Goal: Information Seeking & Learning: Learn about a topic

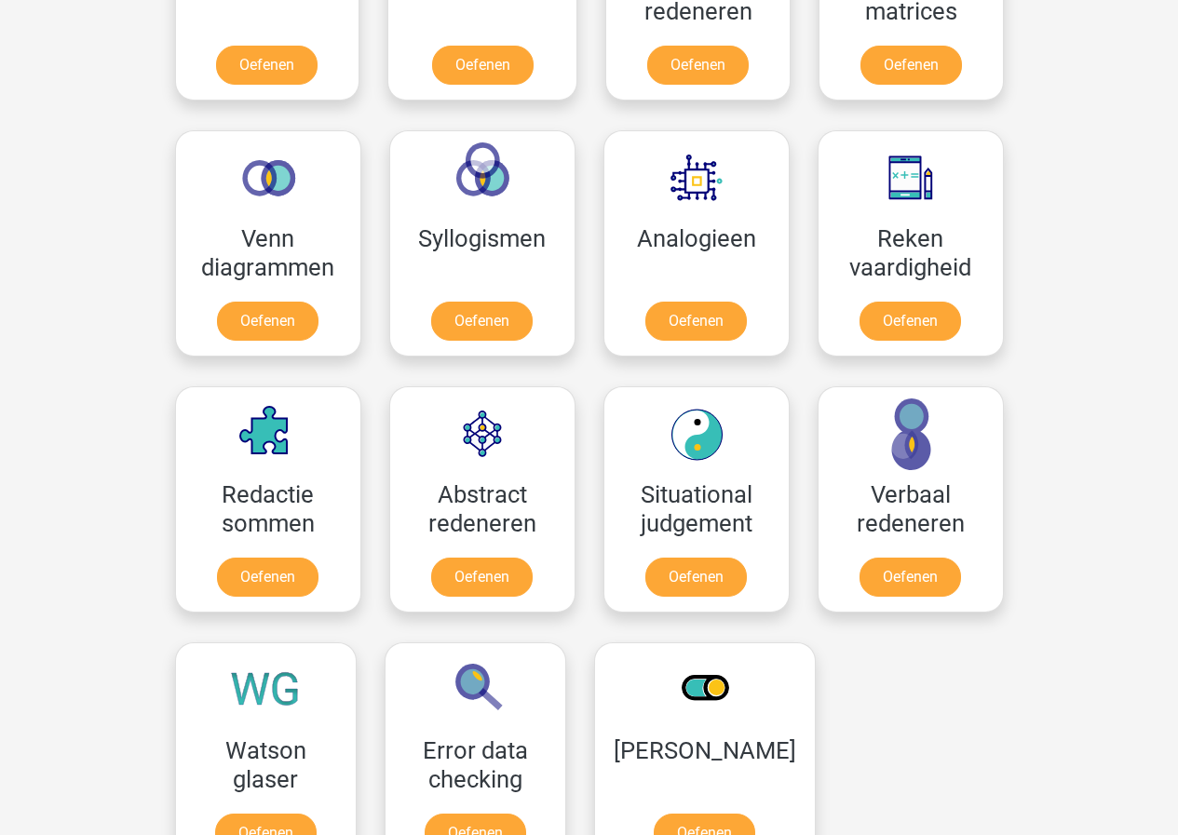
scroll to position [909, 0]
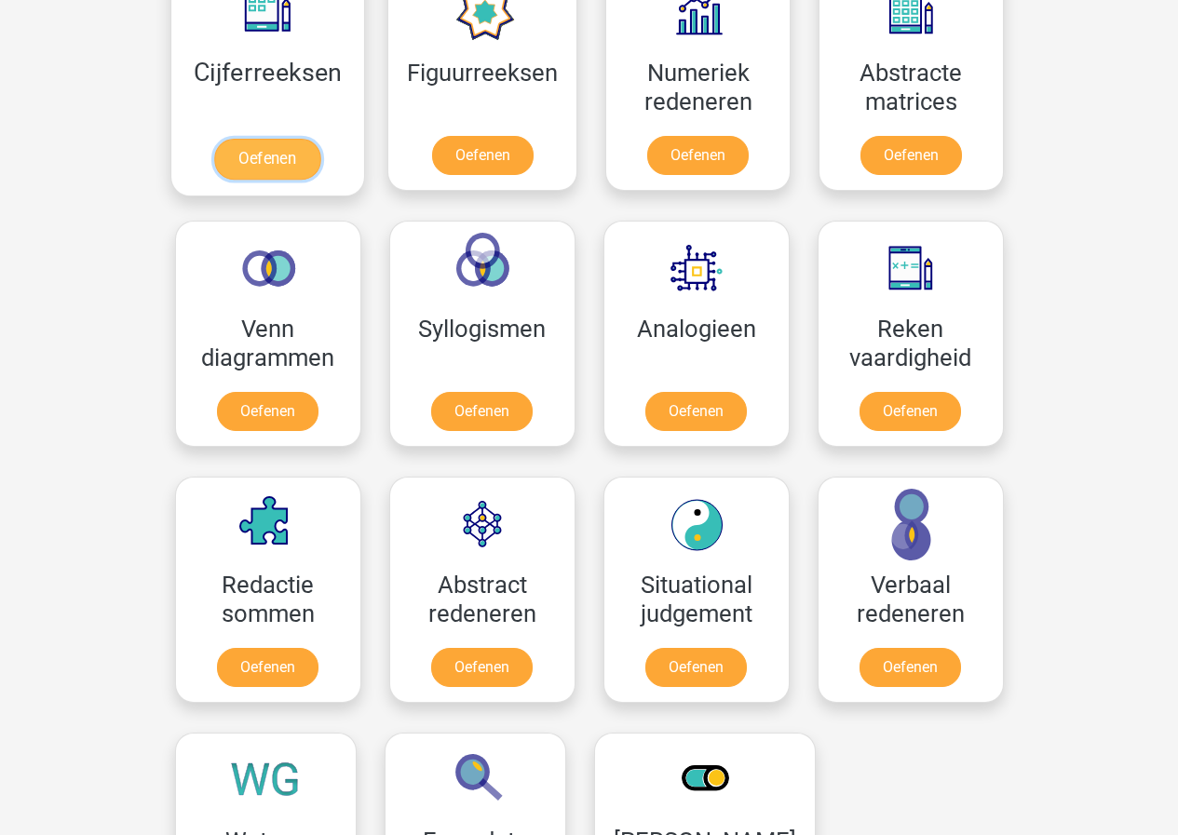
click at [291, 139] on link "Oefenen" at bounding box center [267, 159] width 106 height 41
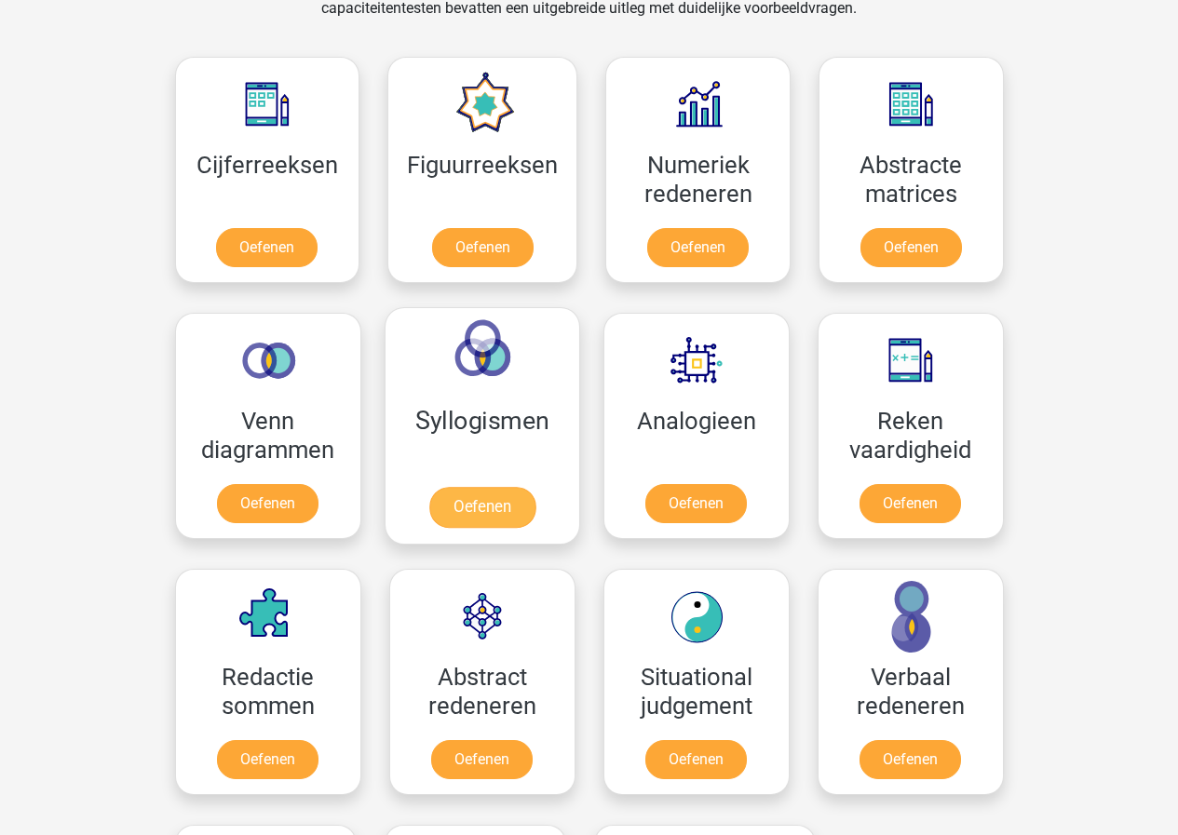
scroll to position [816, 0]
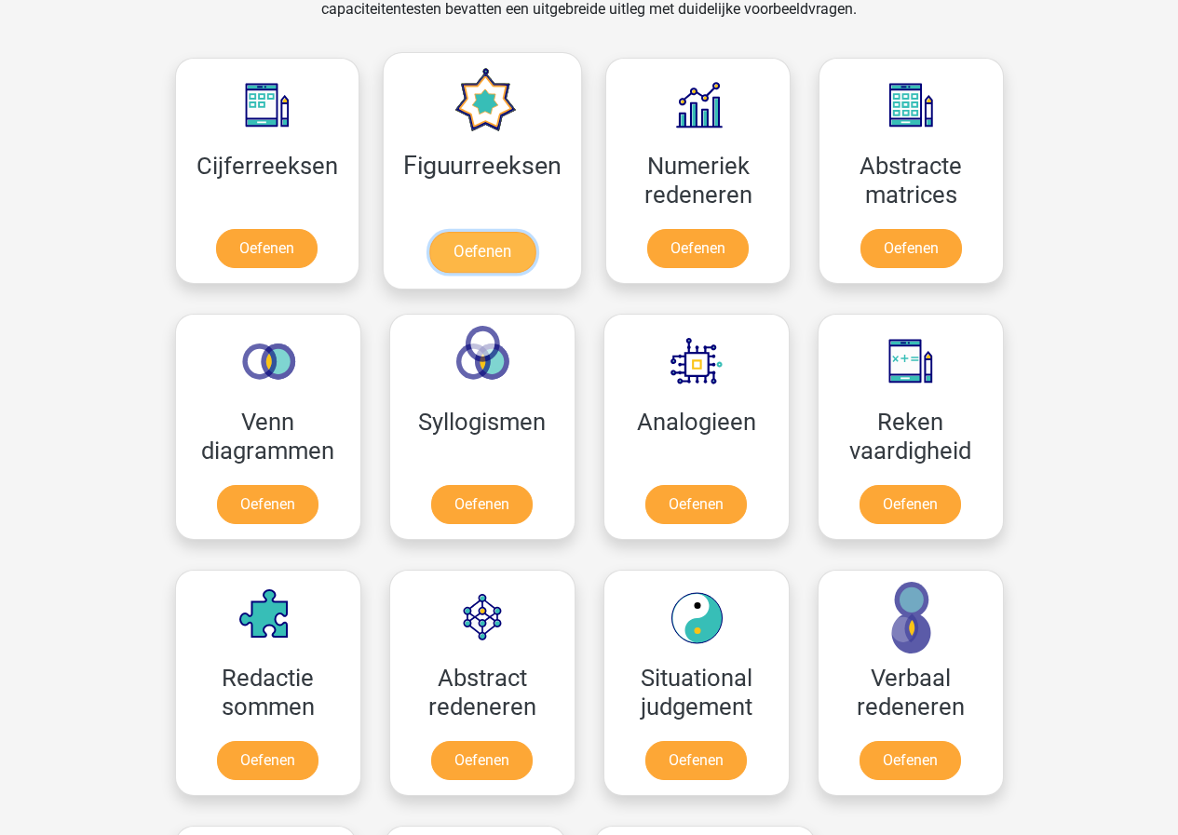
click at [492, 249] on link "Oefenen" at bounding box center [482, 252] width 106 height 41
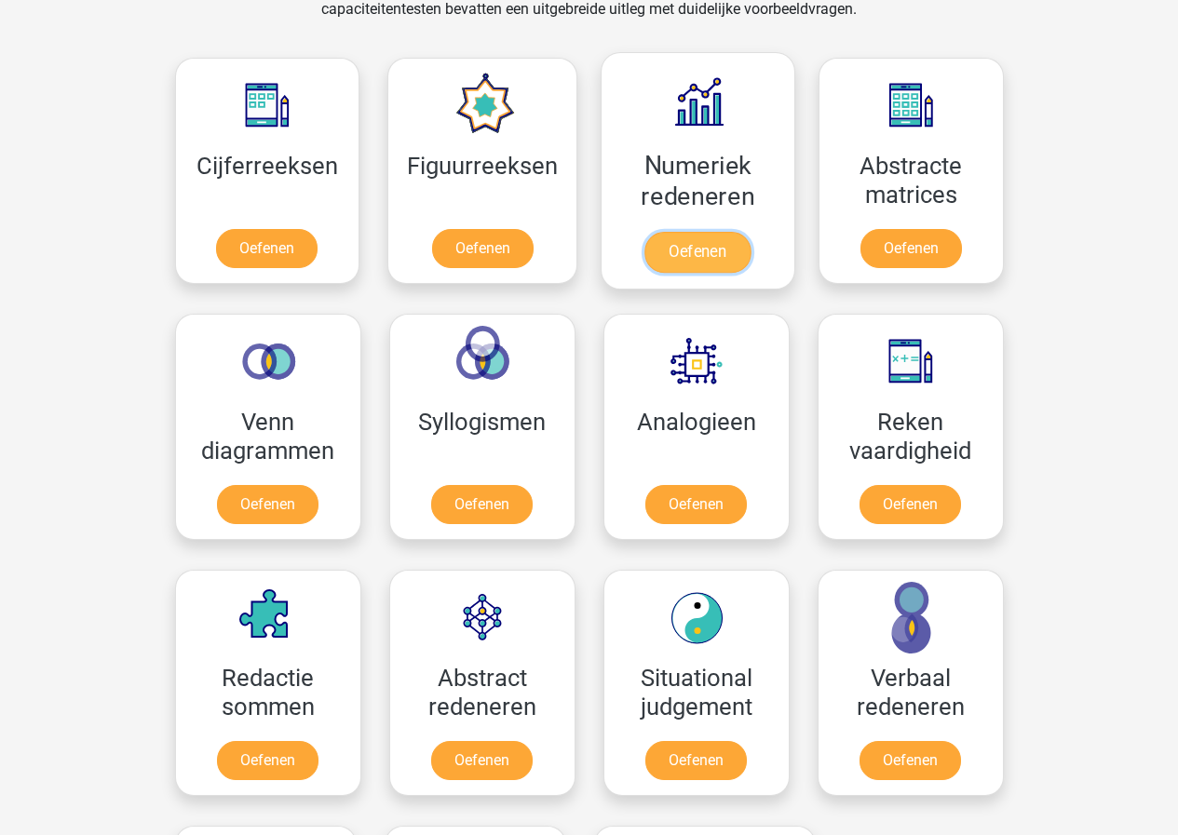
click at [718, 237] on link "Oefenen" at bounding box center [697, 252] width 106 height 41
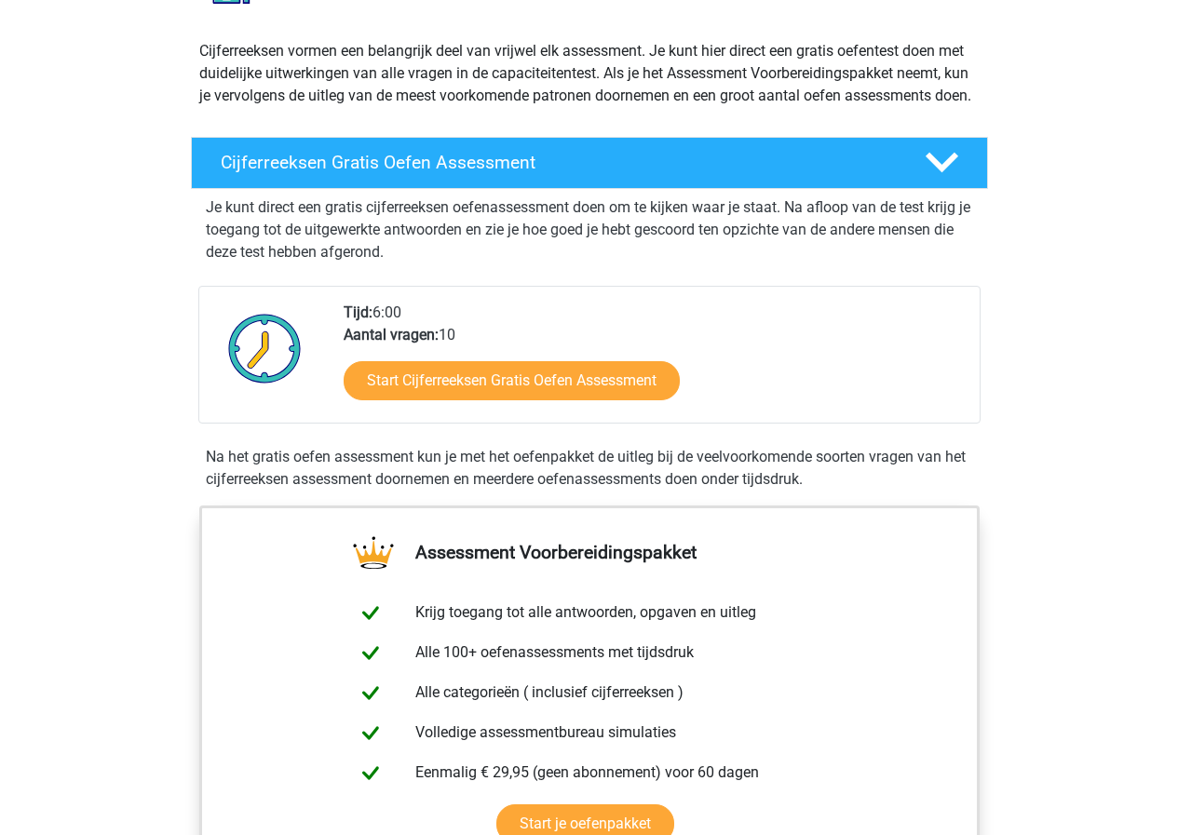
scroll to position [186, 0]
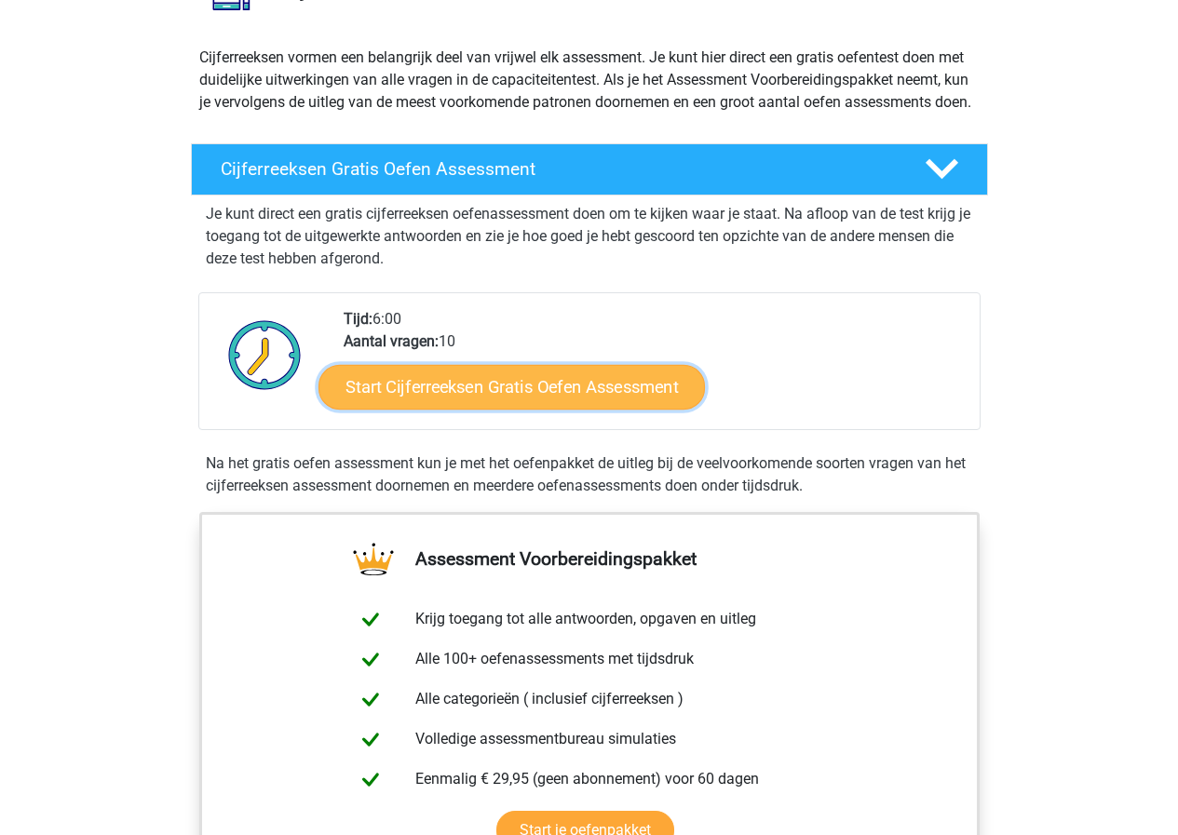
click at [569, 409] on link "Start Cijferreeksen Gratis Oefen Assessment" at bounding box center [511, 386] width 386 height 45
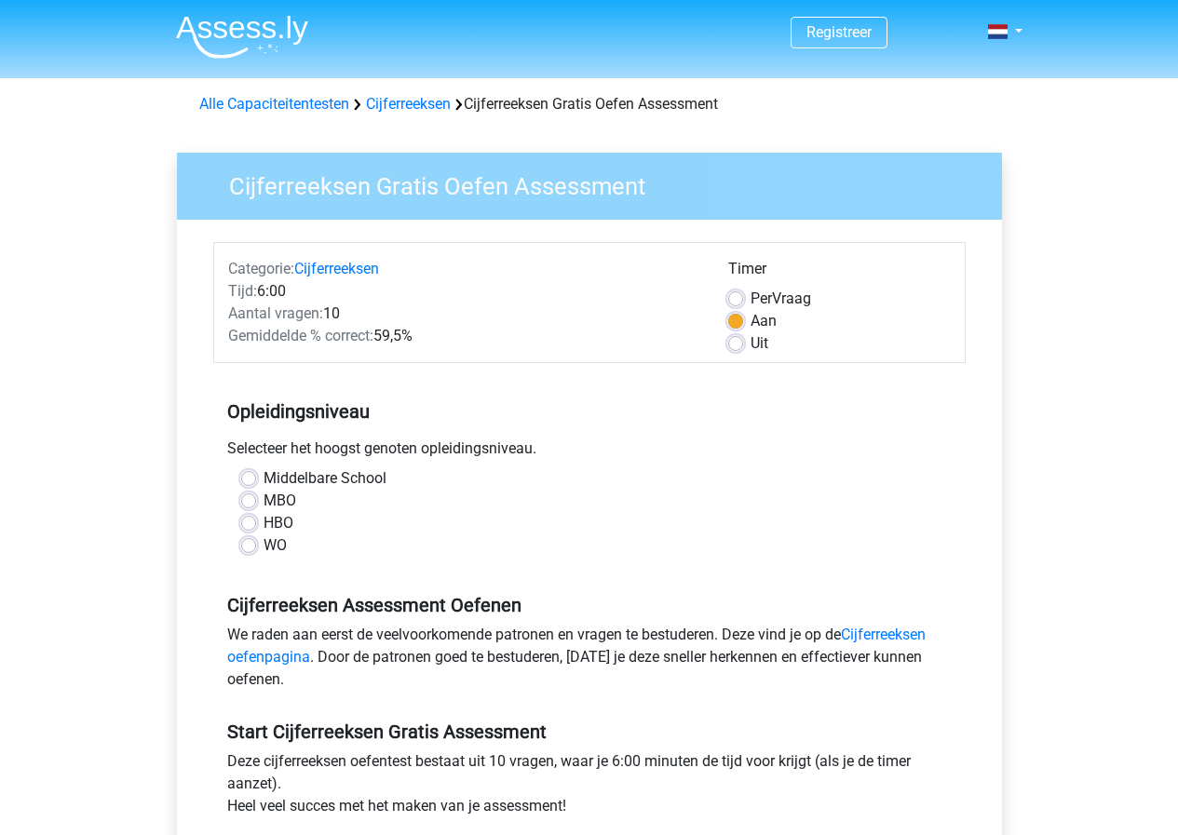
click at [256, 506] on div "MBO" at bounding box center [589, 501] width 696 height 22
click at [257, 494] on div "MBO" at bounding box center [589, 501] width 696 height 22
click at [264, 498] on label "MBO" at bounding box center [280, 501] width 33 height 22
click at [251, 498] on input "MBO" at bounding box center [248, 499] width 15 height 19
radio input "true"
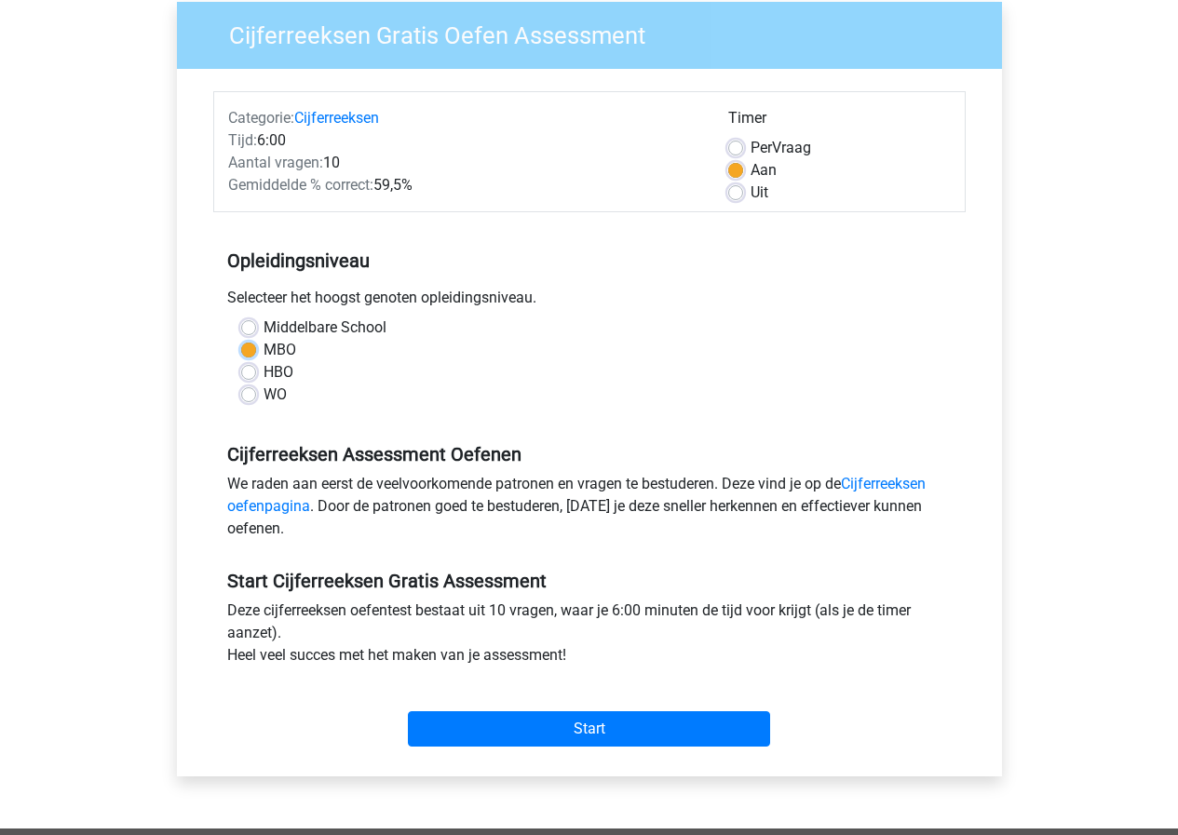
scroll to position [279, 0]
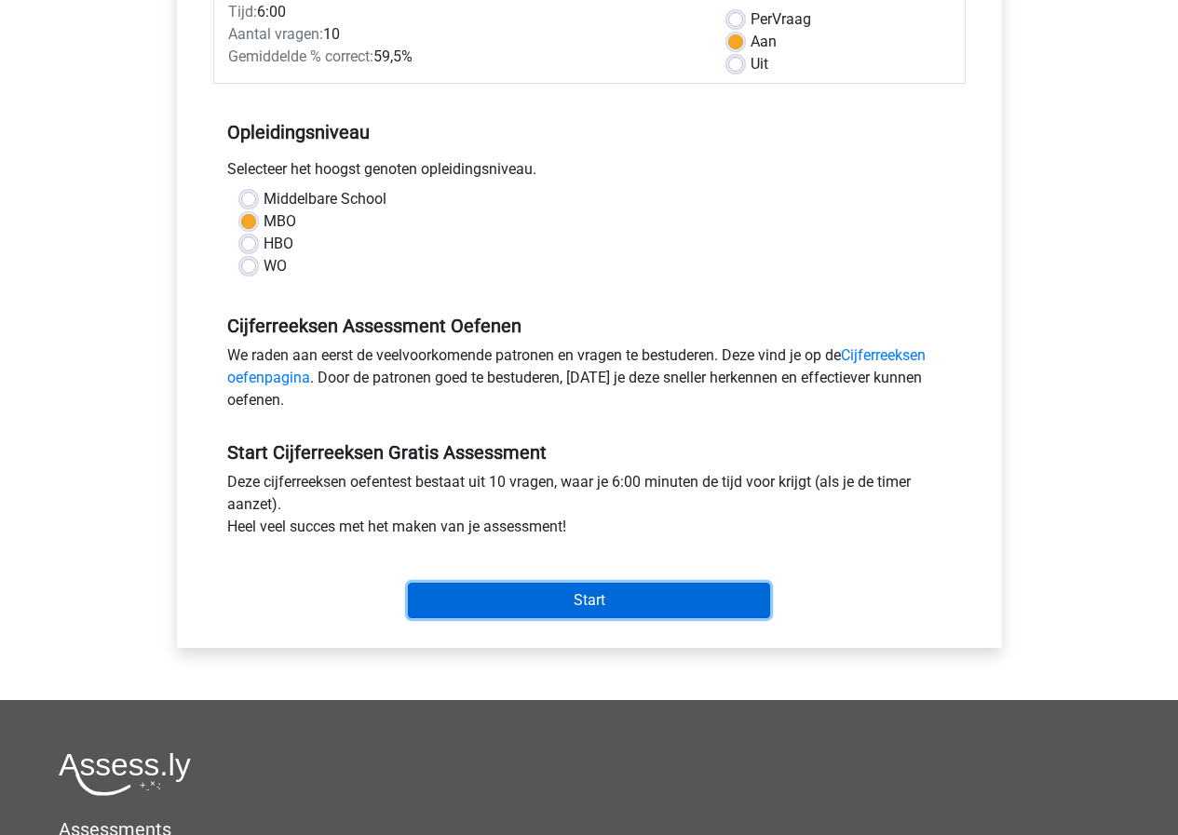
click at [614, 597] on input "Start" at bounding box center [589, 600] width 362 height 35
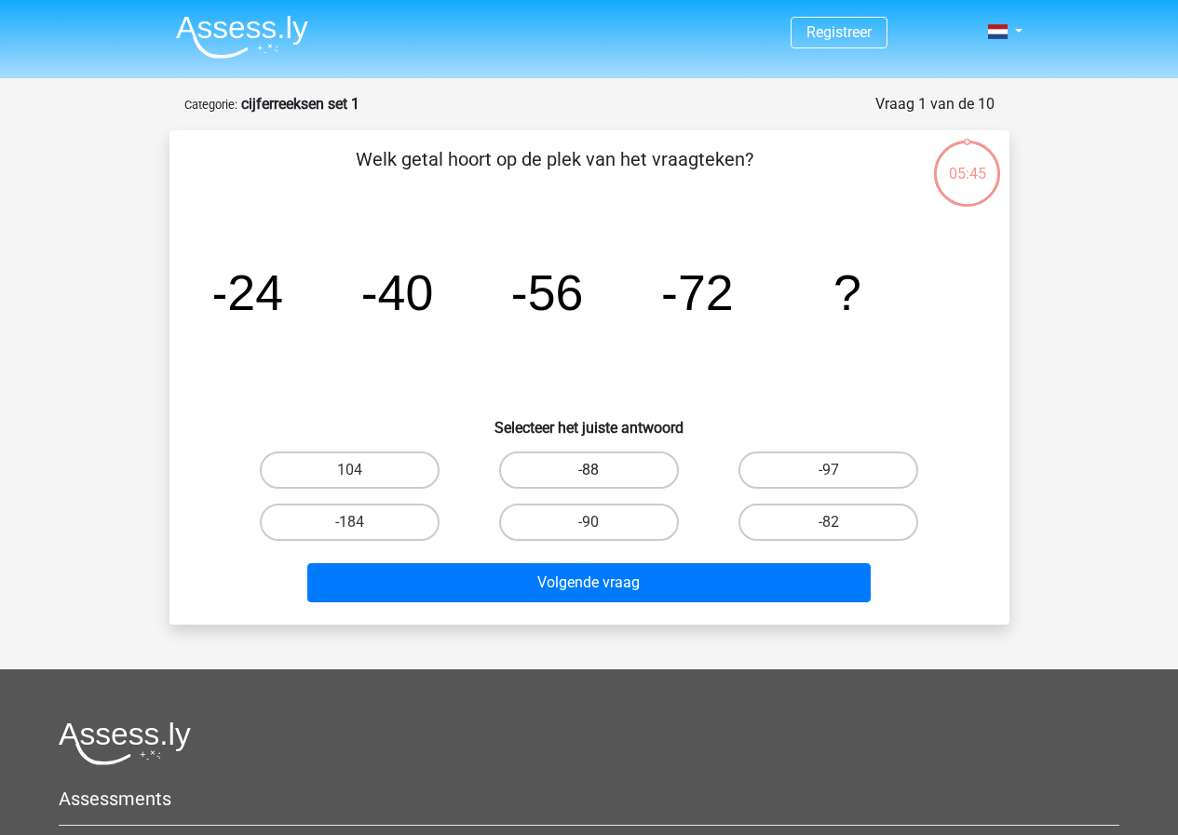
click at [639, 476] on label "-88" at bounding box center [589, 470] width 180 height 37
click at [601, 476] on input "-88" at bounding box center [594, 476] width 12 height 12
radio input "true"
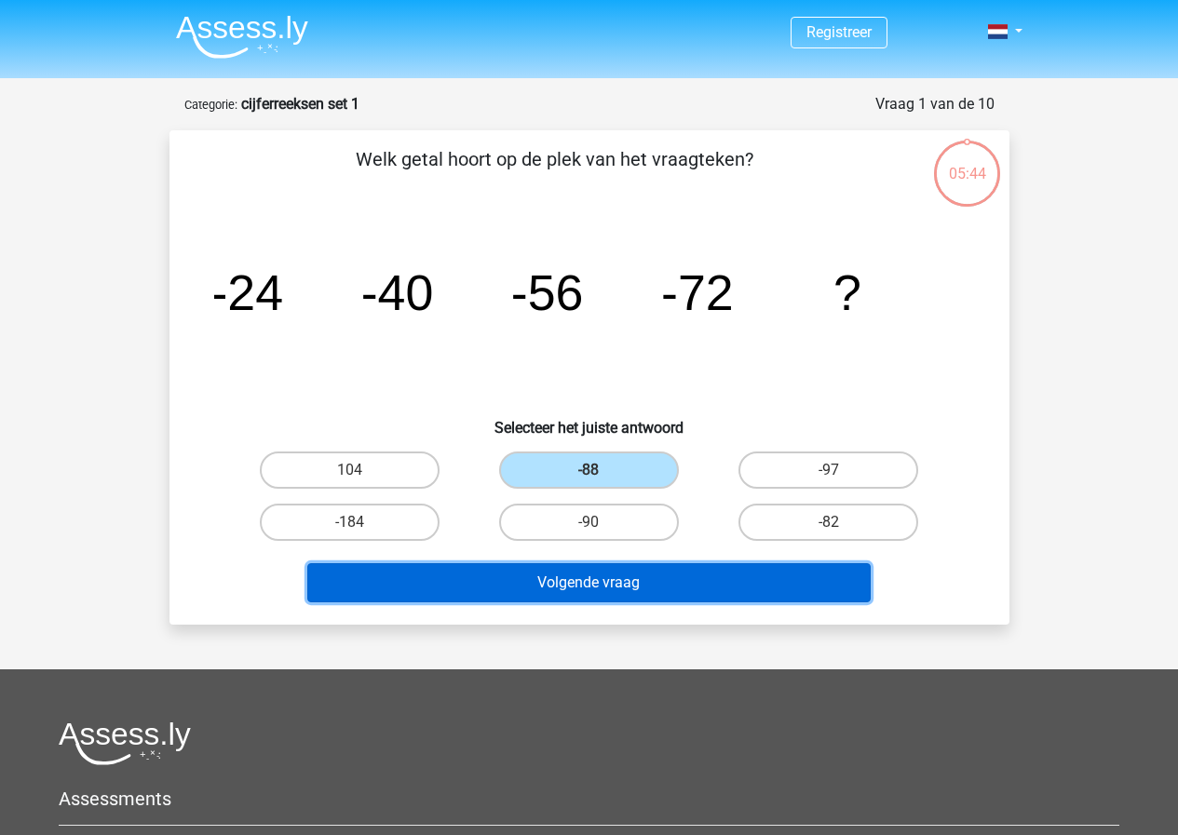
click at [615, 582] on button "Volgende vraag" at bounding box center [588, 582] width 563 height 39
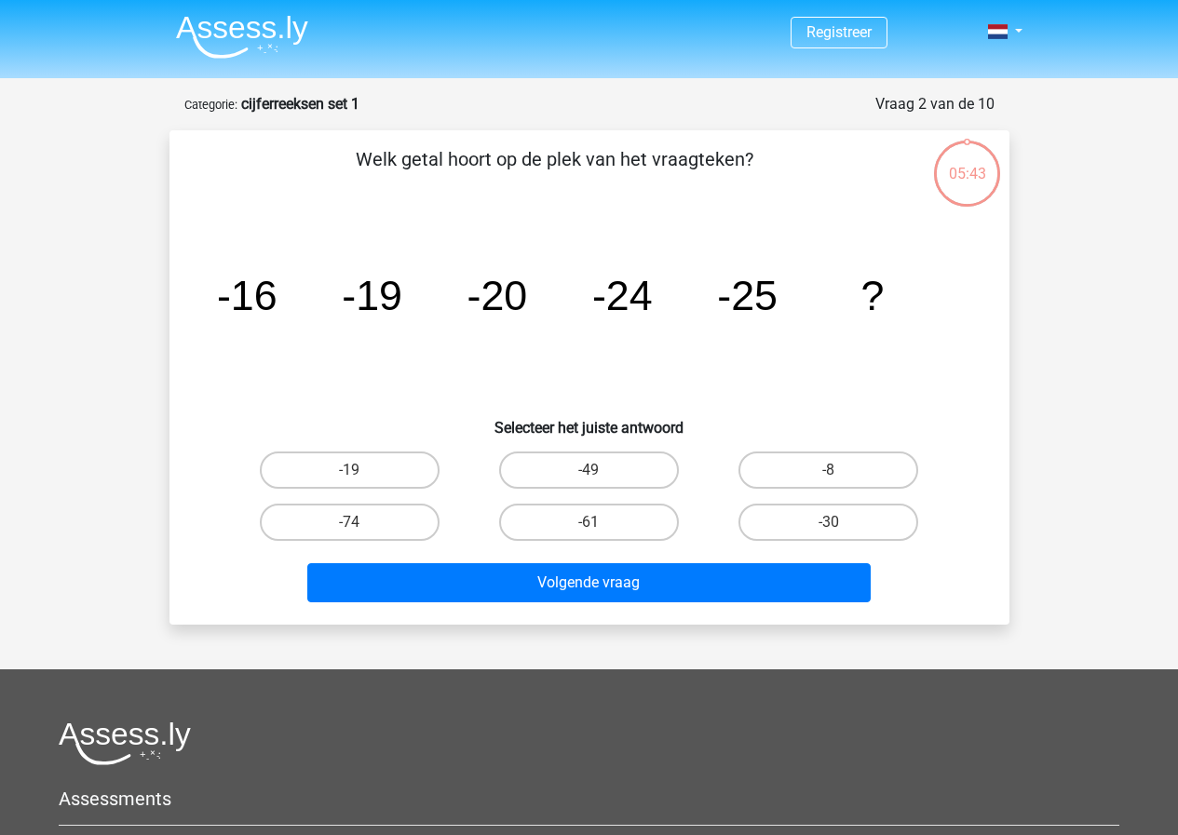
scroll to position [93, 0]
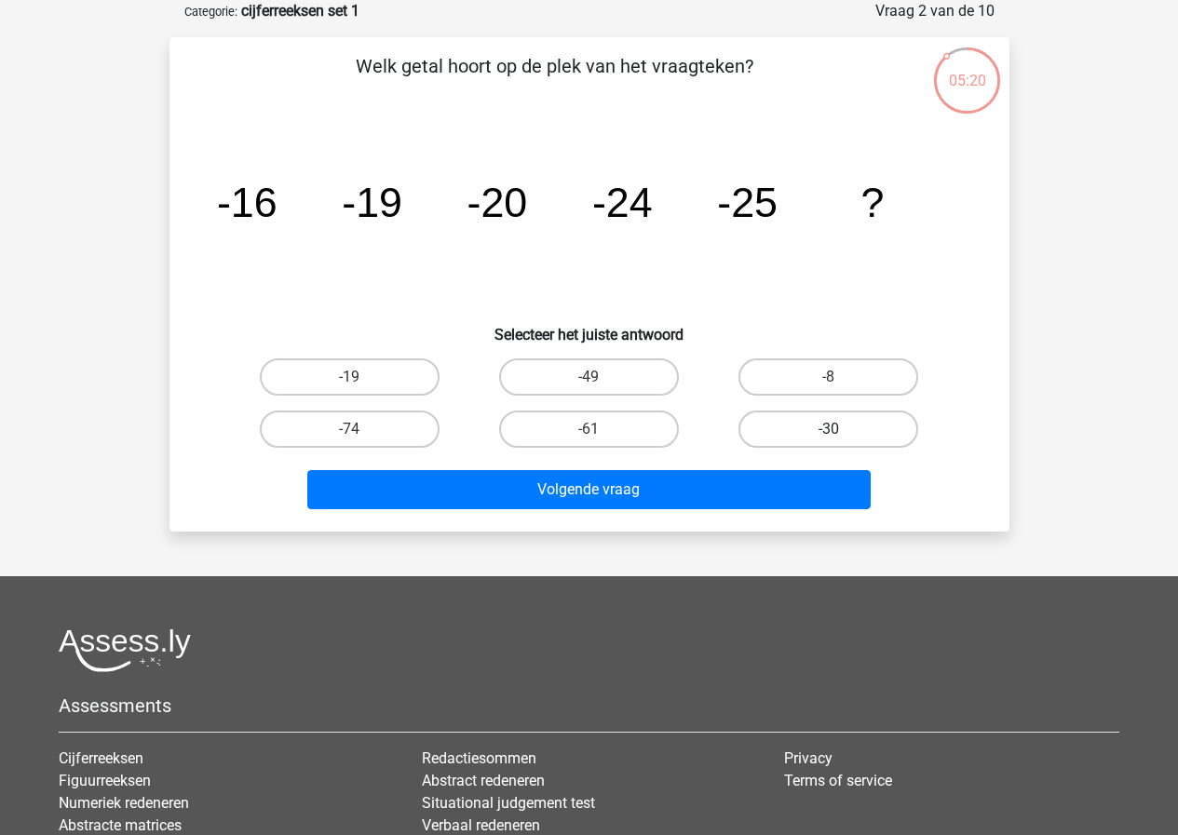
click at [797, 418] on label "-30" at bounding box center [828, 429] width 180 height 37
click at [829, 429] on input "-30" at bounding box center [835, 435] width 12 height 12
radio input "true"
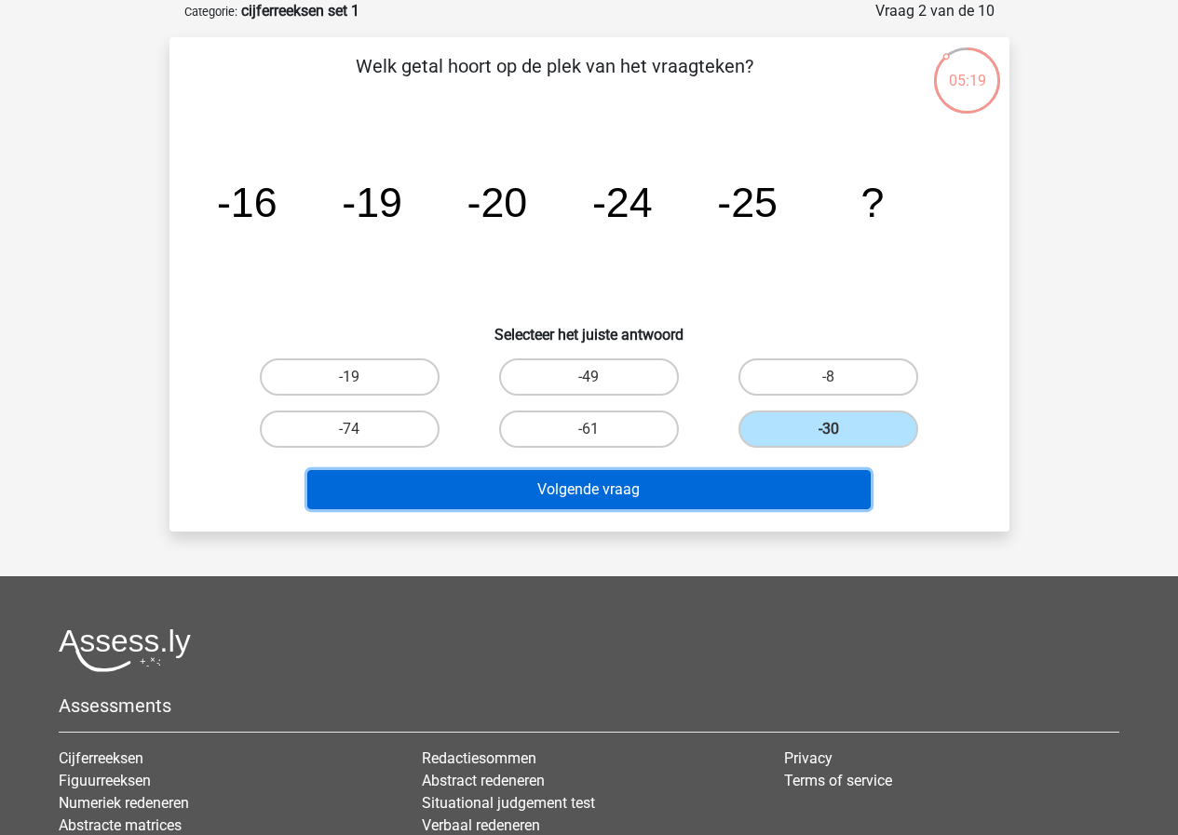
click at [716, 502] on button "Volgende vraag" at bounding box center [588, 489] width 563 height 39
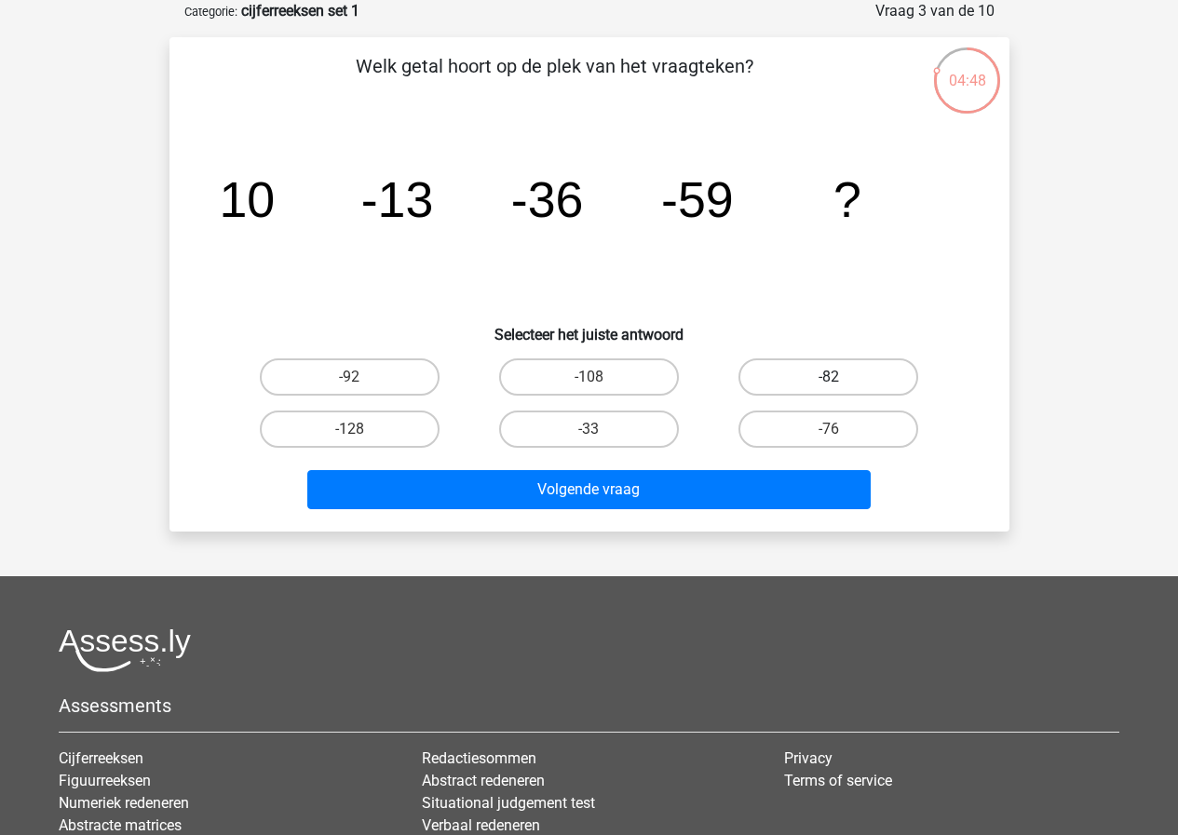
click at [825, 380] on label "-82" at bounding box center [828, 376] width 180 height 37
click at [829, 380] on input "-82" at bounding box center [835, 383] width 12 height 12
radio input "true"
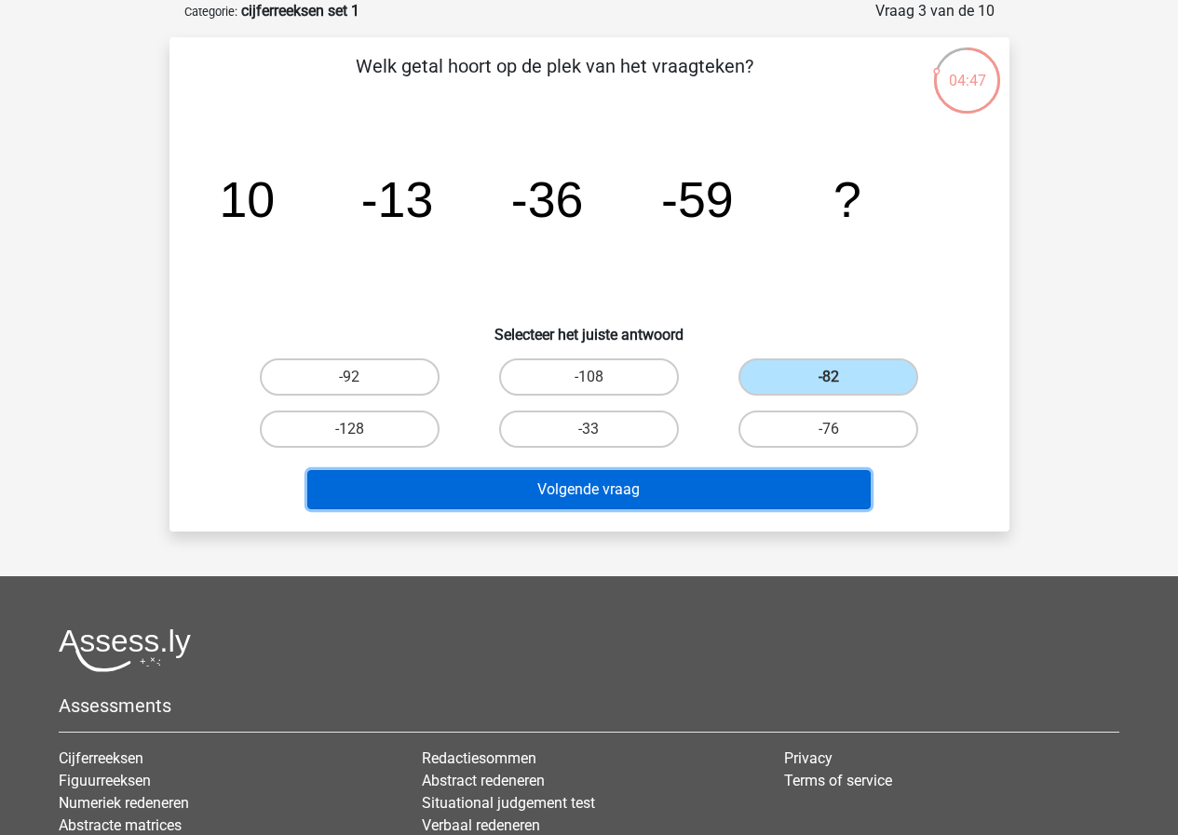
click at [613, 488] on button "Volgende vraag" at bounding box center [588, 489] width 563 height 39
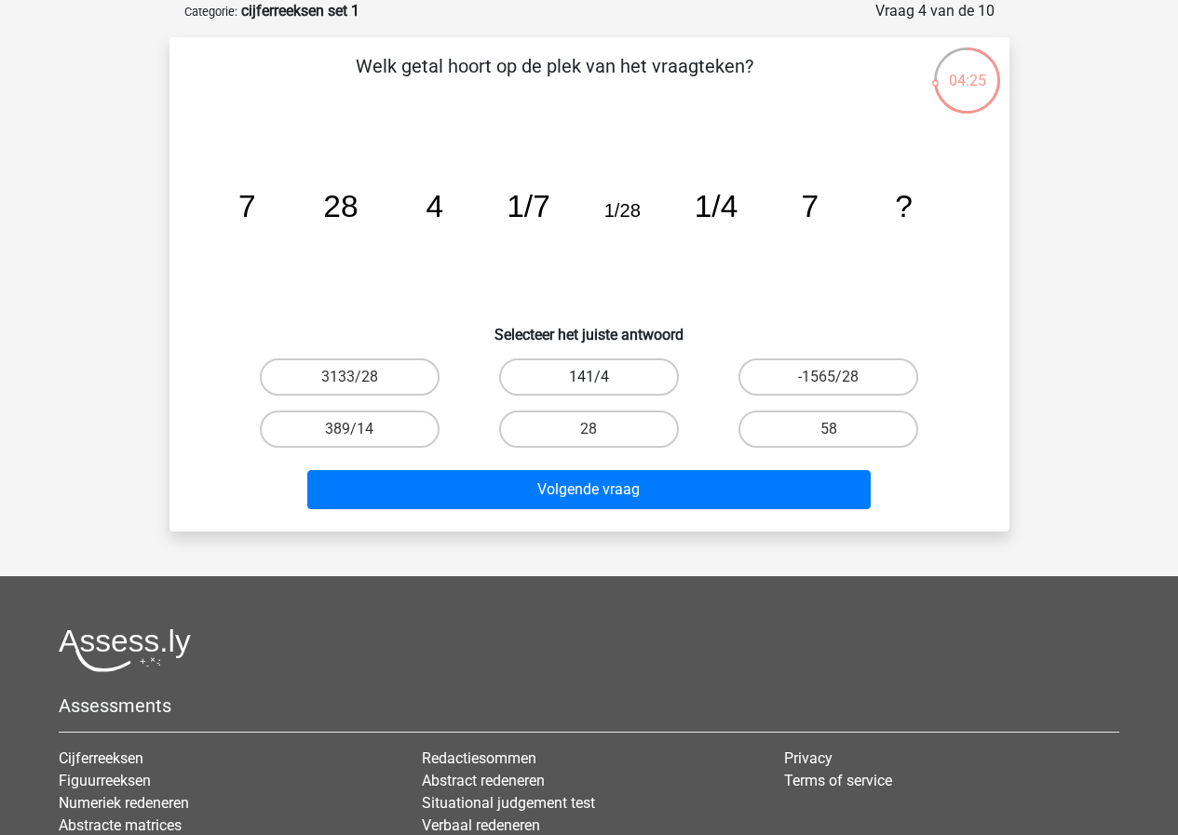
click at [611, 383] on label "141/4" at bounding box center [589, 376] width 180 height 37
click at [601, 383] on input "141/4" at bounding box center [594, 383] width 12 height 12
radio input "true"
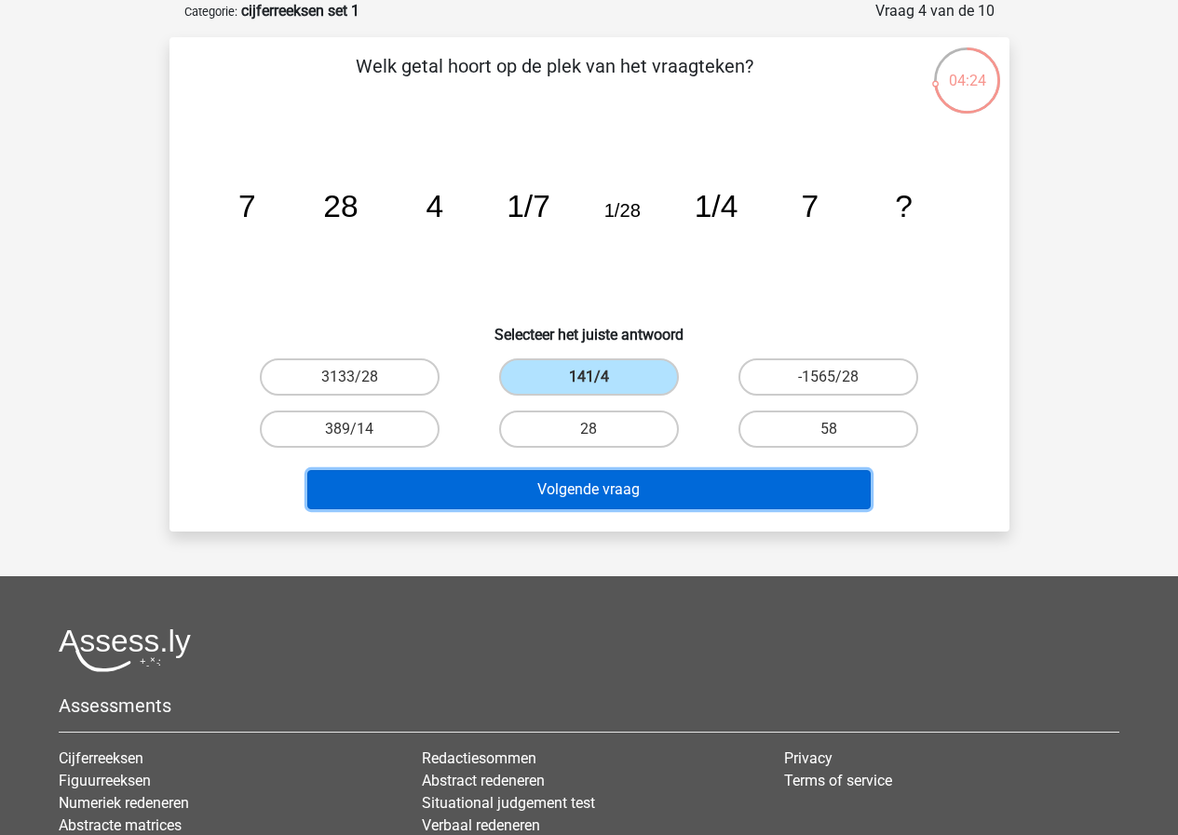
click at [624, 480] on button "Volgende vraag" at bounding box center [588, 489] width 563 height 39
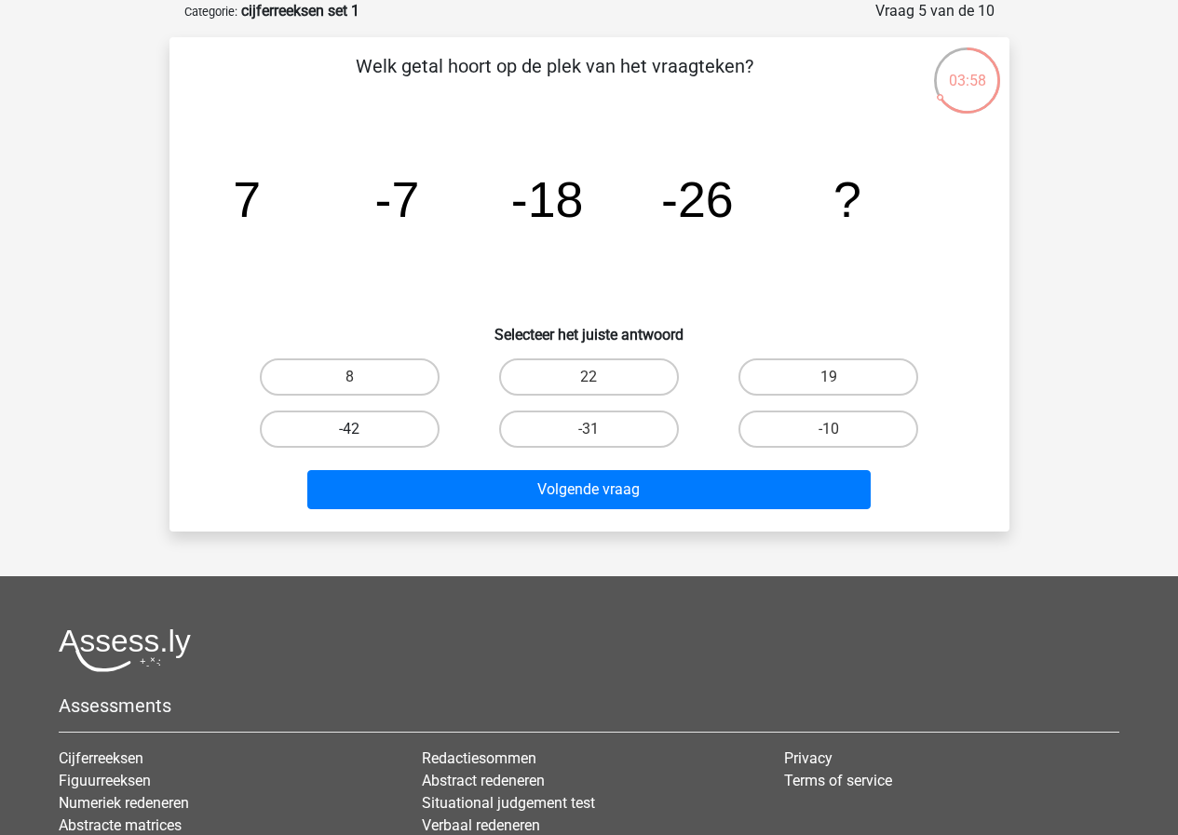
click at [374, 436] on label "-42" at bounding box center [350, 429] width 180 height 37
click at [361, 436] on input "-42" at bounding box center [355, 435] width 12 height 12
radio input "true"
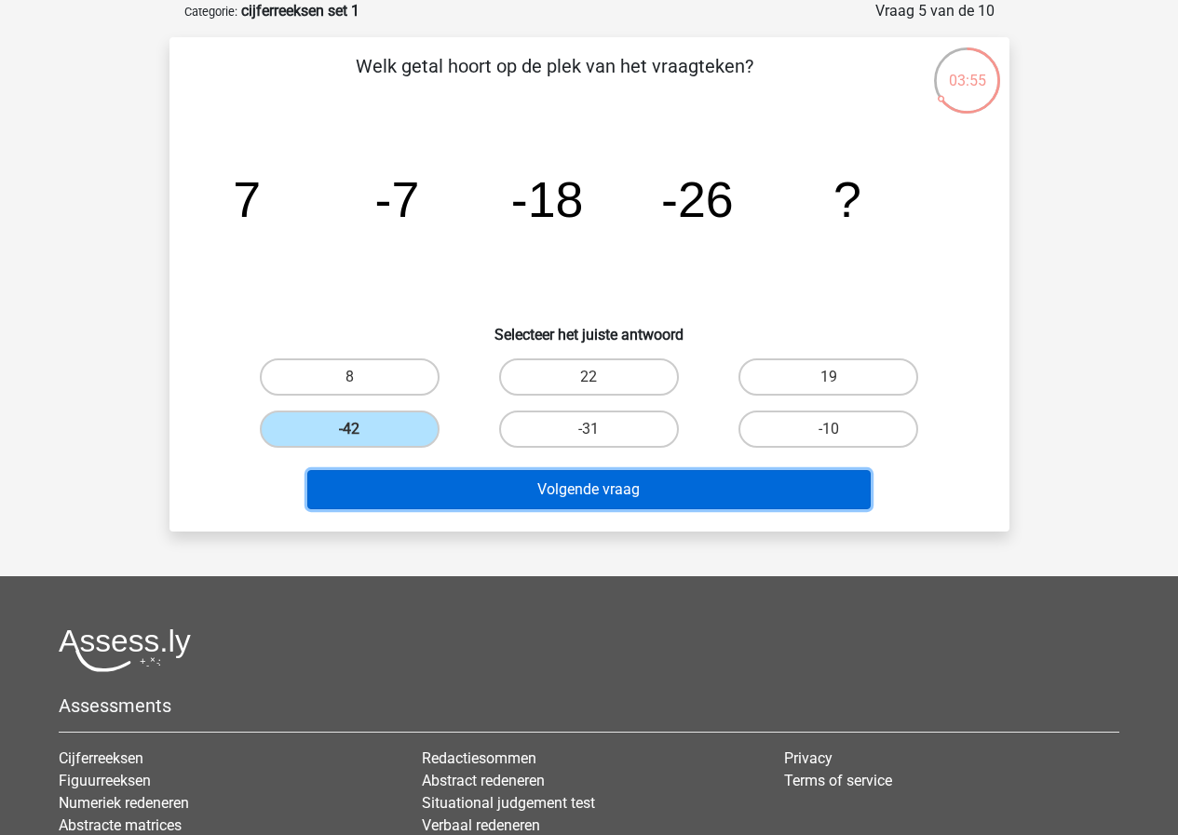
click at [623, 495] on button "Volgende vraag" at bounding box center [588, 489] width 563 height 39
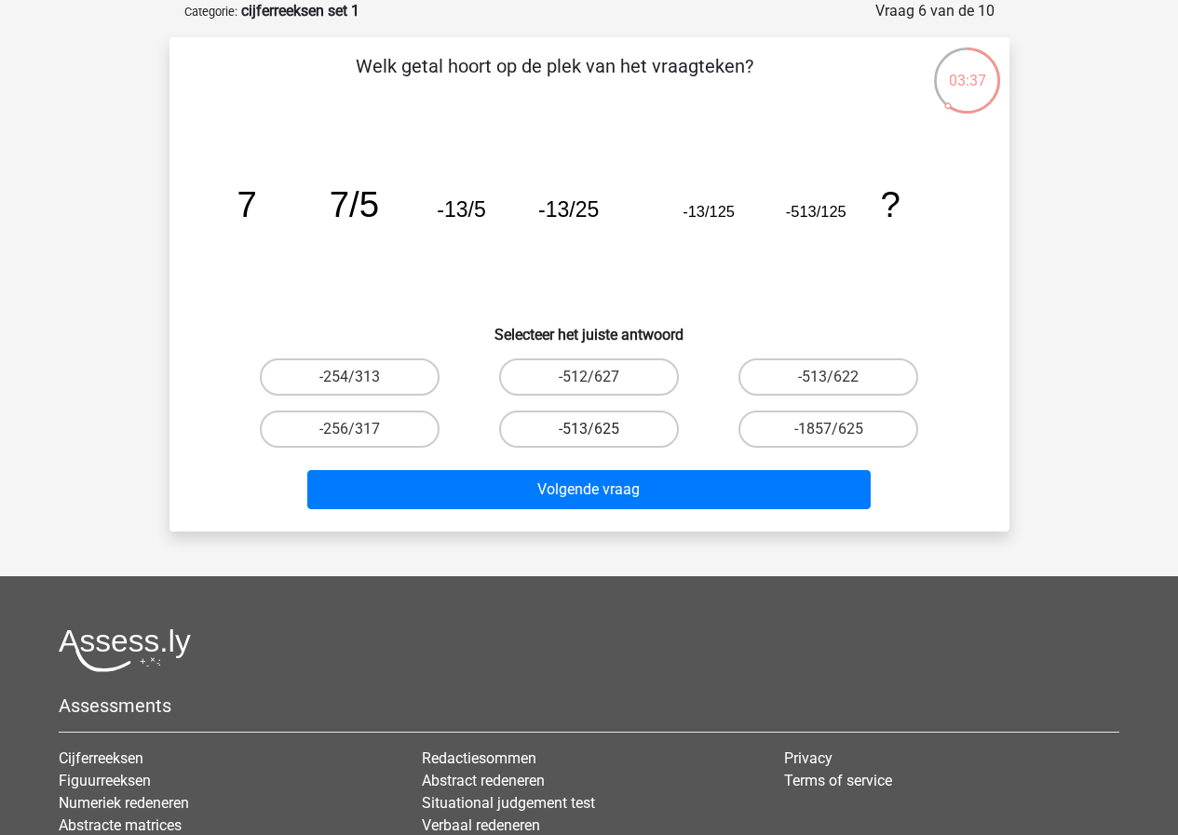
click at [571, 436] on label "-513/625" at bounding box center [589, 429] width 180 height 37
click at [588, 436] on input "-513/625" at bounding box center [594, 435] width 12 height 12
radio input "true"
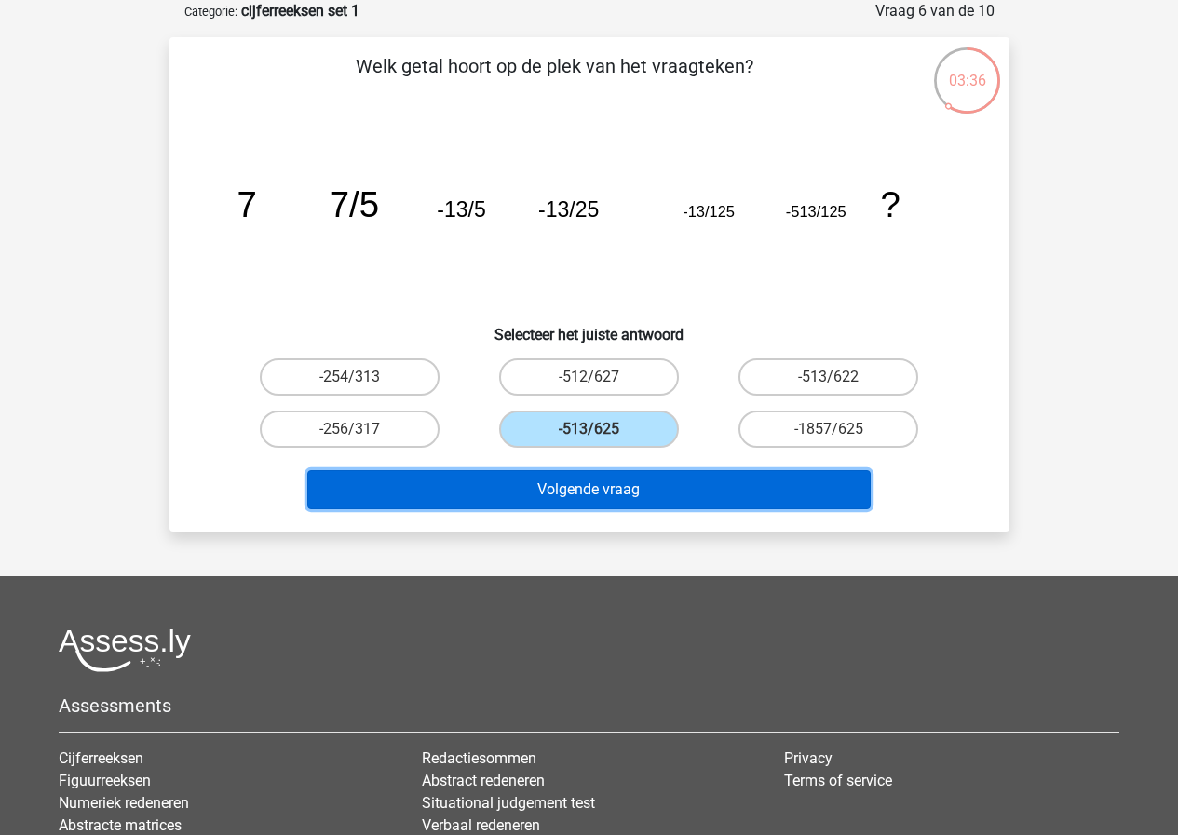
click at [602, 489] on button "Volgende vraag" at bounding box center [588, 489] width 563 height 39
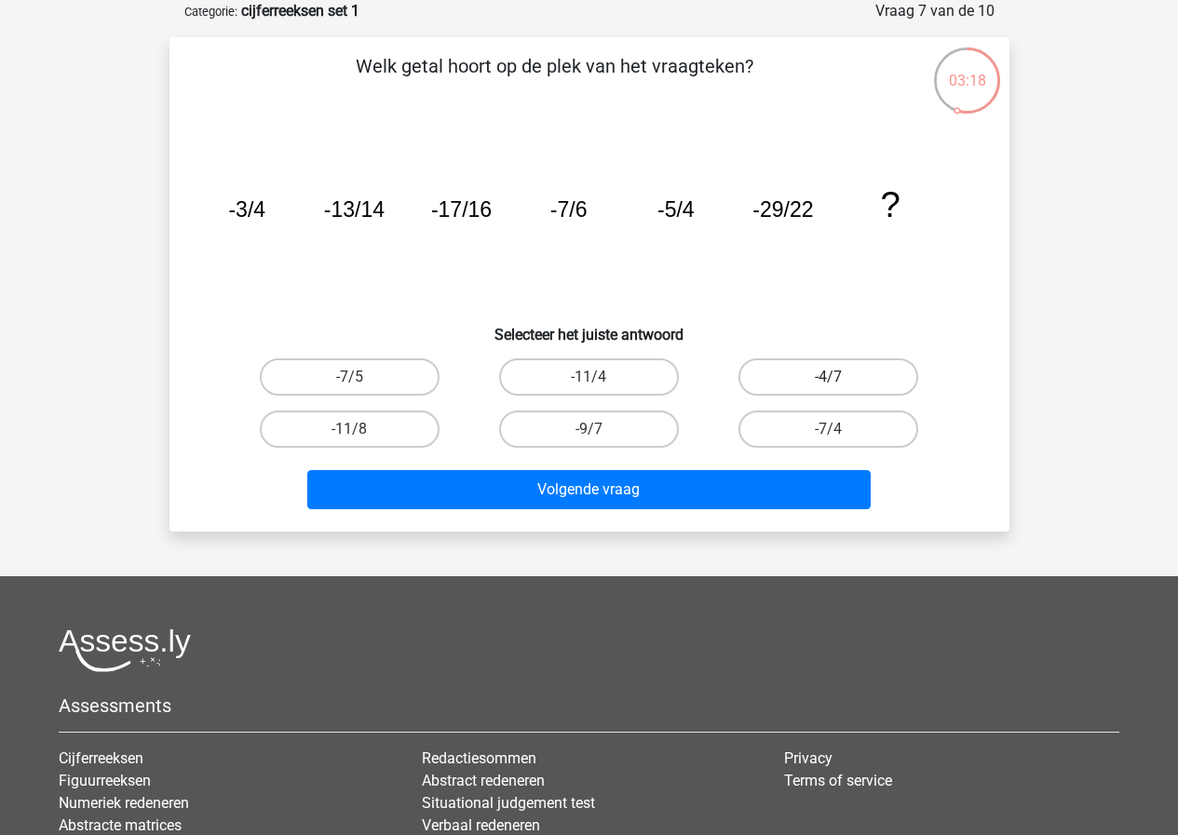
click at [842, 384] on label "-4/7" at bounding box center [828, 376] width 180 height 37
click at [841, 384] on input "-4/7" at bounding box center [835, 383] width 12 height 12
radio input "true"
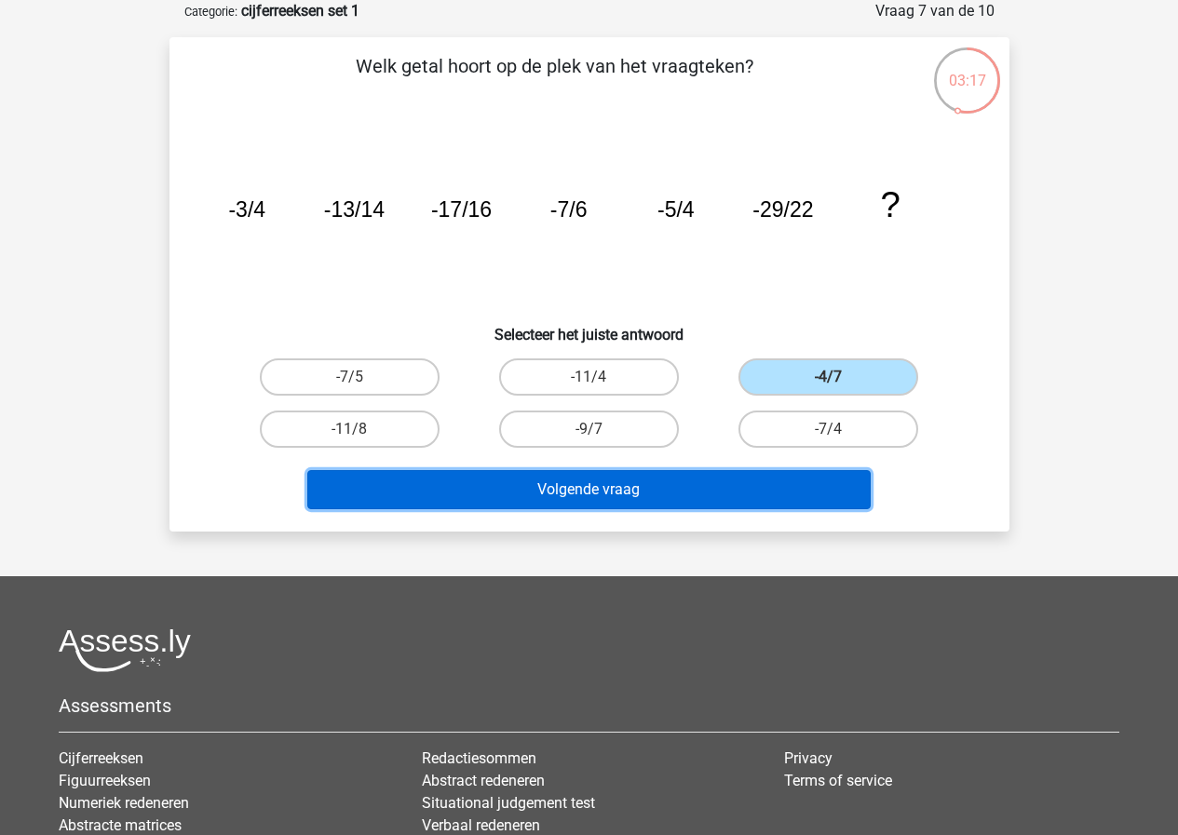
click at [696, 490] on button "Volgende vraag" at bounding box center [588, 489] width 563 height 39
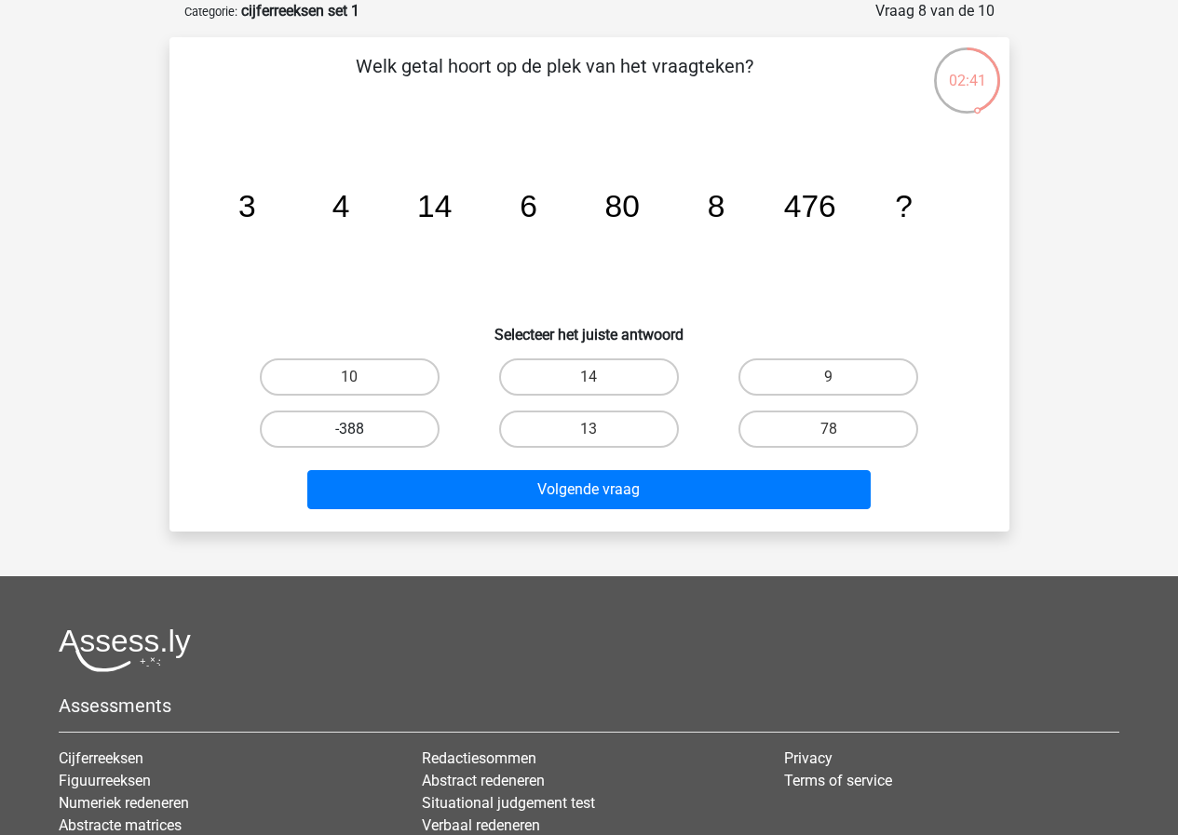
click at [400, 437] on label "-388" at bounding box center [350, 429] width 180 height 37
click at [361, 437] on input "-388" at bounding box center [355, 435] width 12 height 12
radio input "true"
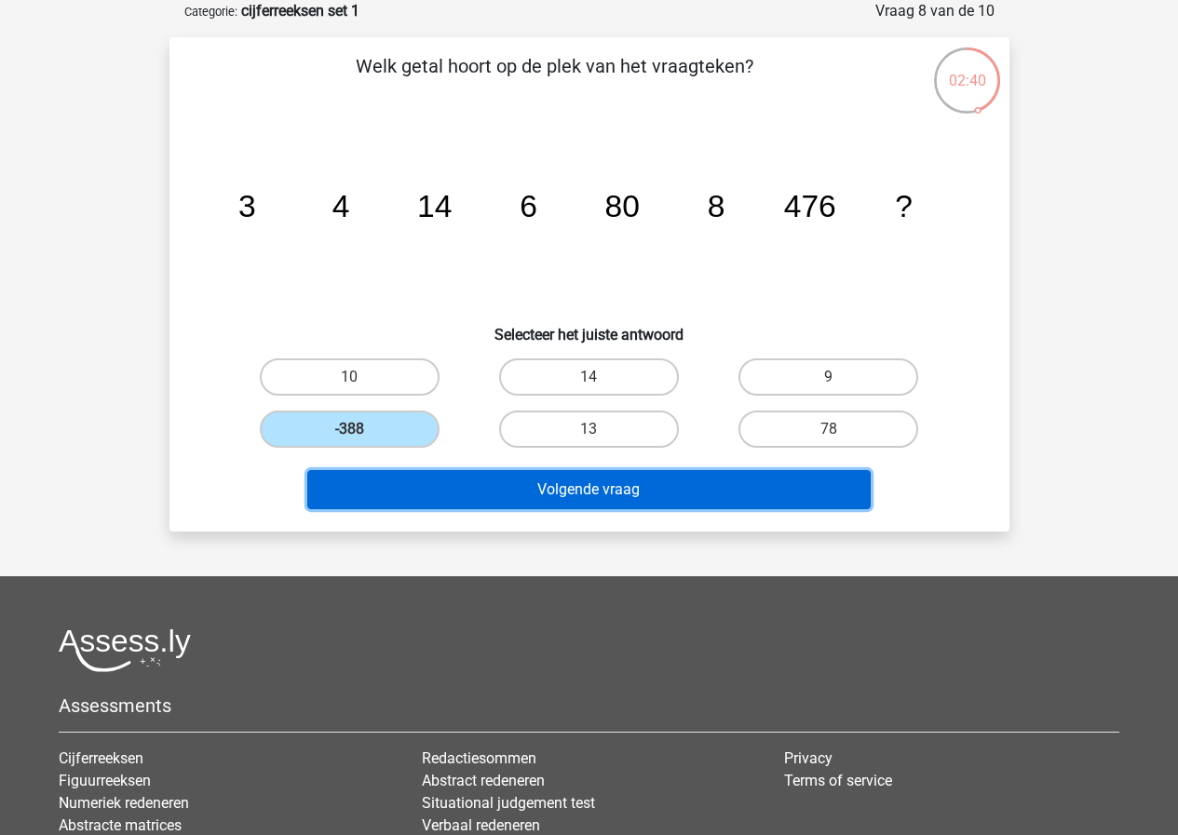
click at [596, 490] on button "Volgende vraag" at bounding box center [588, 489] width 563 height 39
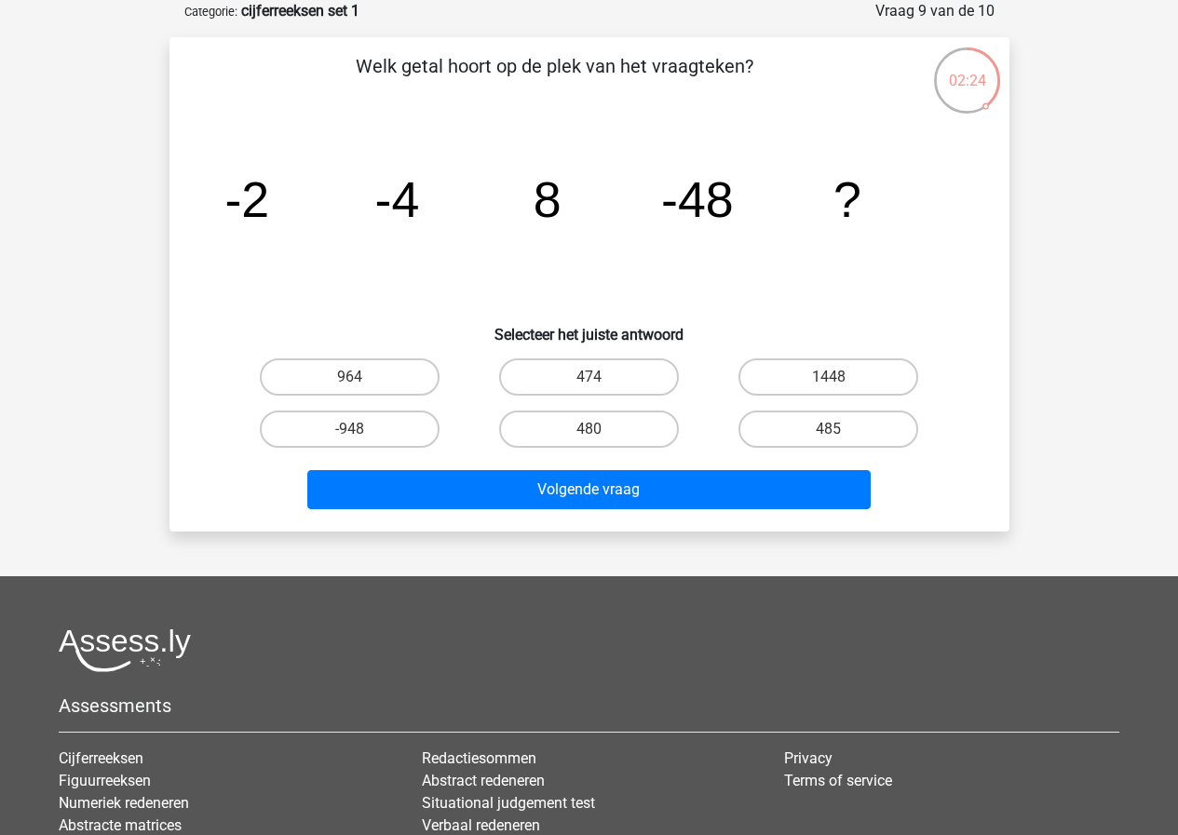
click at [592, 436] on input "480" at bounding box center [594, 435] width 12 height 12
radio input "true"
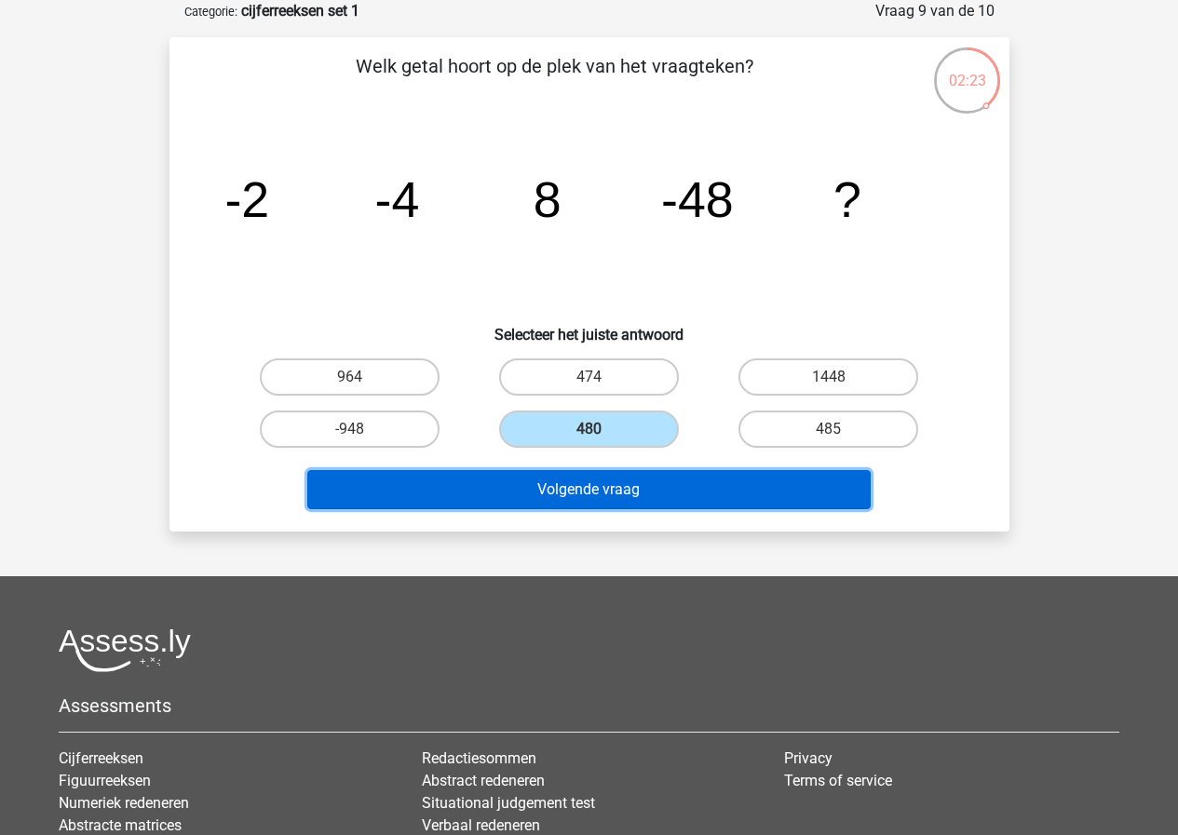
click at [588, 492] on button "Volgende vraag" at bounding box center [588, 489] width 563 height 39
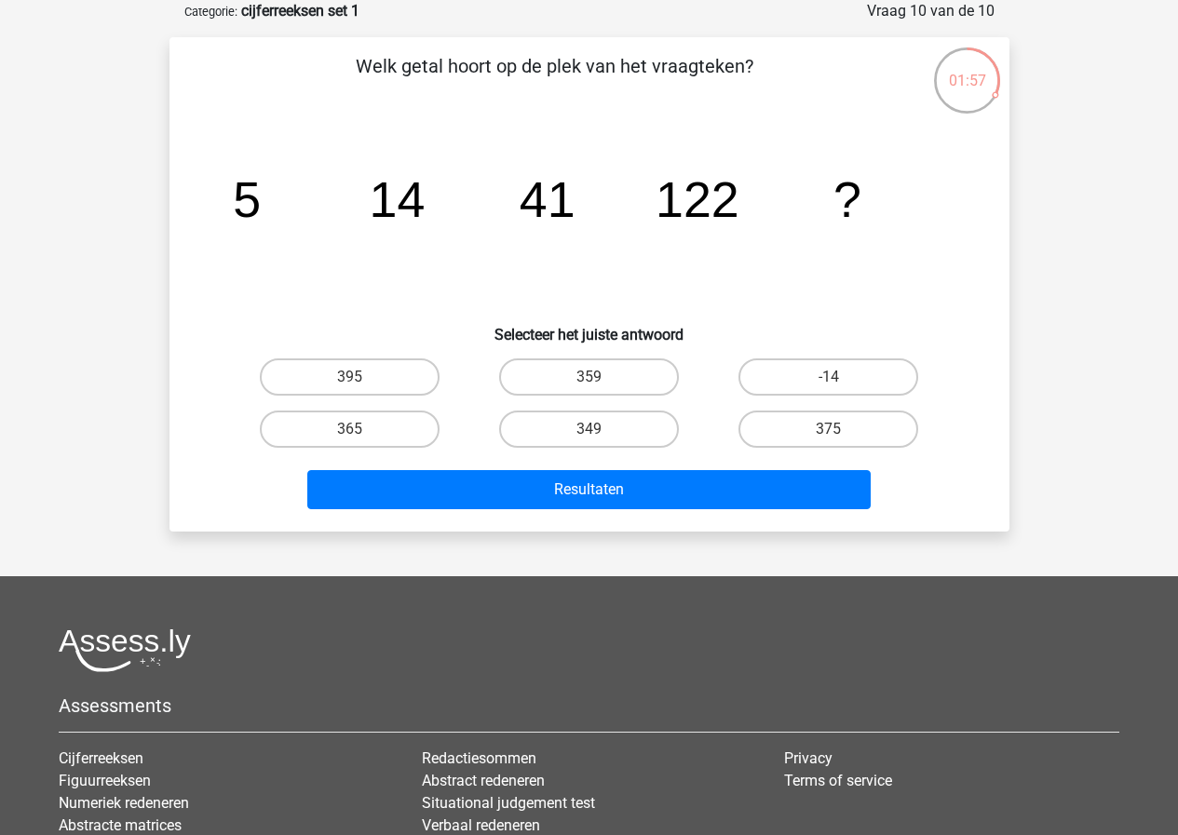
click at [599, 432] on input "349" at bounding box center [594, 435] width 12 height 12
radio input "true"
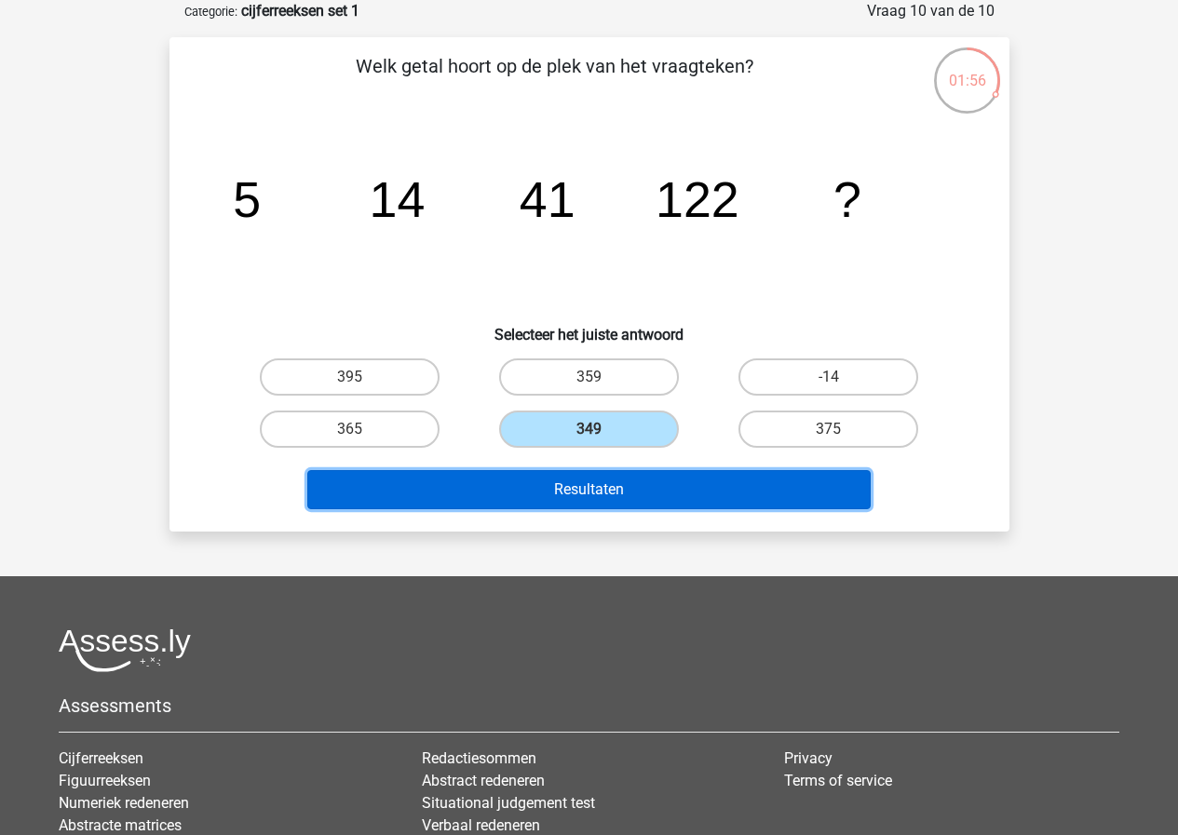
click at [613, 492] on button "Resultaten" at bounding box center [588, 489] width 563 height 39
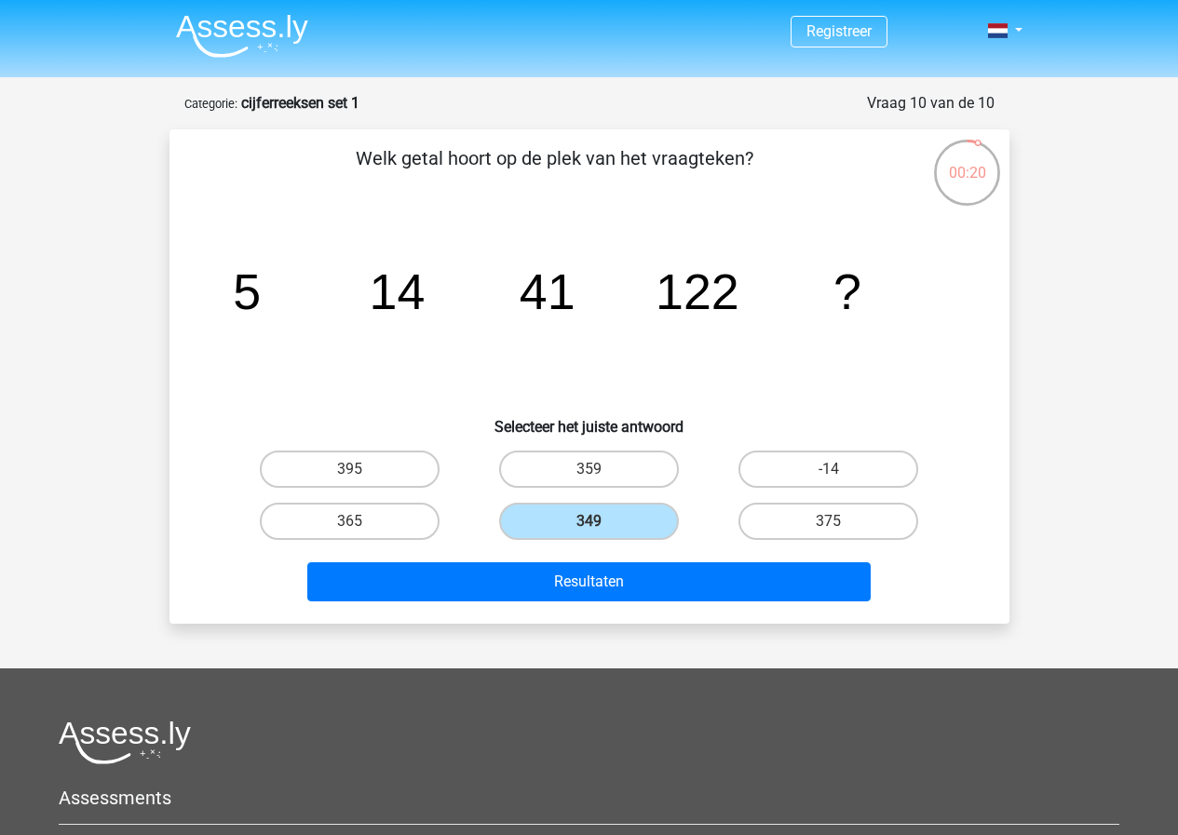
scroll to position [0, 0]
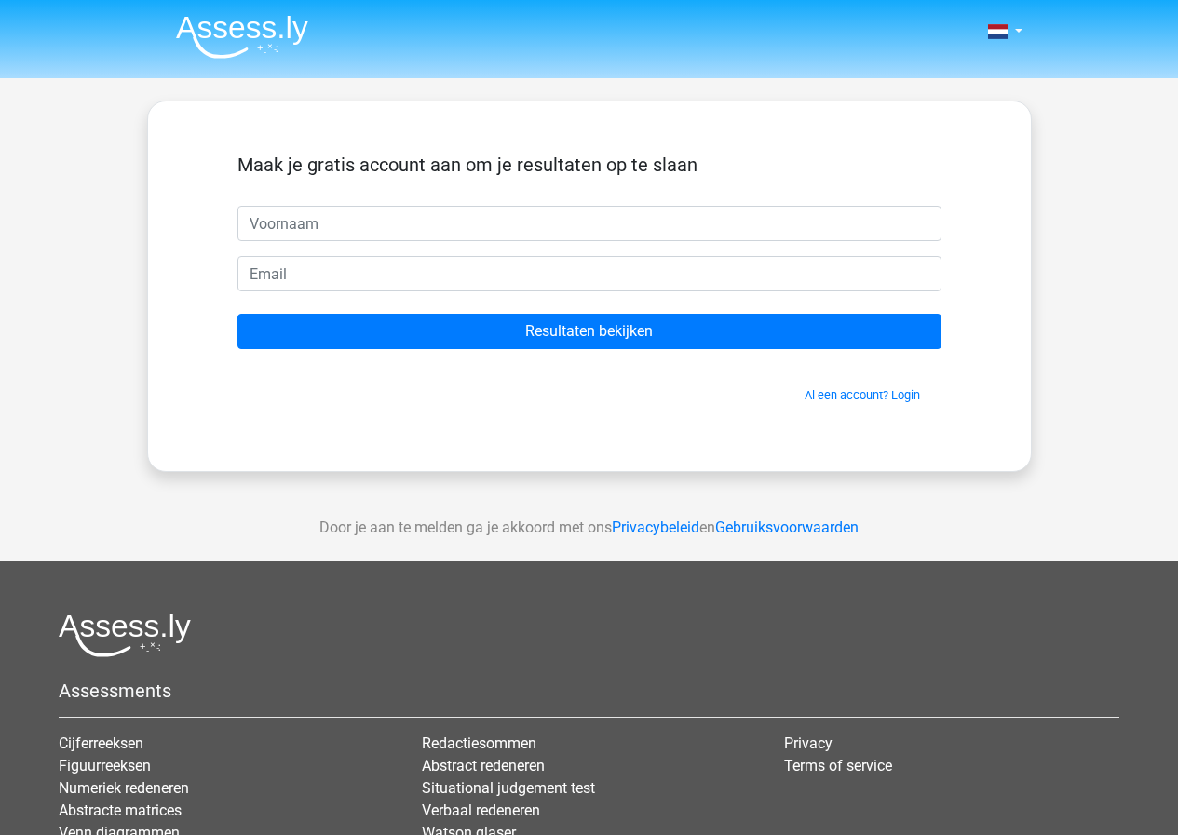
click at [374, 227] on input "text" at bounding box center [589, 223] width 704 height 35
type input "[PERSON_NAME]"
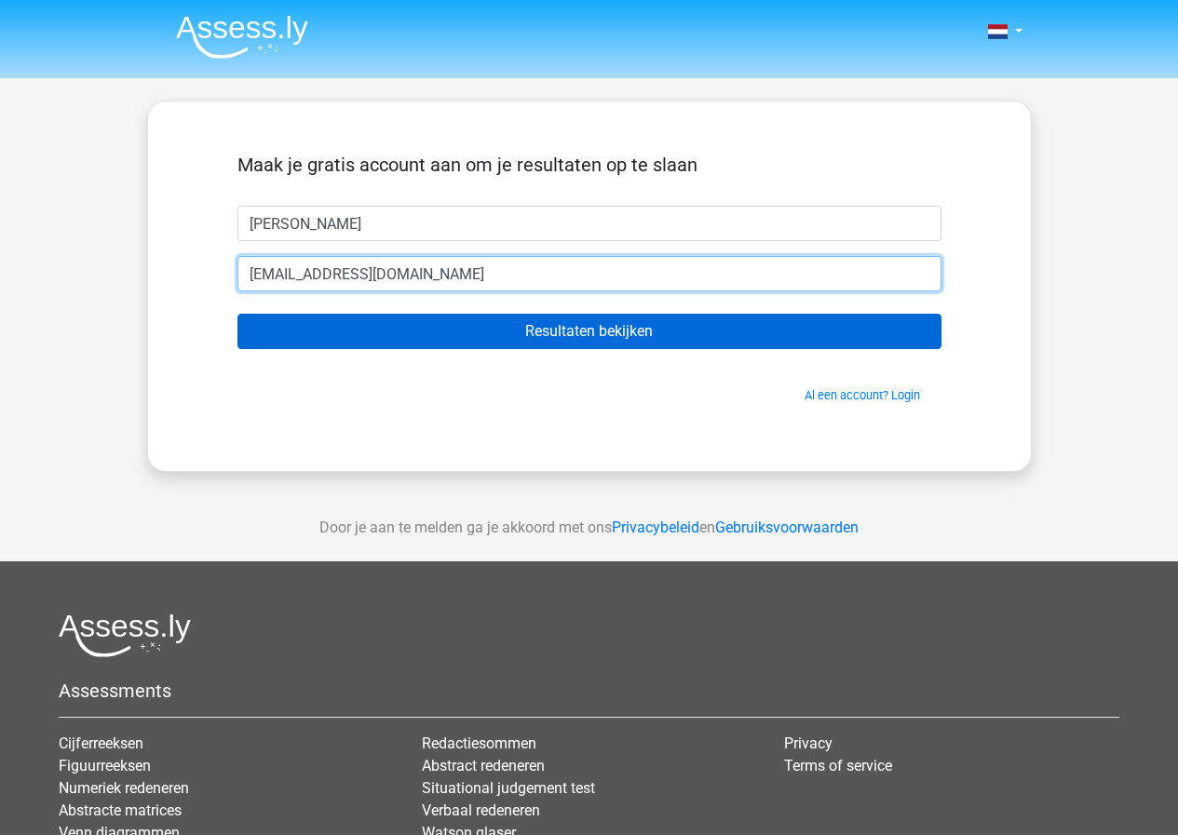
type input "[EMAIL_ADDRESS][DOMAIN_NAME]"
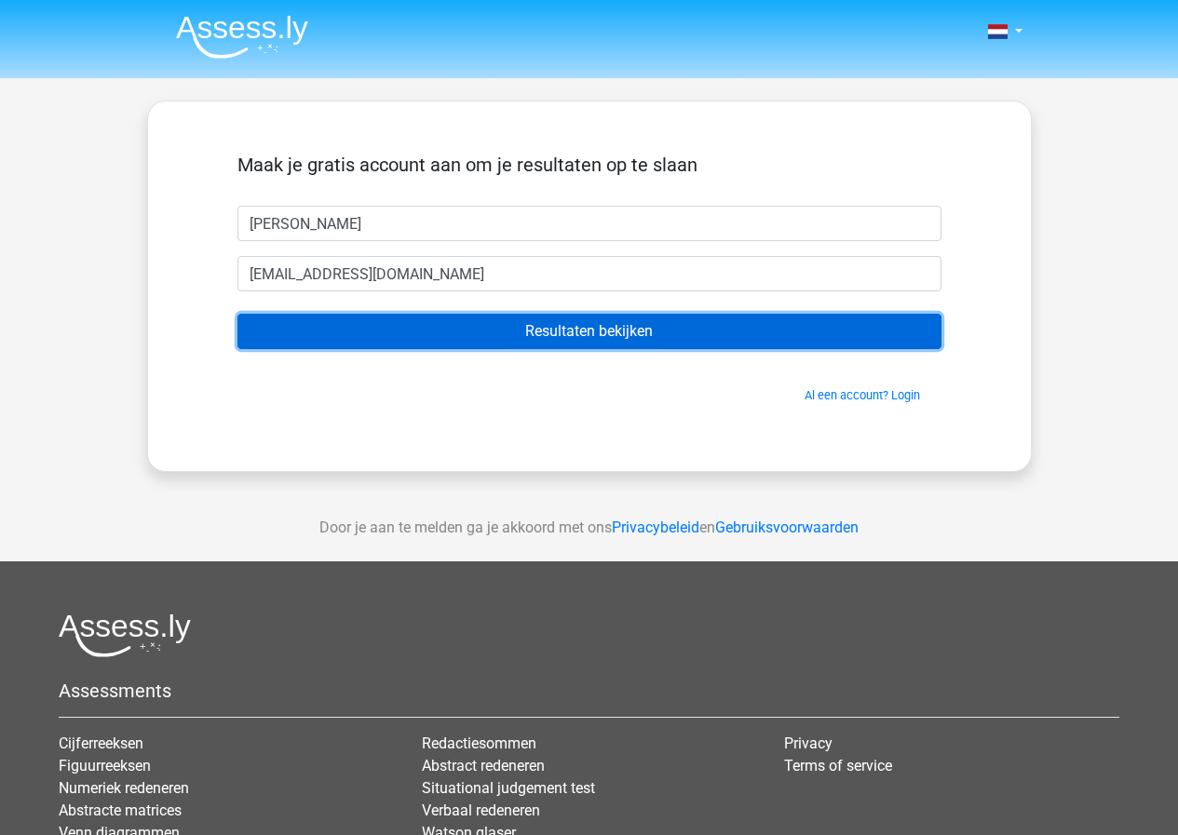
click at [641, 335] on input "Resultaten bekijken" at bounding box center [589, 331] width 704 height 35
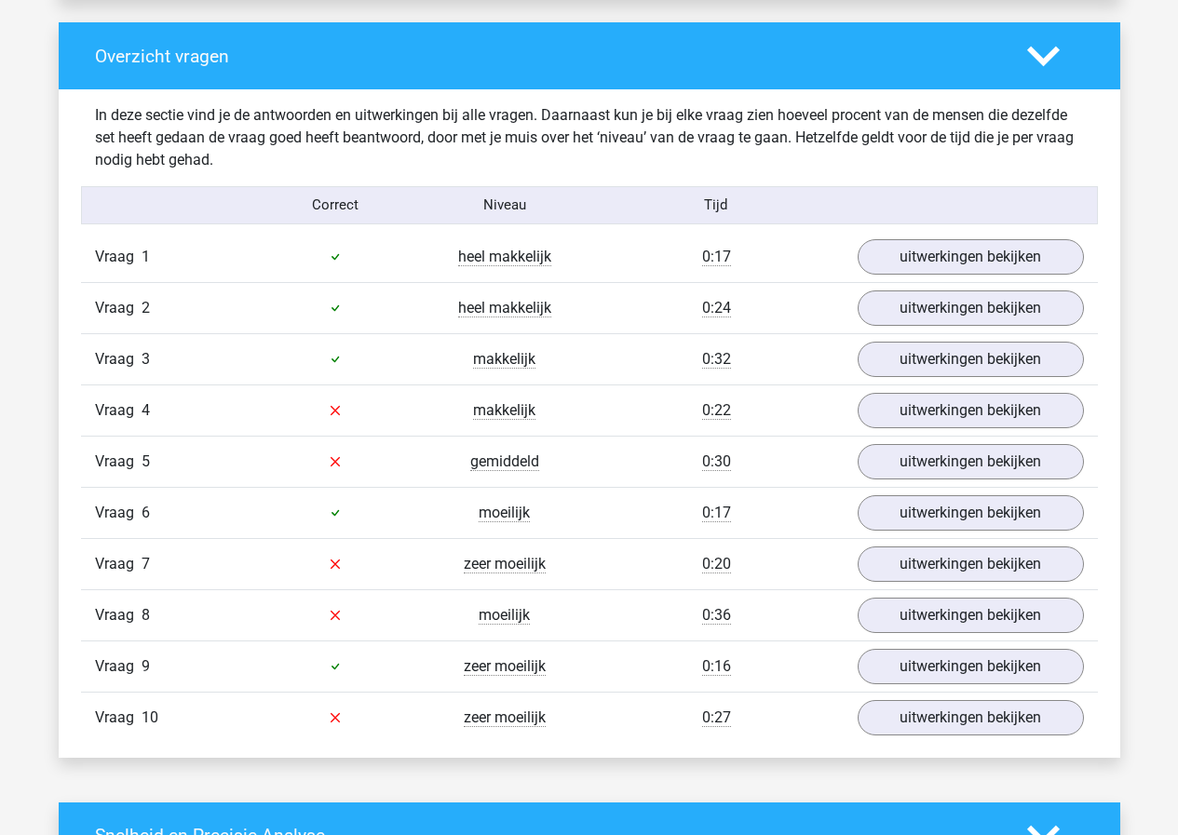
scroll to position [1397, 0]
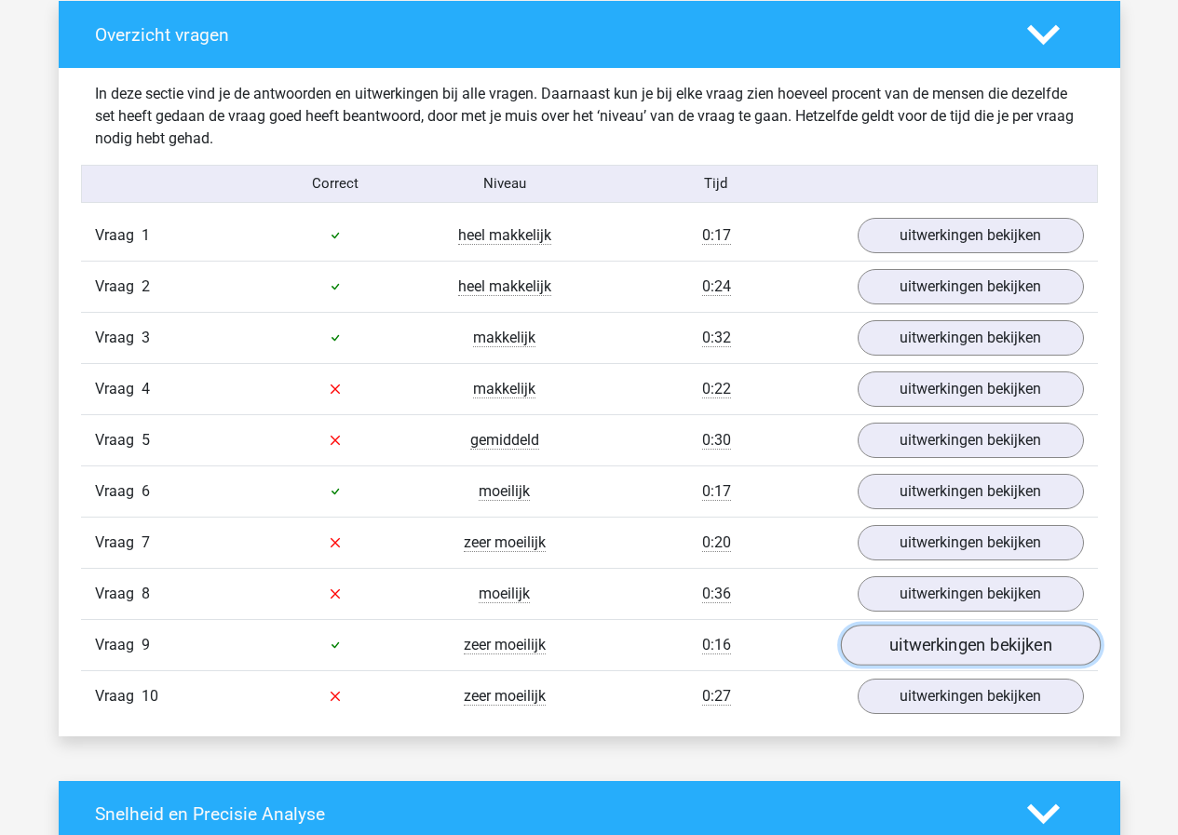
click at [980, 640] on link "uitwerkingen bekijken" at bounding box center [970, 645] width 260 height 41
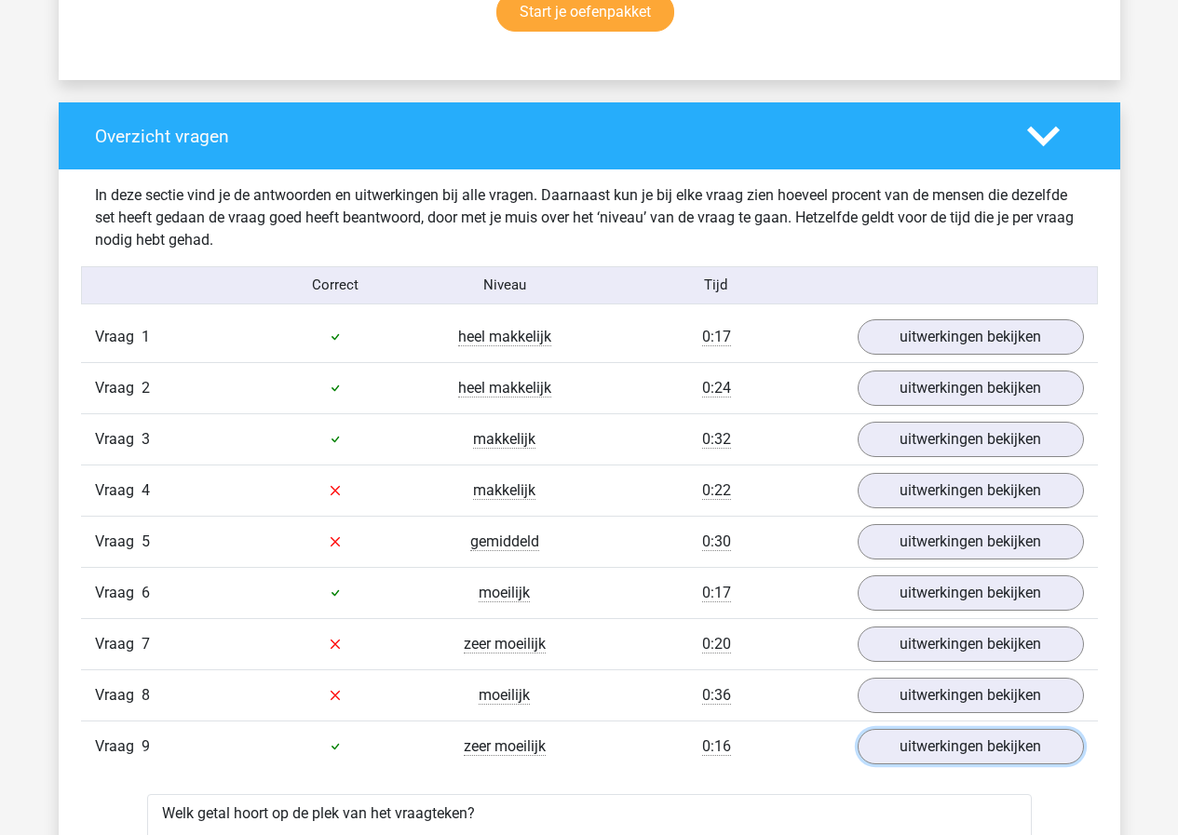
scroll to position [1210, 0]
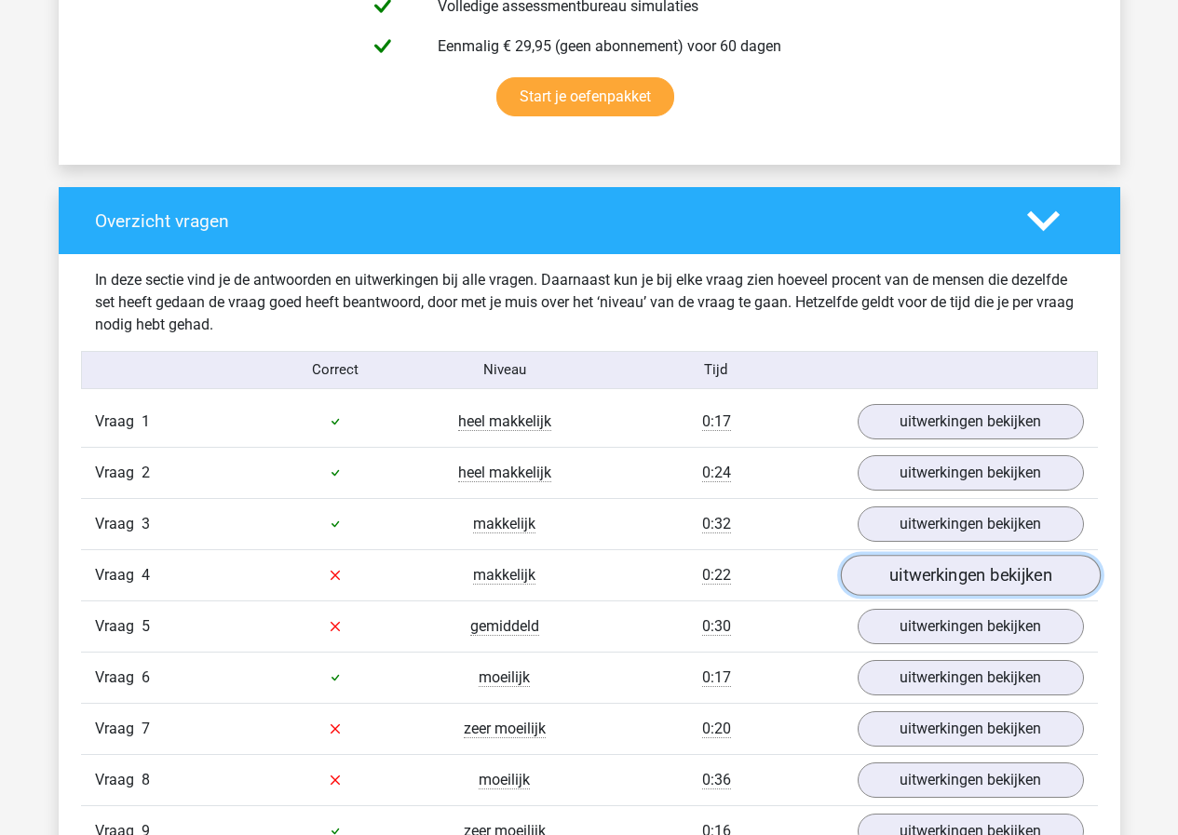
click at [977, 575] on link "uitwerkingen bekijken" at bounding box center [970, 575] width 260 height 41
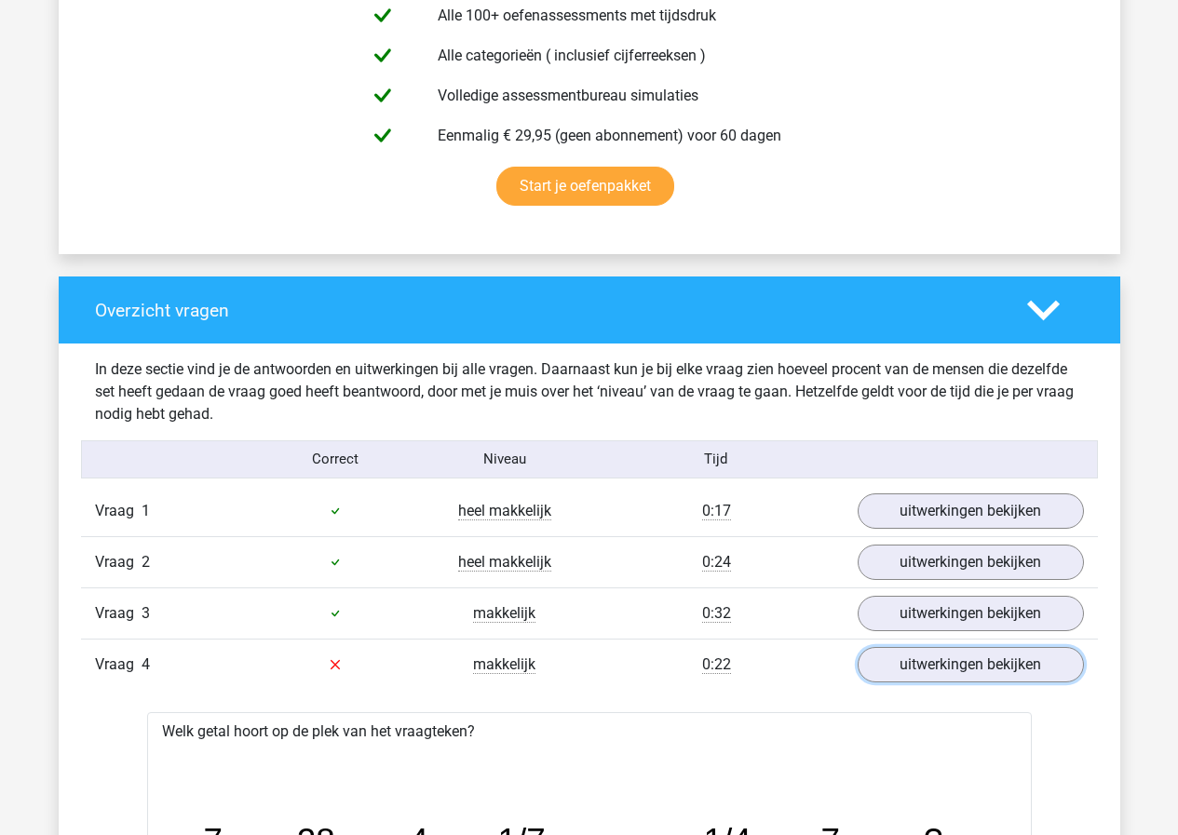
scroll to position [1117, 0]
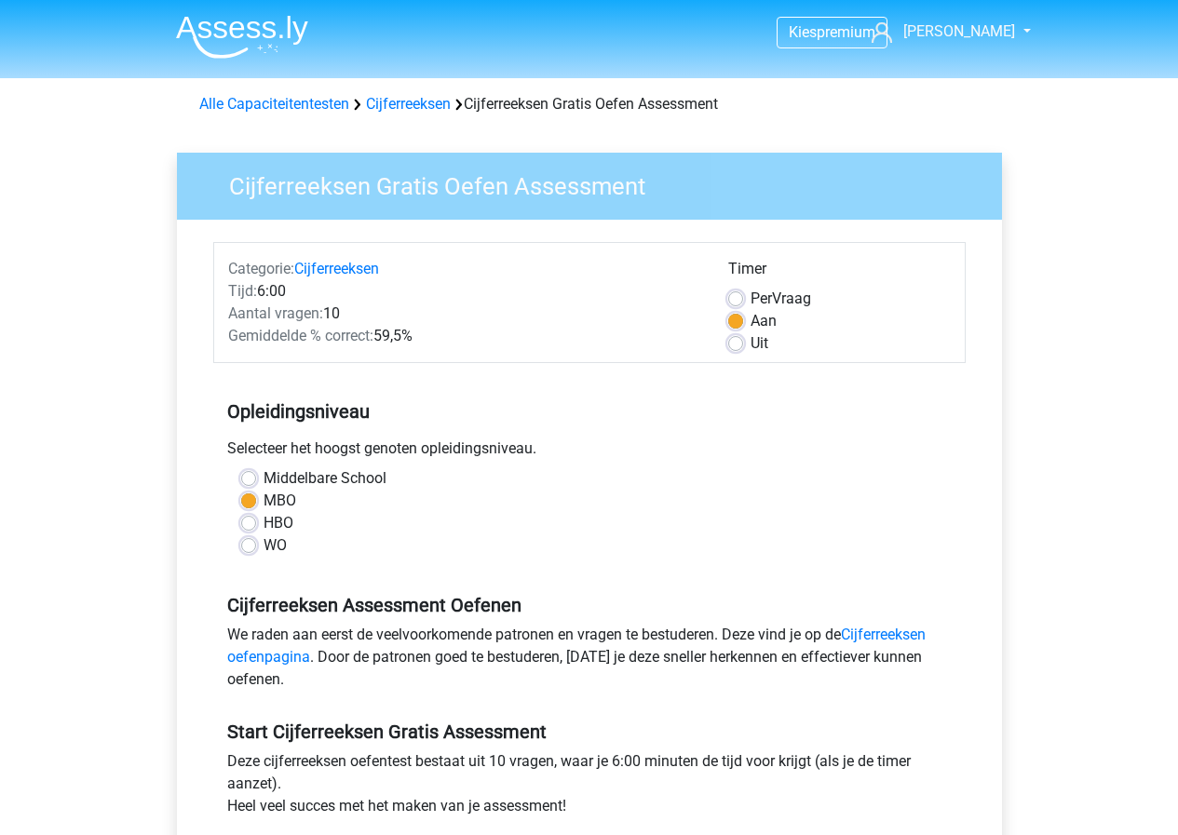
scroll to position [279, 0]
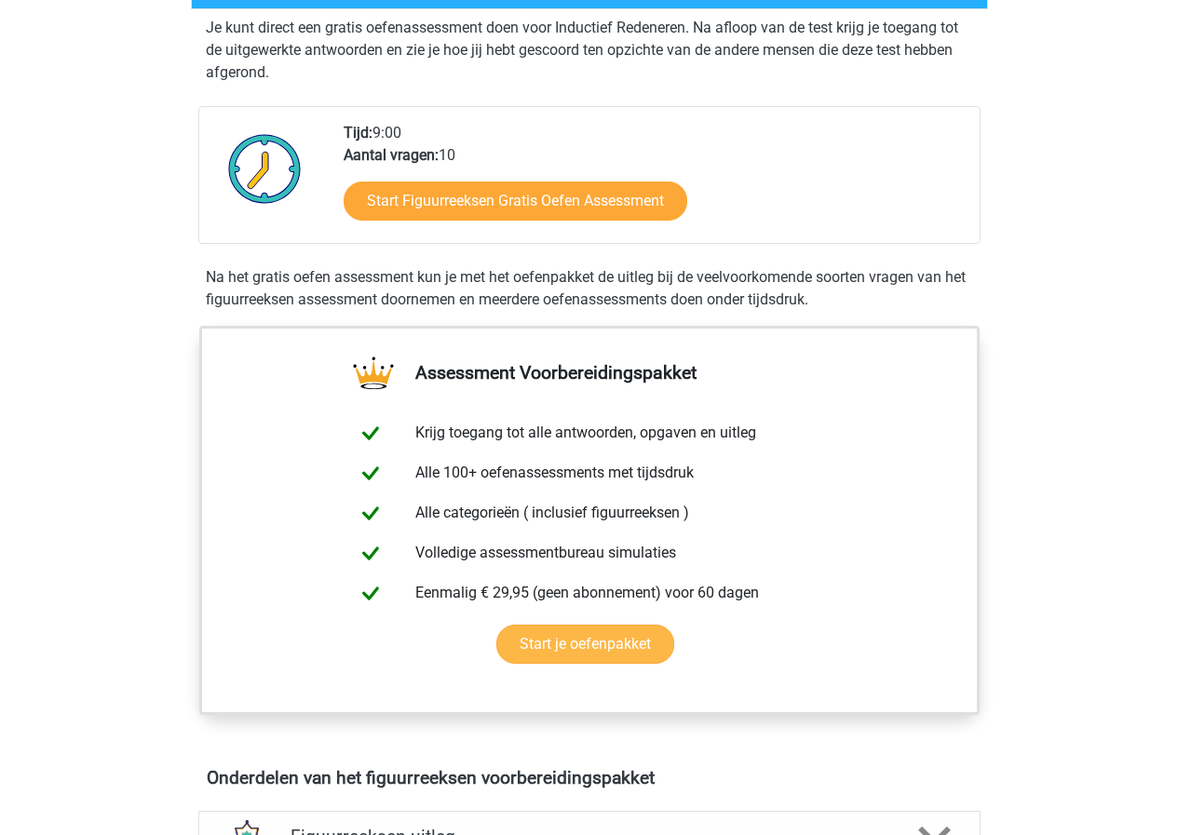
scroll to position [279, 0]
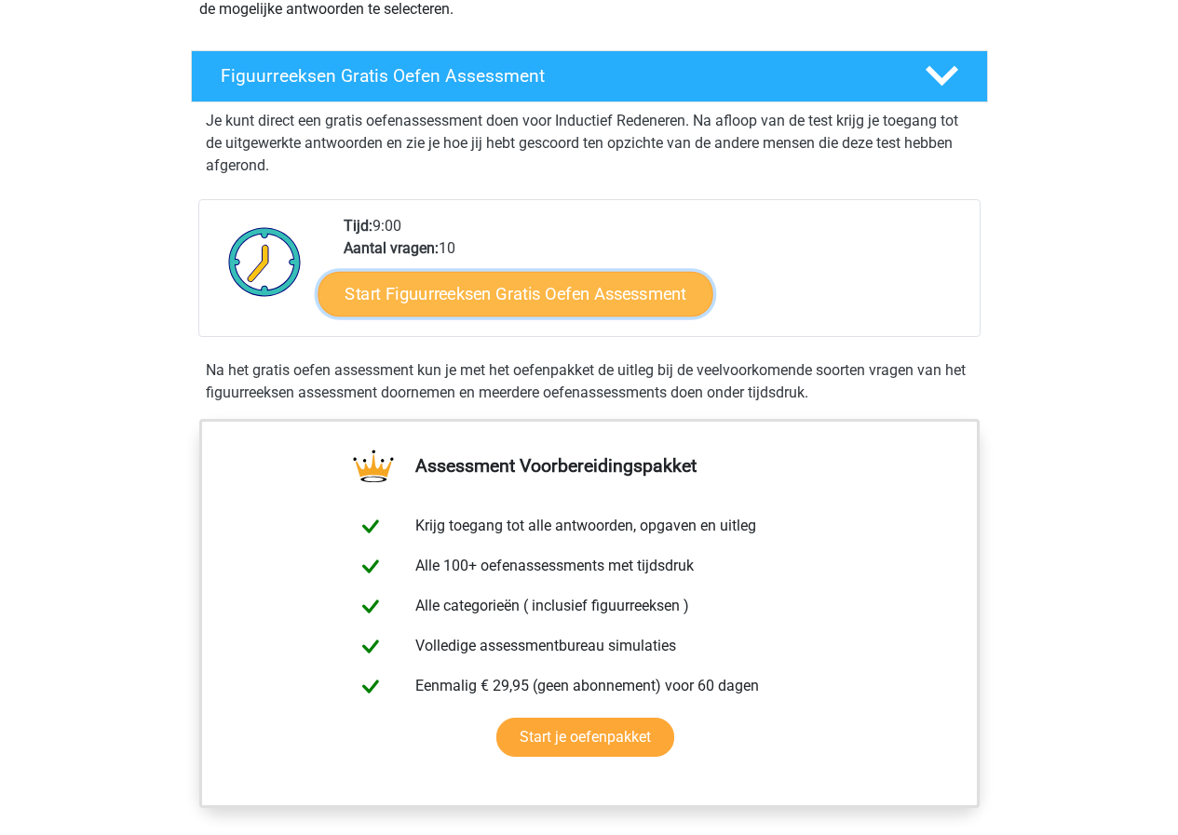
click at [584, 301] on link "Start Figuurreeksen Gratis Oefen Assessment" at bounding box center [515, 293] width 395 height 45
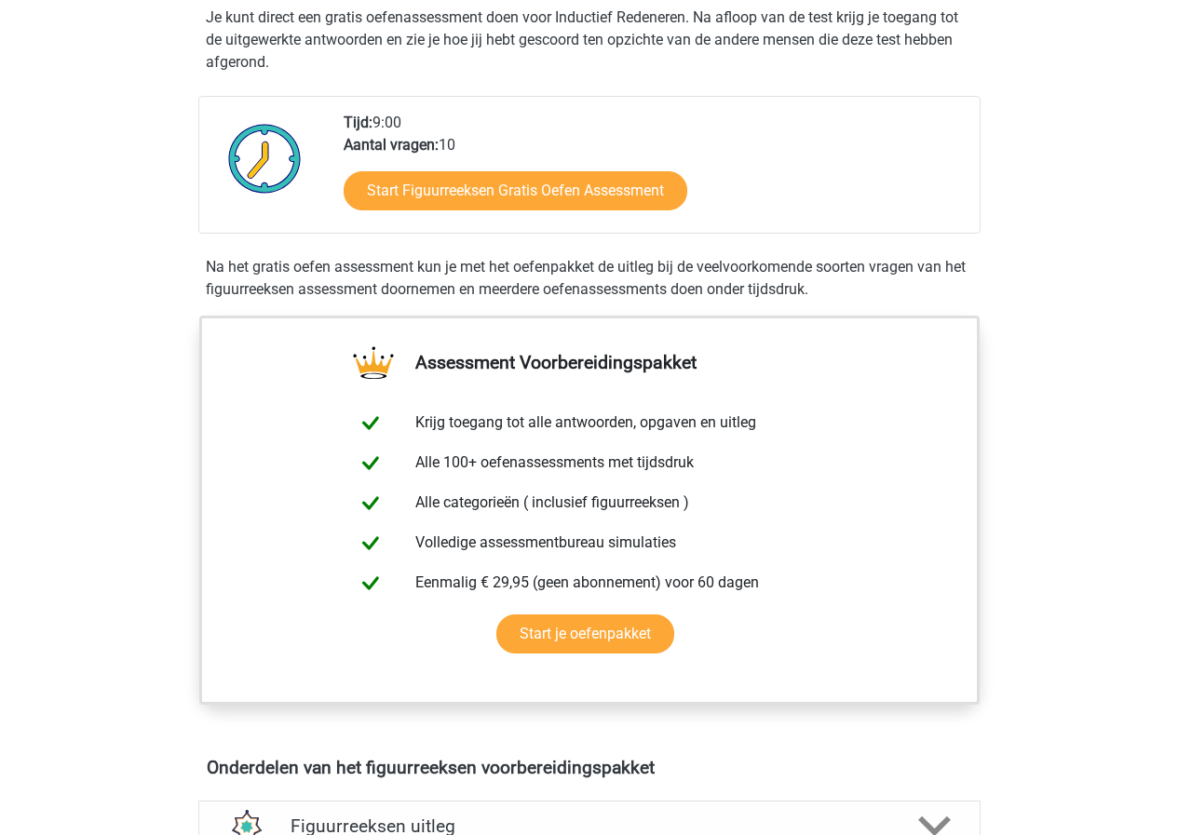
scroll to position [559, 0]
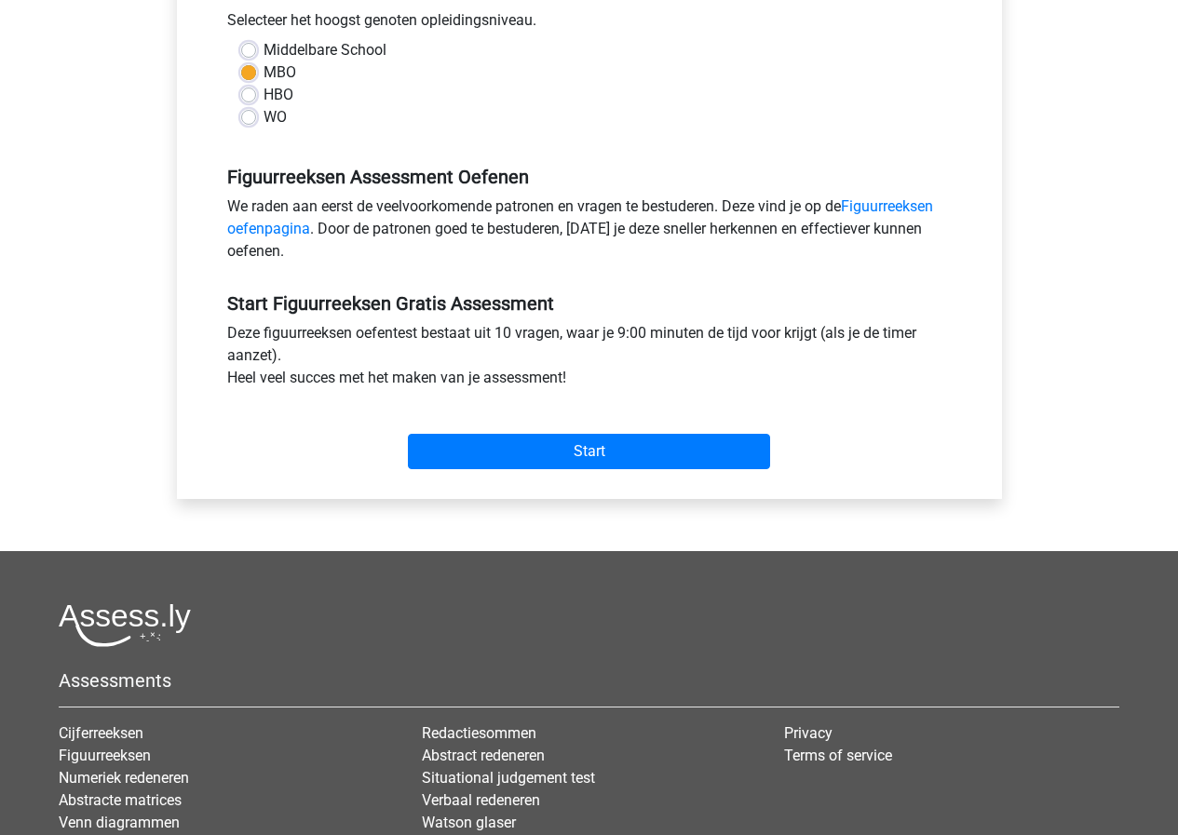
scroll to position [466, 0]
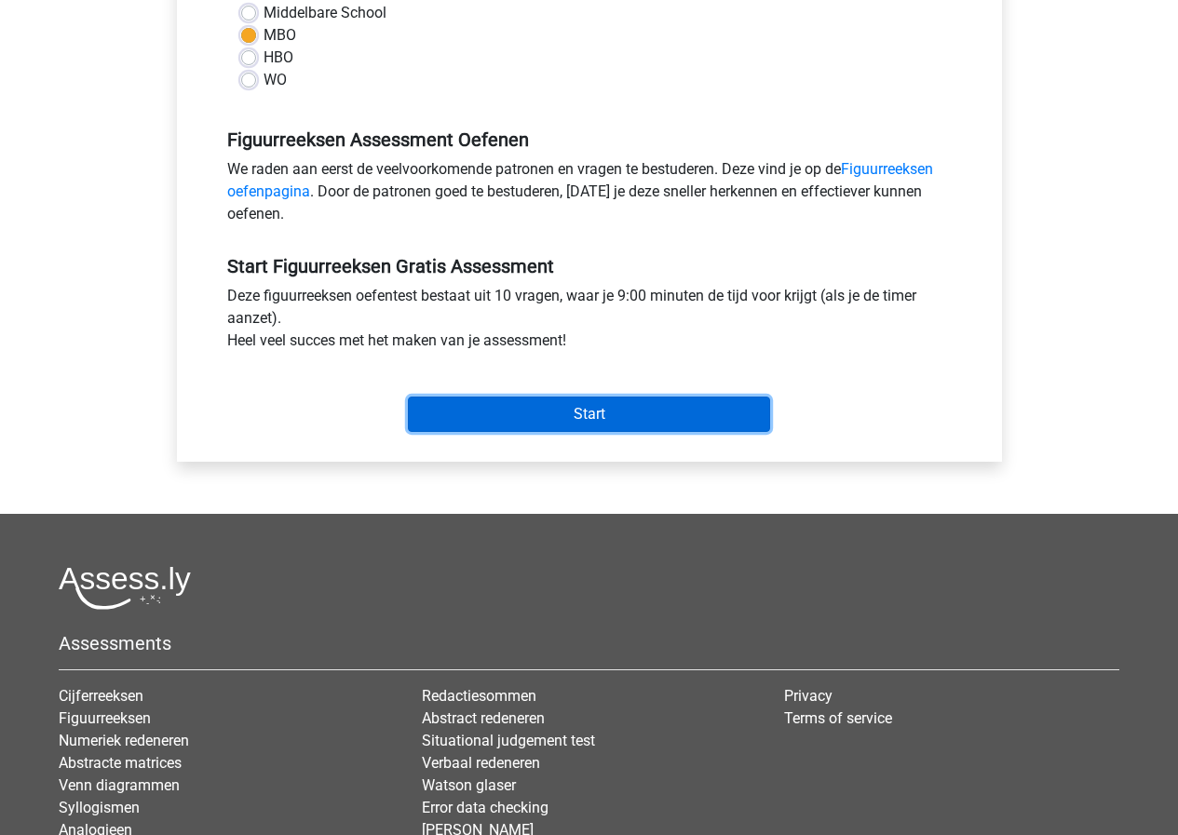
click at [625, 416] on input "Start" at bounding box center [589, 414] width 362 height 35
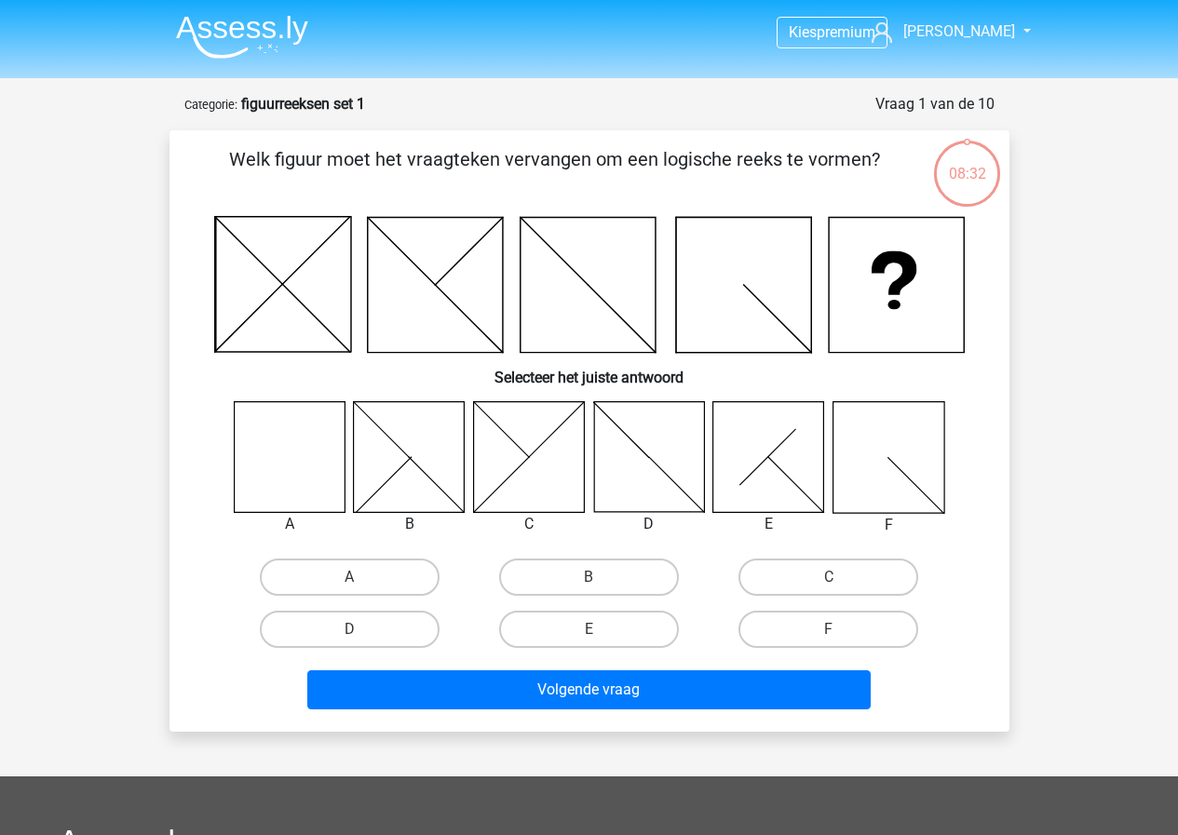
click at [291, 467] on icon at bounding box center [289, 456] width 111 height 111
click at [331, 578] on label "A" at bounding box center [350, 577] width 180 height 37
click at [349, 578] on input "A" at bounding box center [355, 583] width 12 height 12
radio input "true"
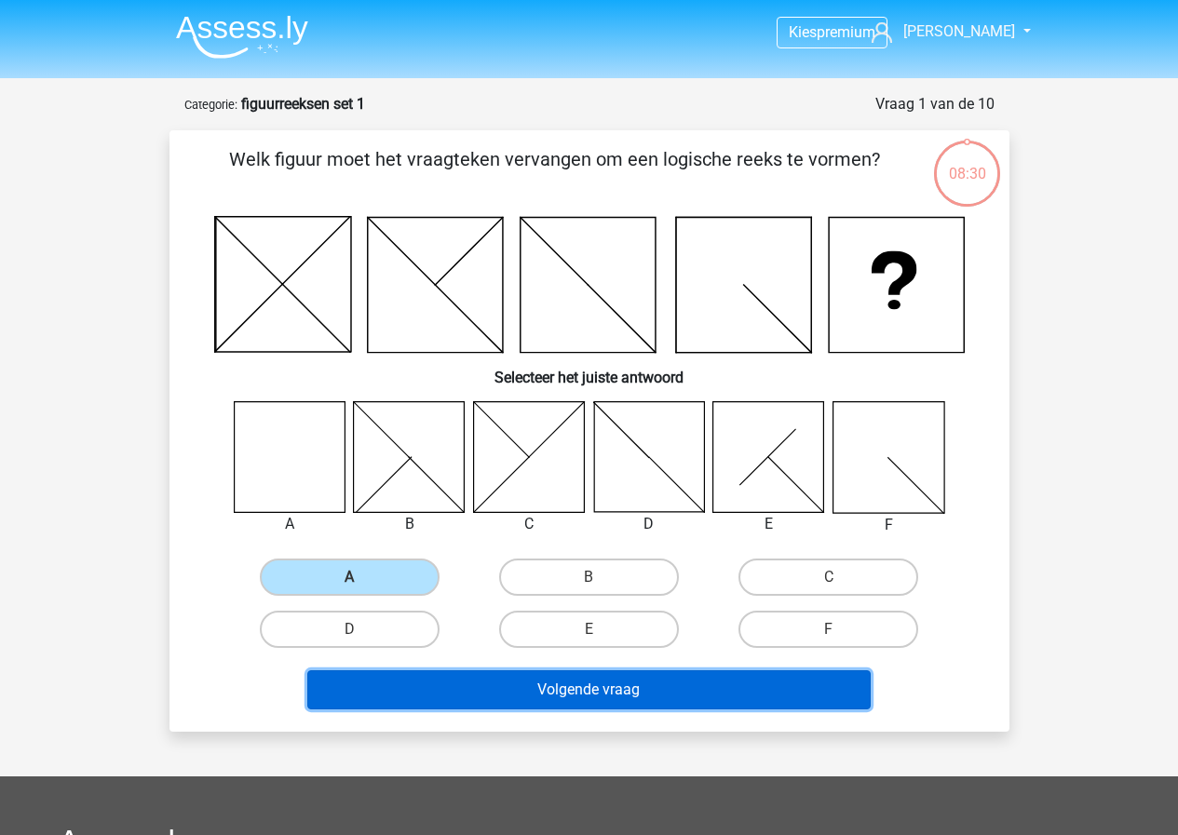
click at [588, 685] on button "Volgende vraag" at bounding box center [588, 689] width 563 height 39
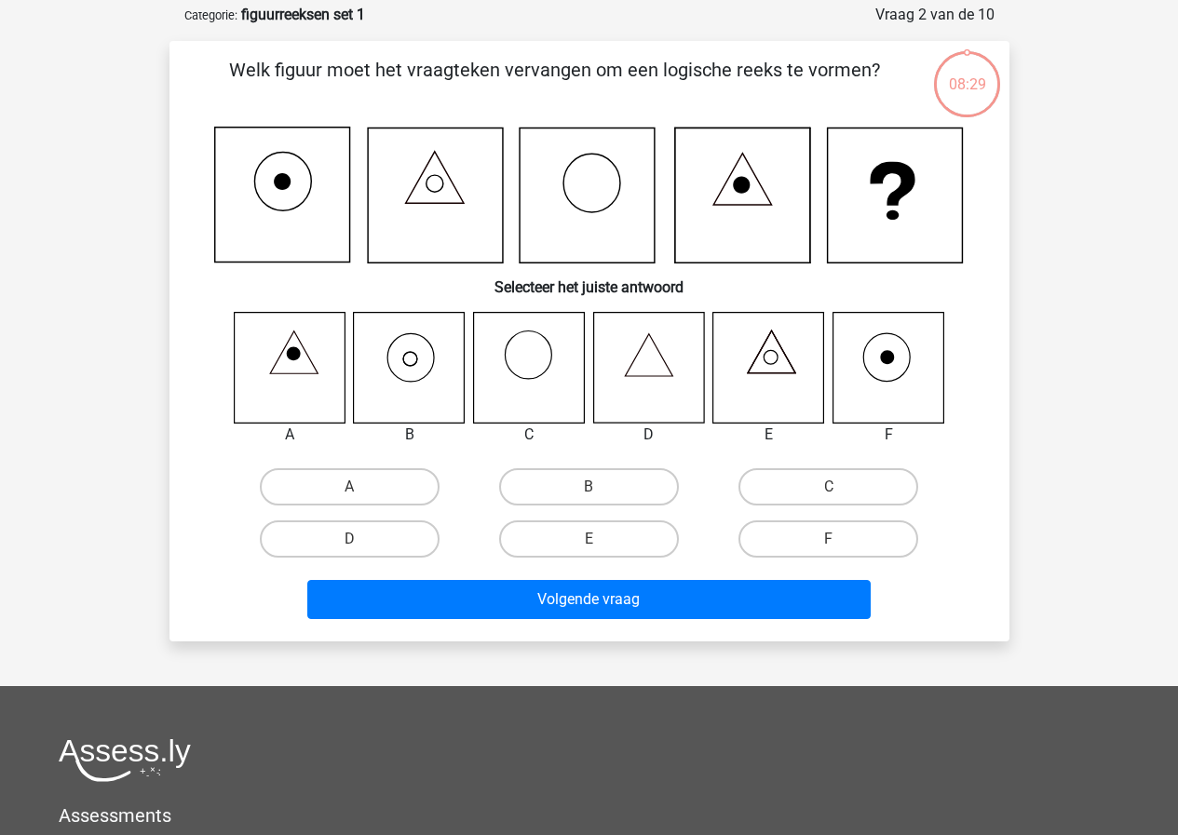
scroll to position [93, 0]
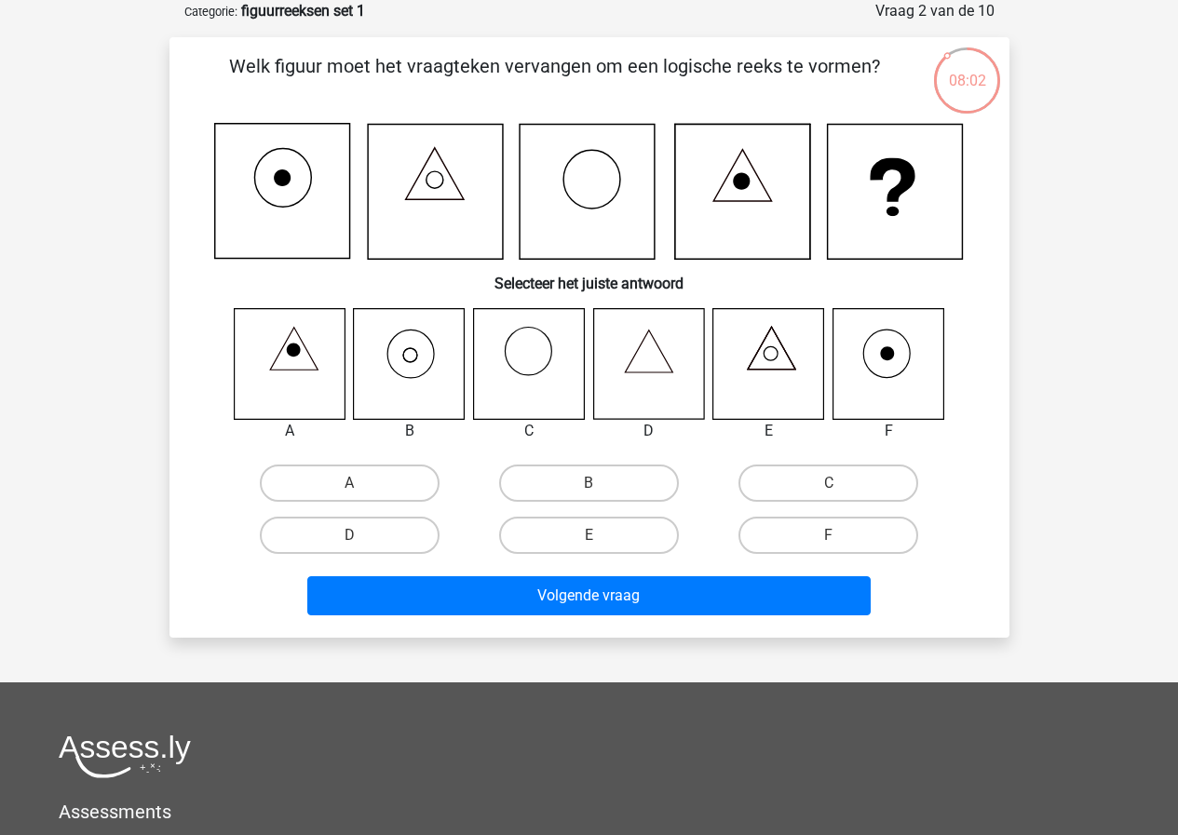
click at [426, 367] on icon at bounding box center [409, 363] width 111 height 111
click at [613, 482] on label "B" at bounding box center [589, 483] width 180 height 37
click at [601, 483] on input "B" at bounding box center [594, 489] width 12 height 12
radio input "true"
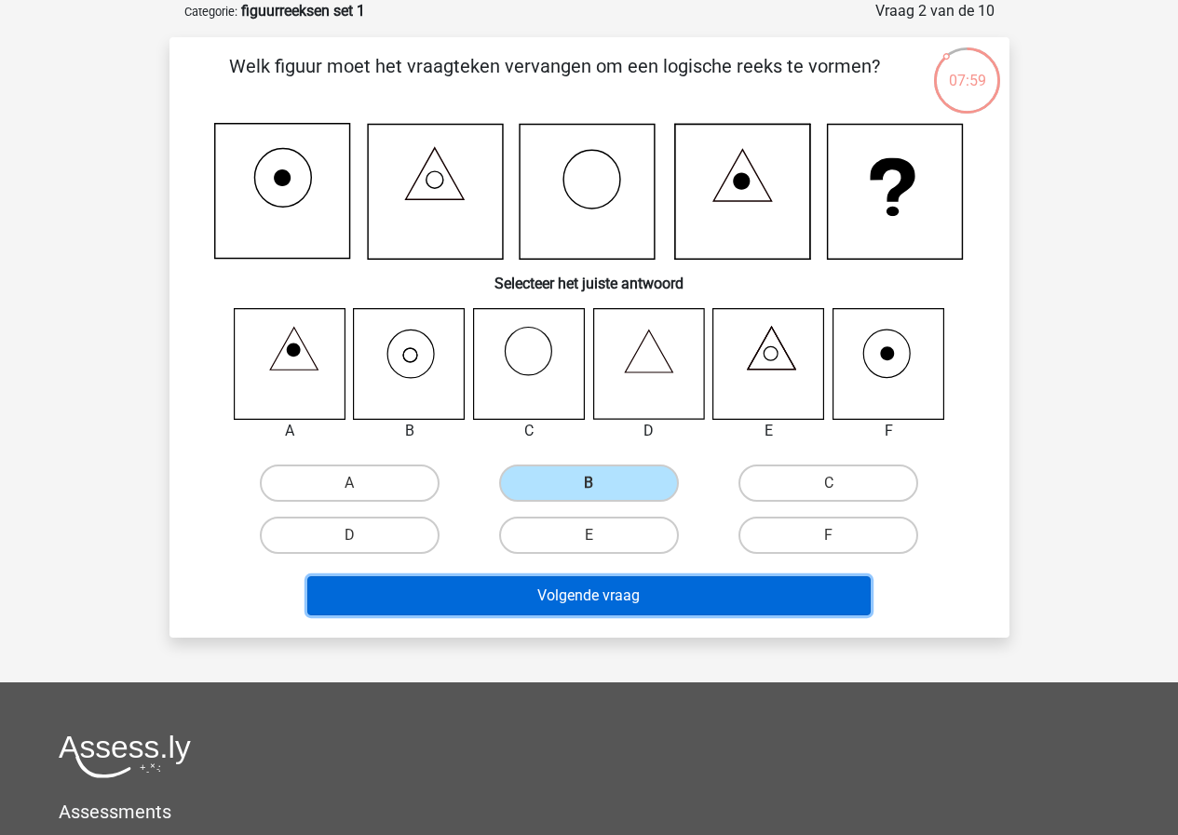
click at [626, 590] on button "Volgende vraag" at bounding box center [588, 595] width 563 height 39
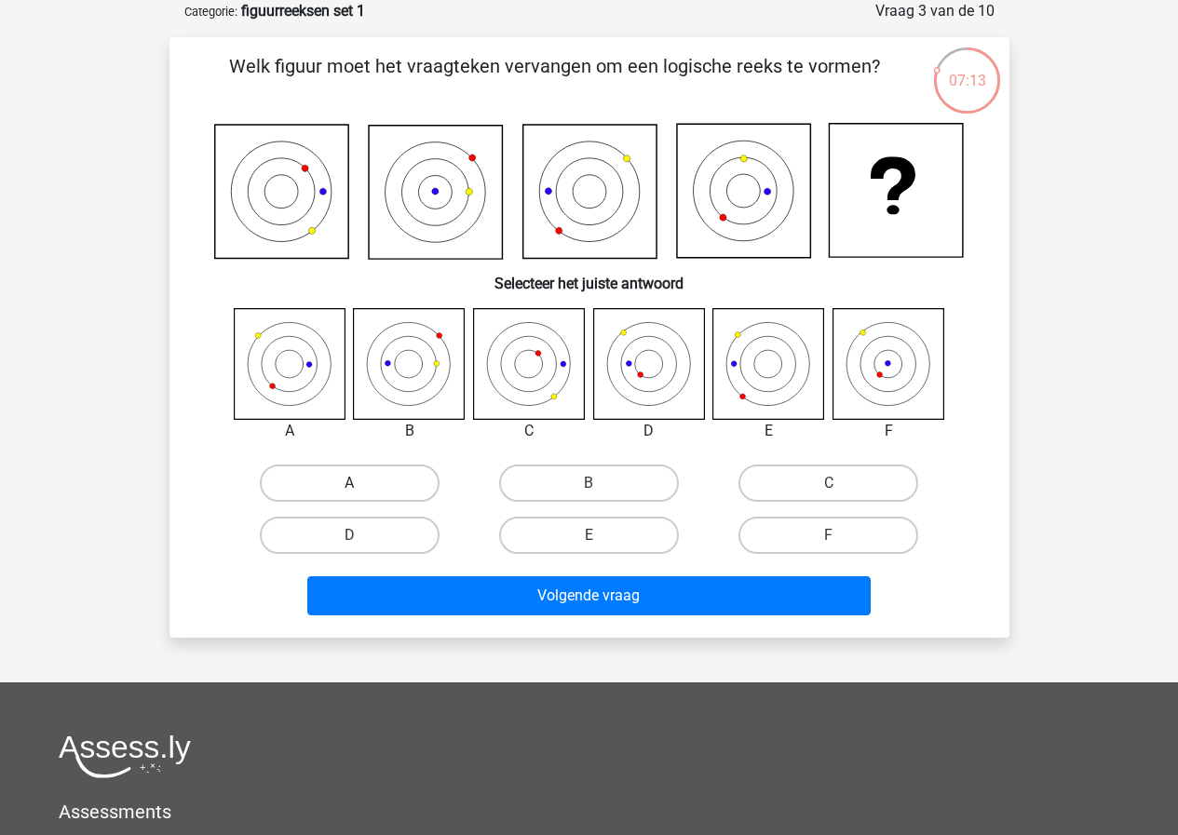
click at [336, 494] on label "A" at bounding box center [350, 483] width 180 height 37
click at [349, 494] on input "A" at bounding box center [355, 489] width 12 height 12
radio input "true"
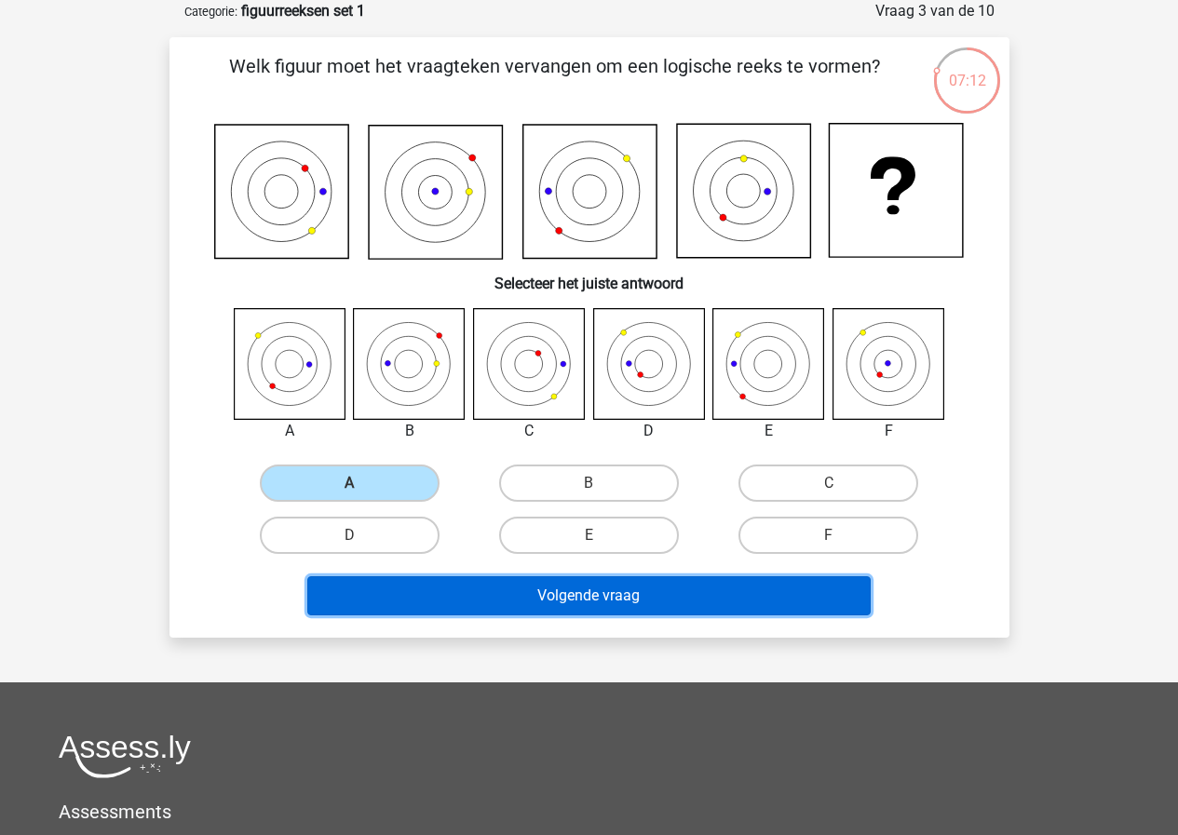
click at [579, 588] on button "Volgende vraag" at bounding box center [588, 595] width 563 height 39
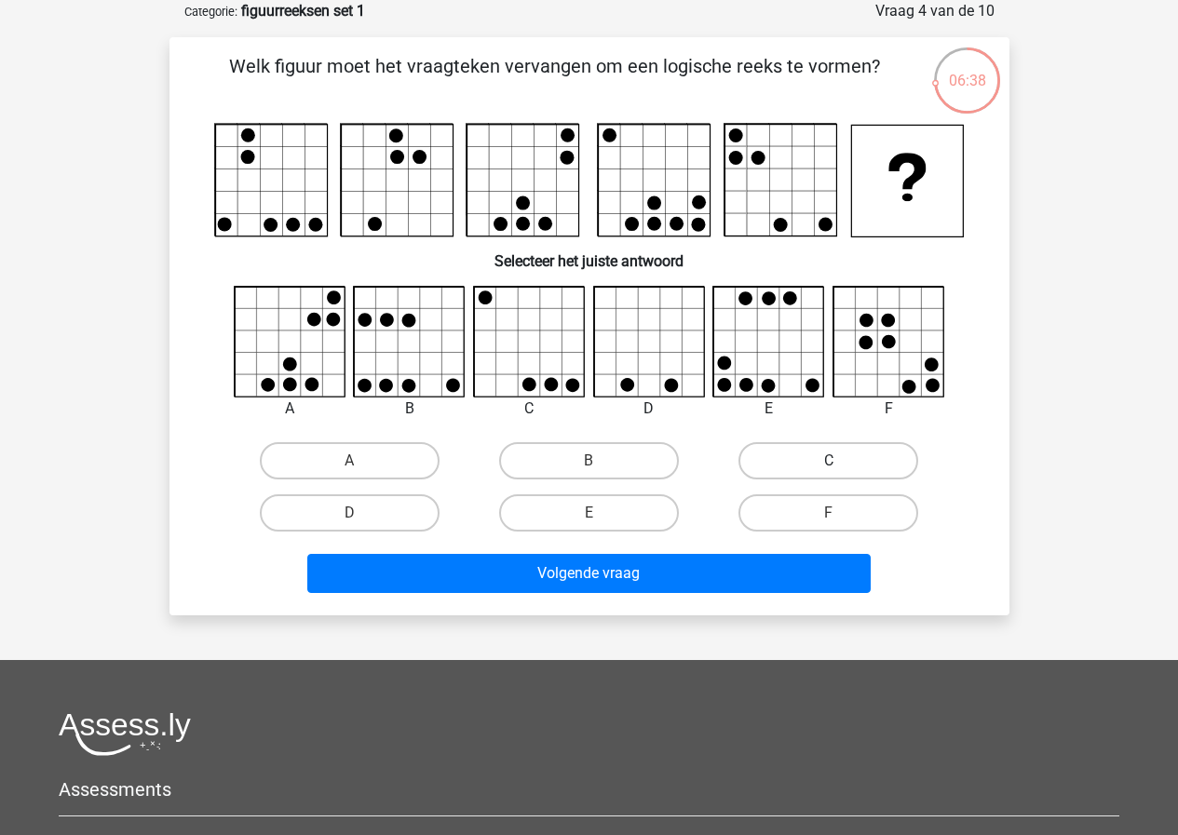
click at [817, 460] on label "C" at bounding box center [828, 460] width 180 height 37
click at [829, 461] on input "C" at bounding box center [835, 467] width 12 height 12
radio input "true"
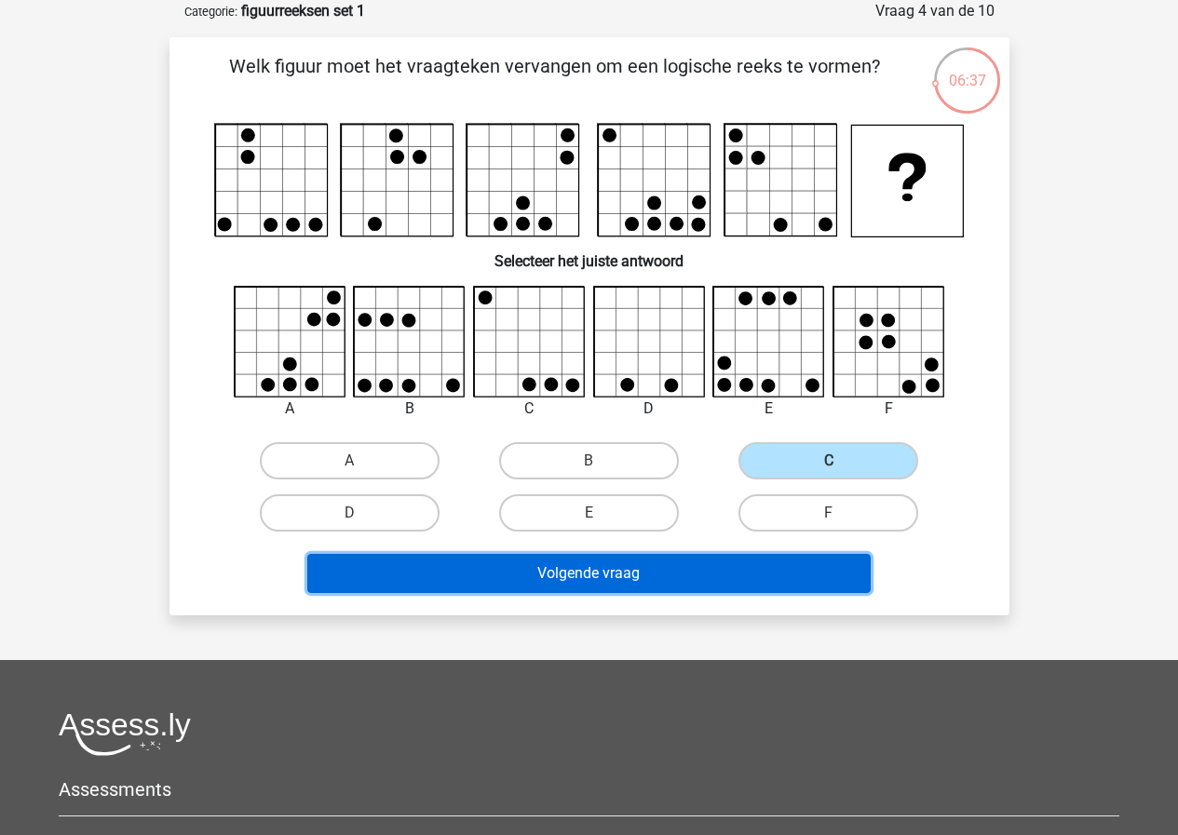
click at [611, 572] on button "Volgende vraag" at bounding box center [588, 573] width 563 height 39
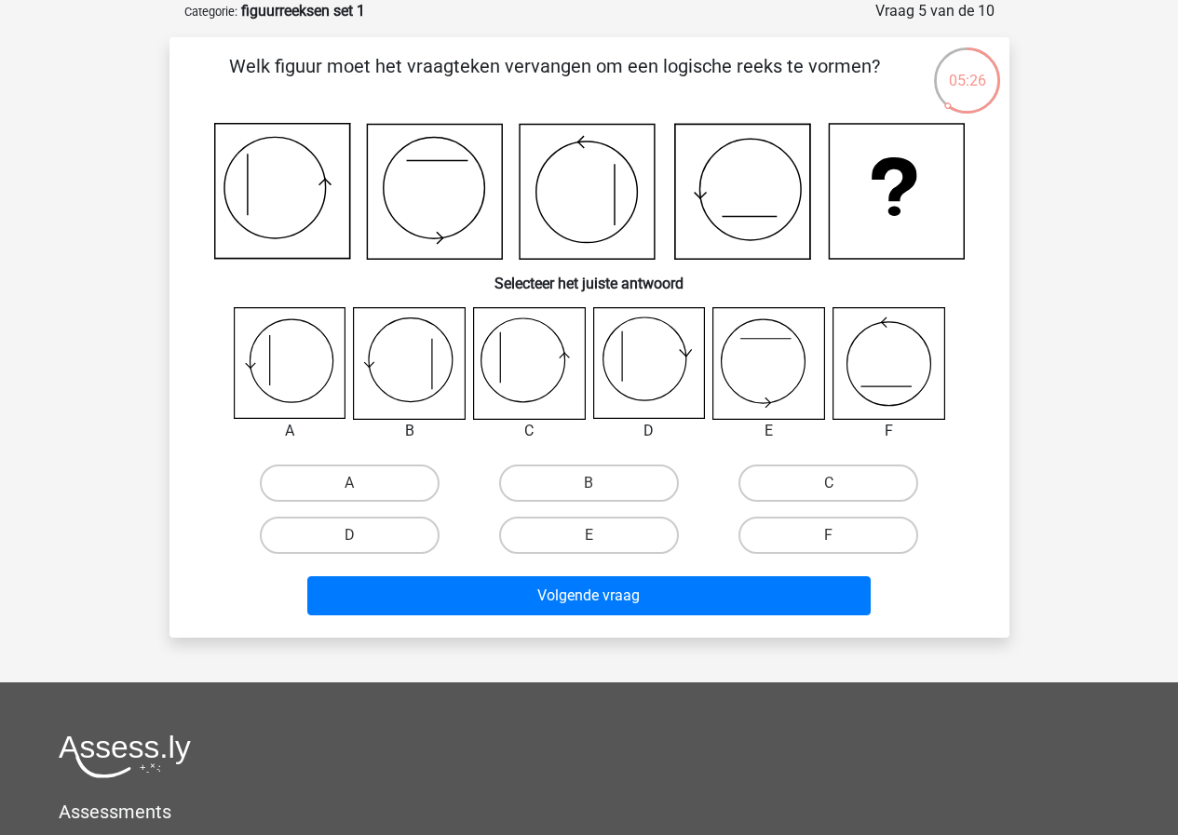
click at [279, 374] on icon at bounding box center [289, 363] width 111 height 111
click at [315, 483] on label "A" at bounding box center [350, 483] width 180 height 37
click at [349, 483] on input "A" at bounding box center [355, 489] width 12 height 12
radio input "true"
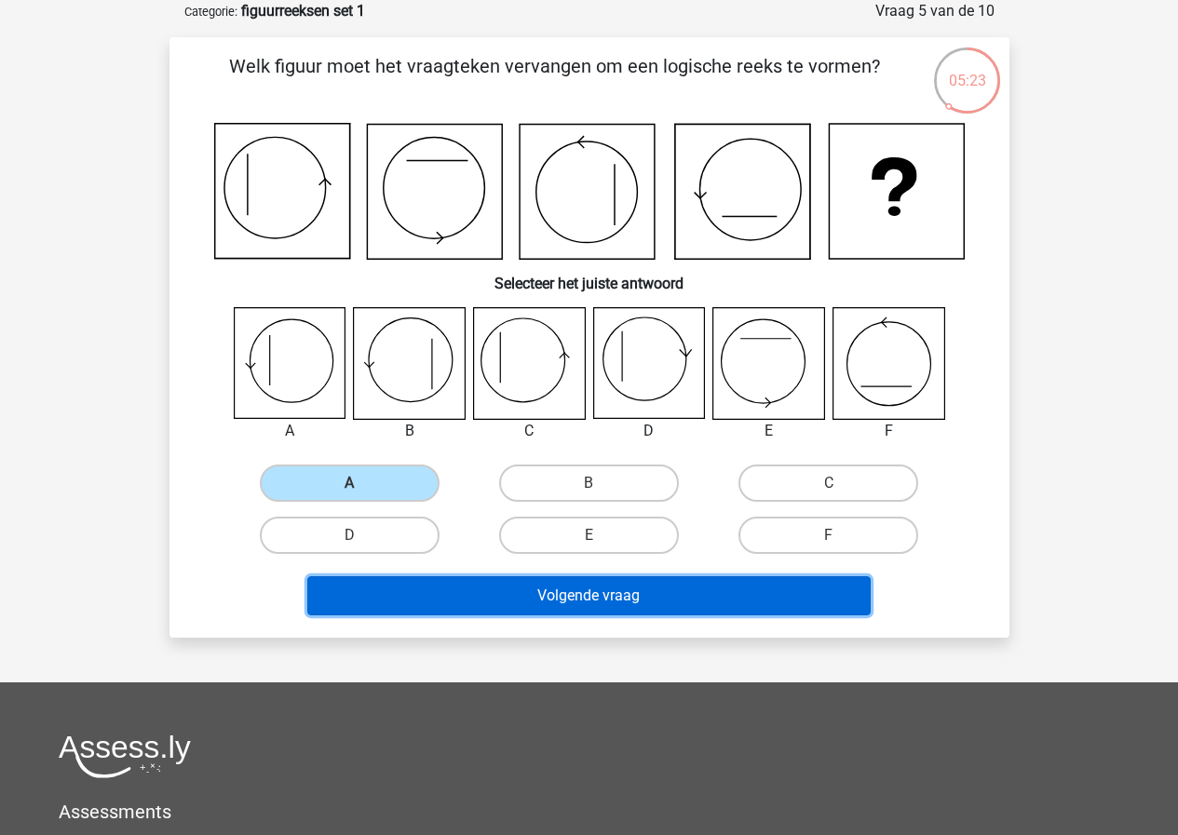
click at [627, 597] on button "Volgende vraag" at bounding box center [588, 595] width 563 height 39
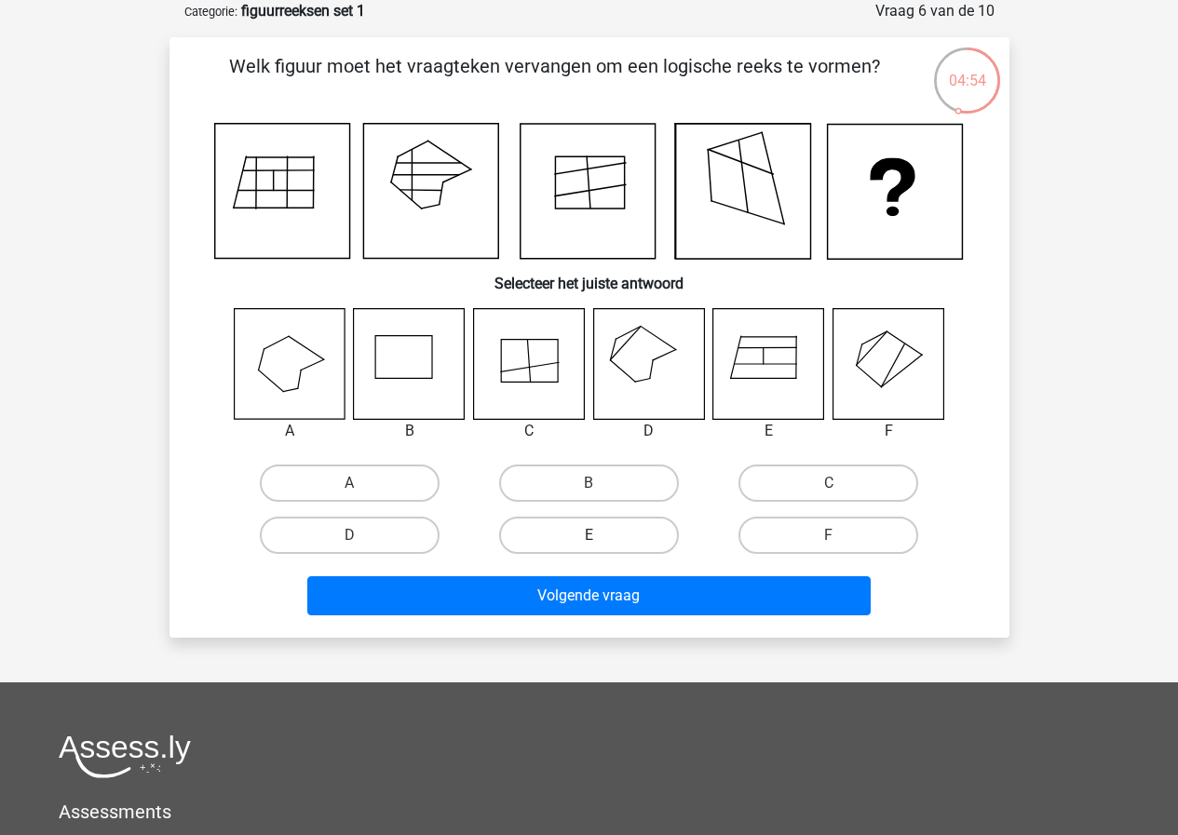
click at [602, 537] on label "E" at bounding box center [589, 535] width 180 height 37
click at [601, 537] on input "E" at bounding box center [594, 541] width 12 height 12
radio input "true"
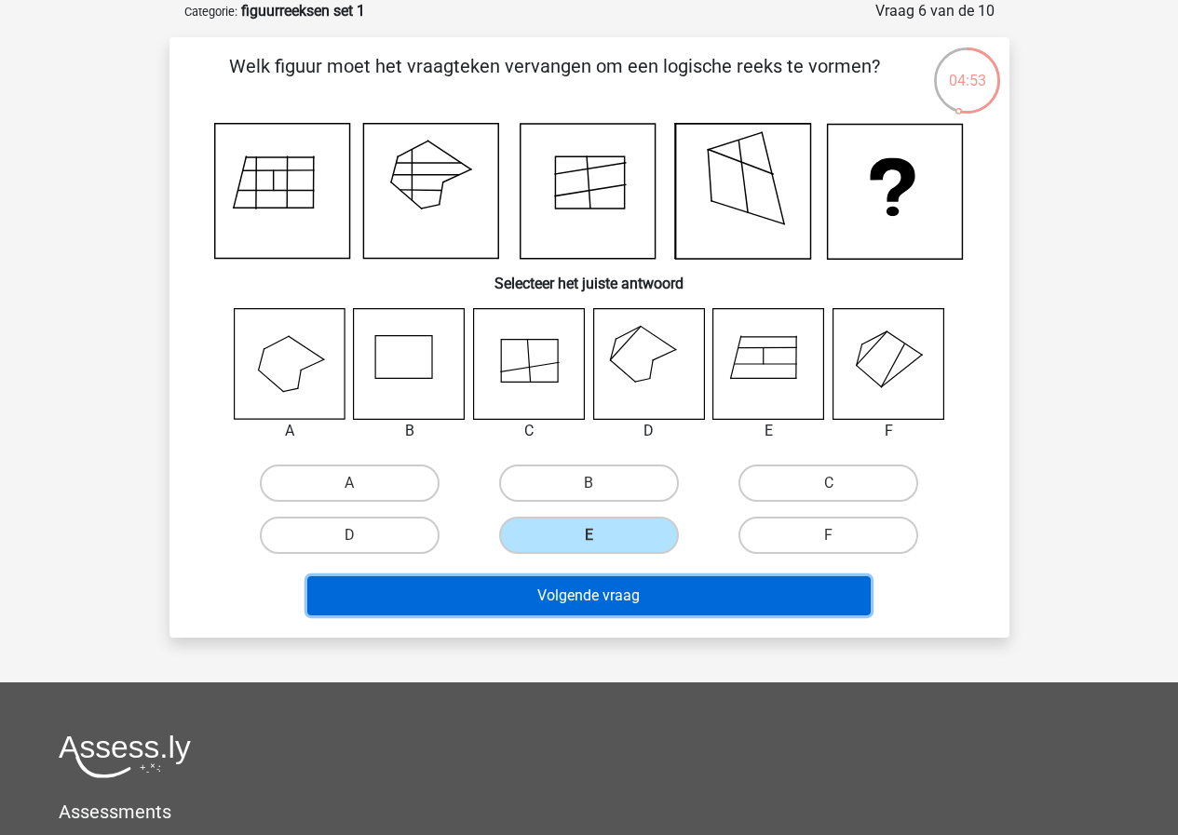
click at [625, 607] on button "Volgende vraag" at bounding box center [588, 595] width 563 height 39
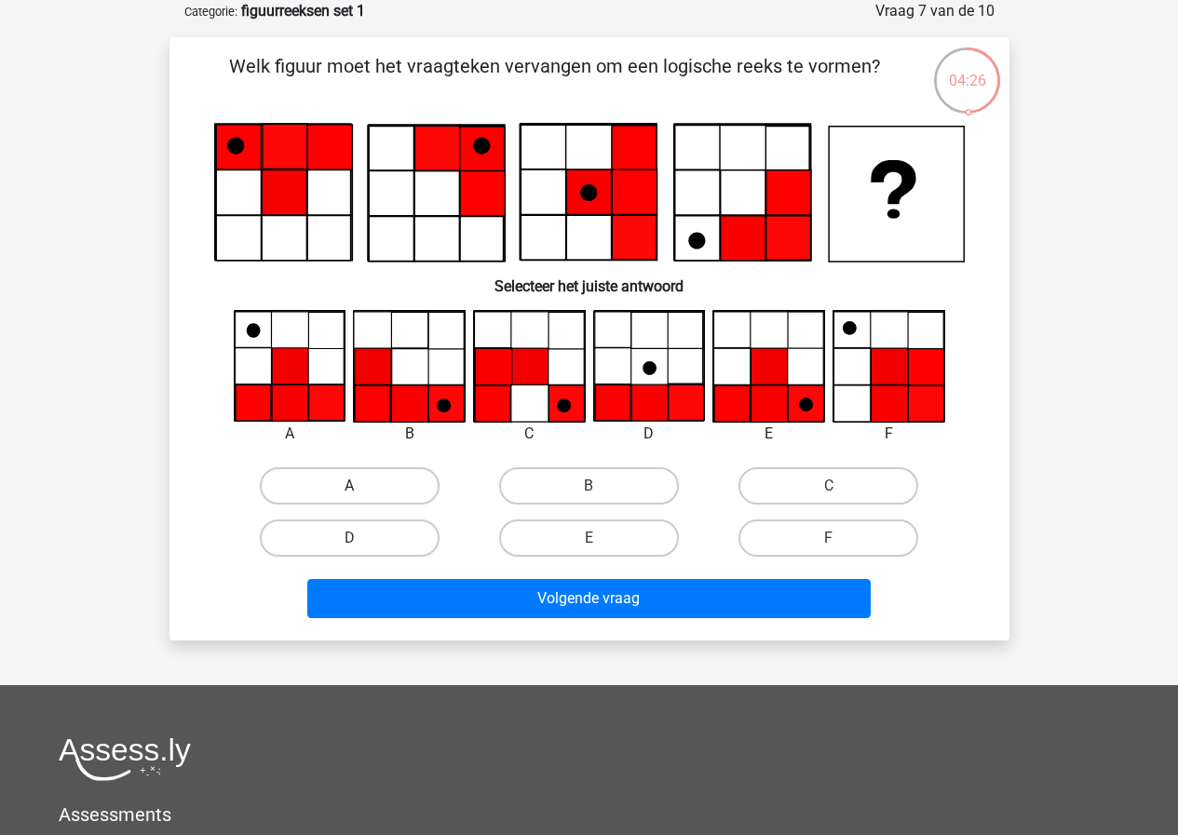
click at [343, 479] on label "A" at bounding box center [350, 485] width 180 height 37
click at [349, 486] on input "A" at bounding box center [355, 492] width 12 height 12
radio input "true"
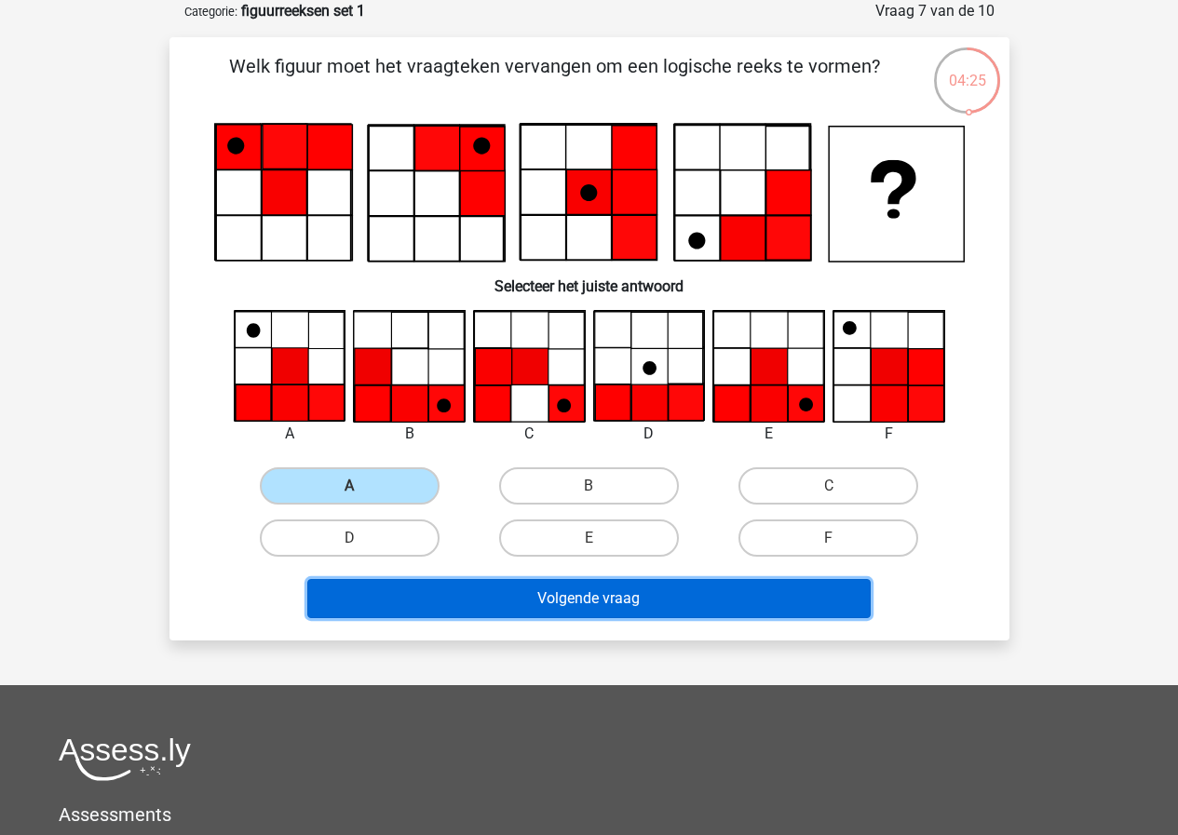
click at [584, 595] on button "Volgende vraag" at bounding box center [588, 598] width 563 height 39
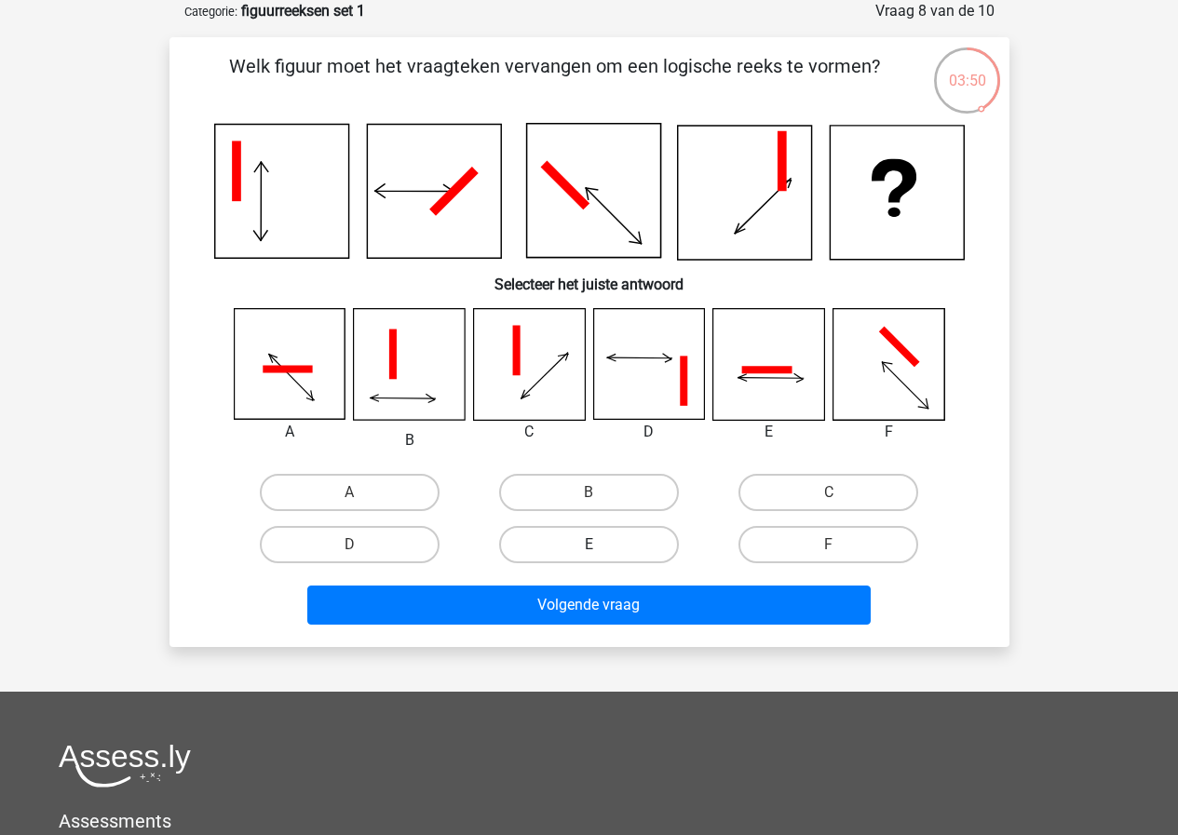
click at [633, 556] on label "E" at bounding box center [589, 544] width 180 height 37
click at [601, 556] on input "E" at bounding box center [594, 551] width 12 height 12
radio input "true"
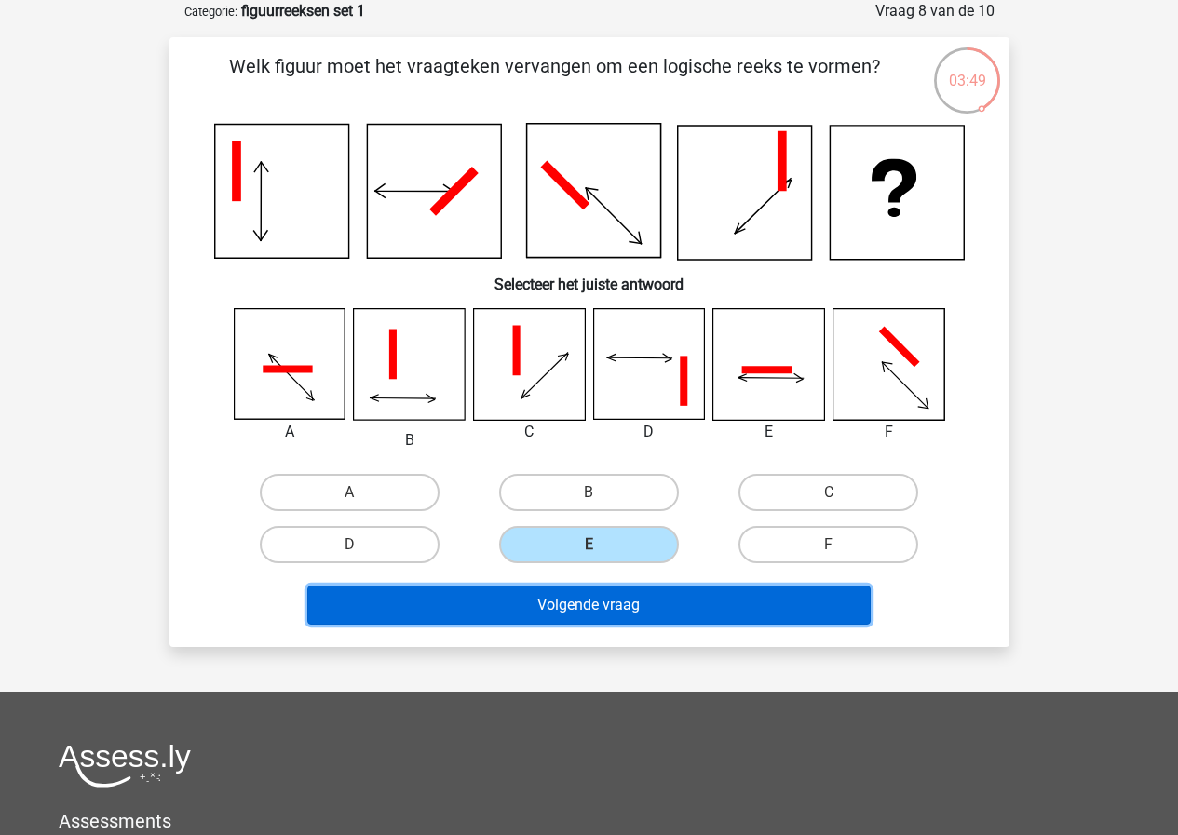
click at [621, 610] on button "Volgende vraag" at bounding box center [588, 605] width 563 height 39
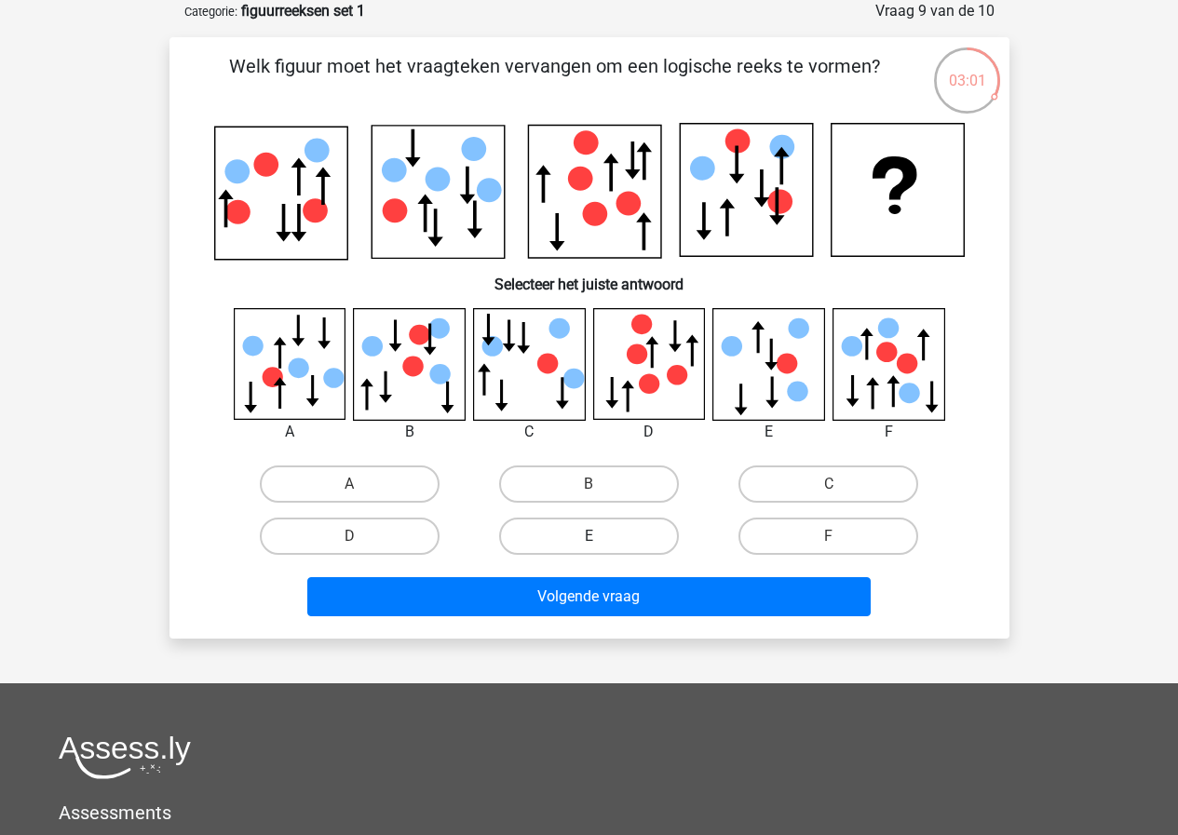
click at [637, 526] on label "E" at bounding box center [589, 536] width 180 height 37
click at [601, 536] on input "E" at bounding box center [594, 542] width 12 height 12
radio input "true"
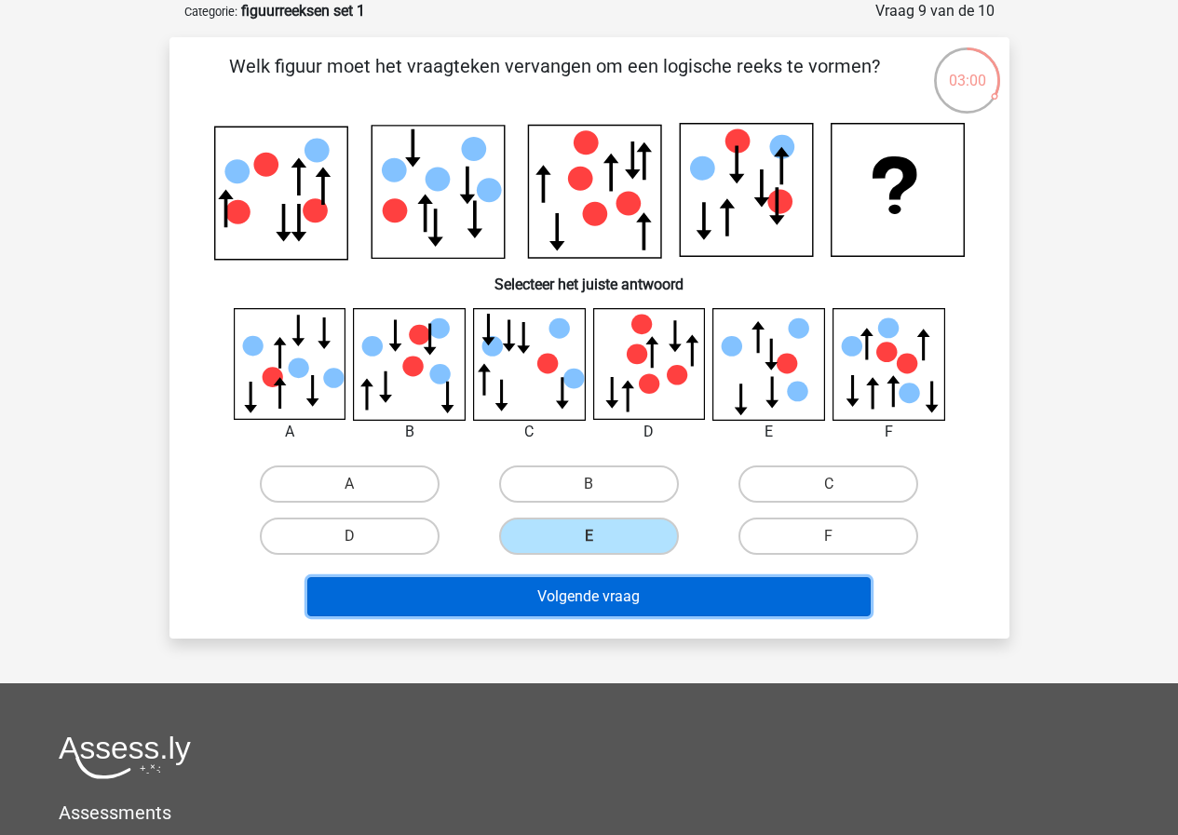
click at [634, 594] on button "Volgende vraag" at bounding box center [588, 596] width 563 height 39
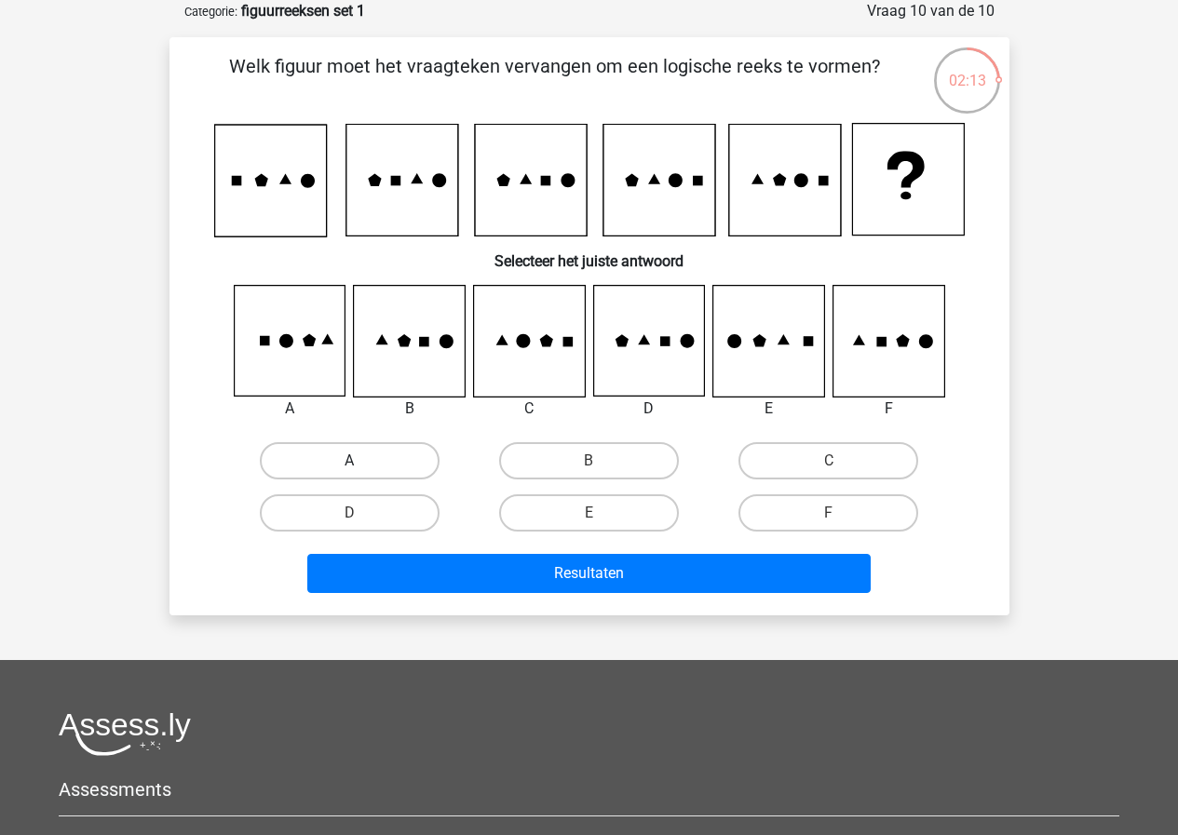
click at [362, 467] on label "A" at bounding box center [350, 460] width 180 height 37
click at [361, 467] on input "A" at bounding box center [355, 467] width 12 height 12
radio input "true"
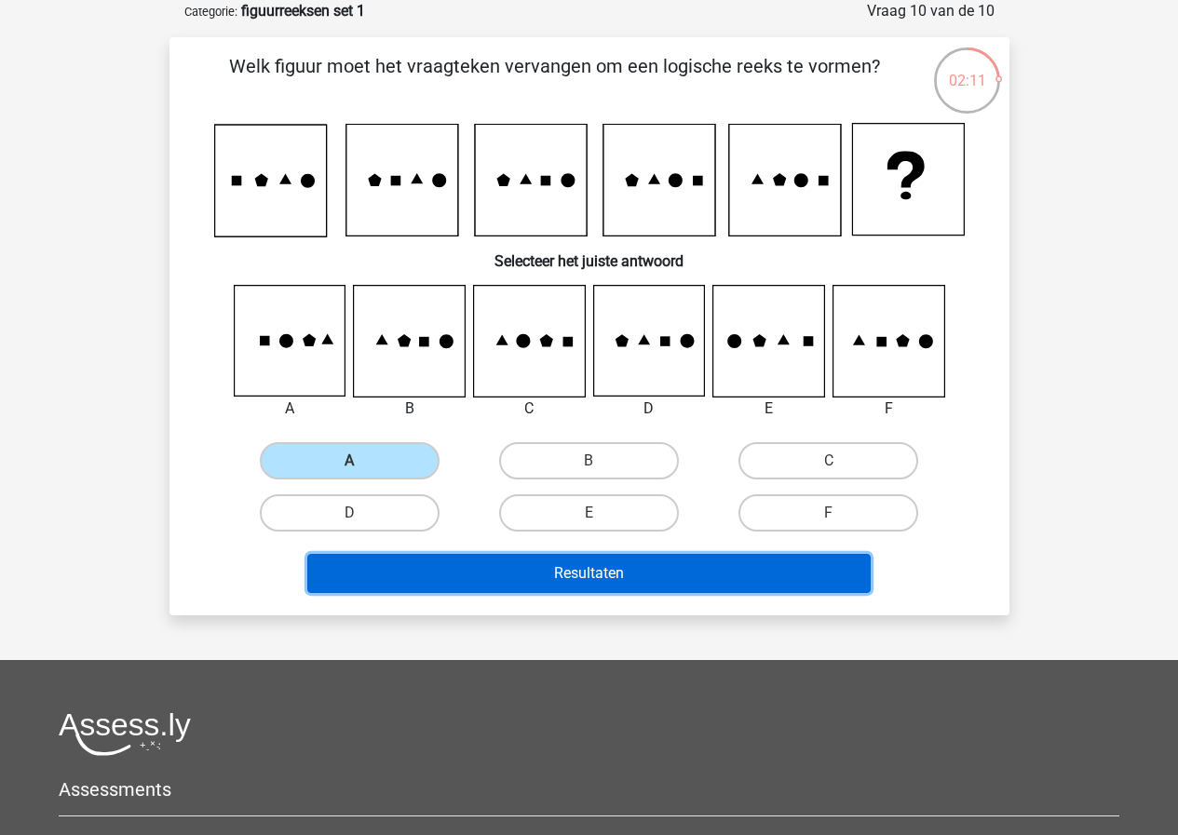
click at [546, 576] on button "Resultaten" at bounding box center [588, 573] width 563 height 39
click at [667, 575] on button "Resultaten" at bounding box center [588, 573] width 563 height 39
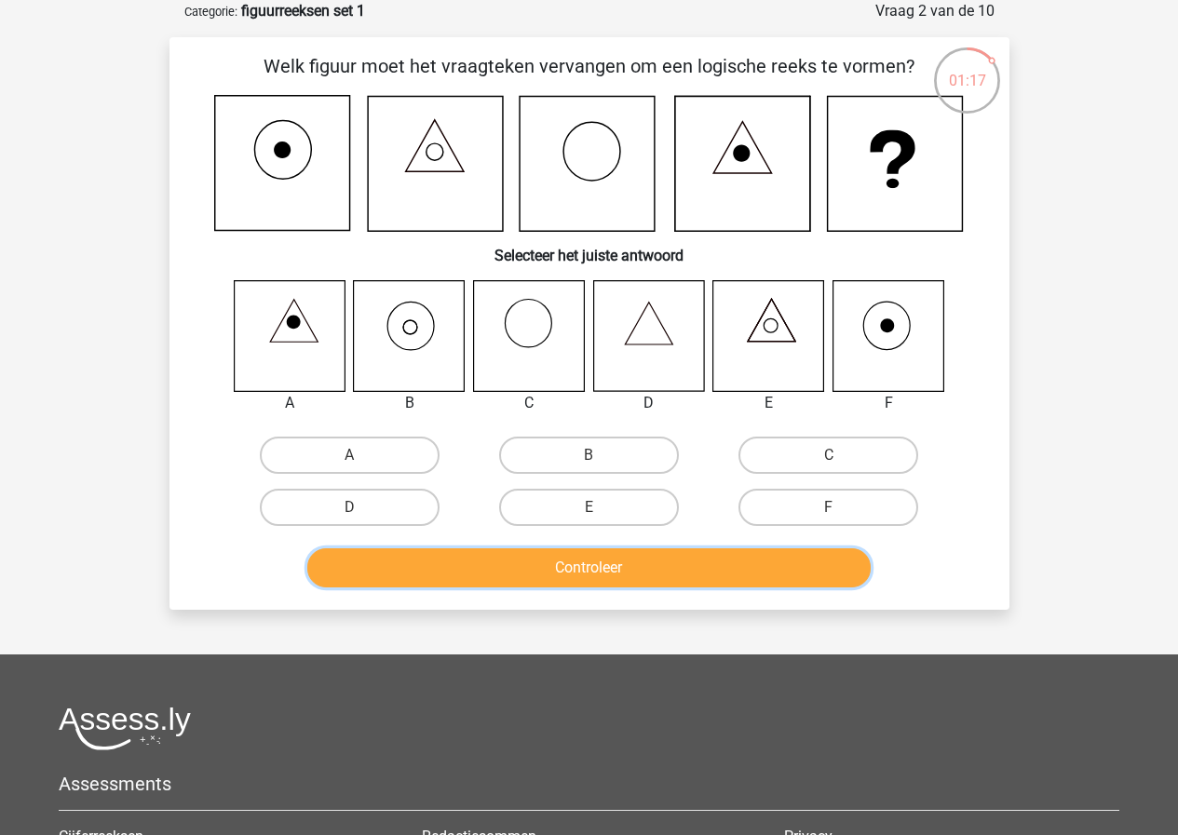
click at [640, 568] on button "Controleer" at bounding box center [588, 567] width 563 height 39
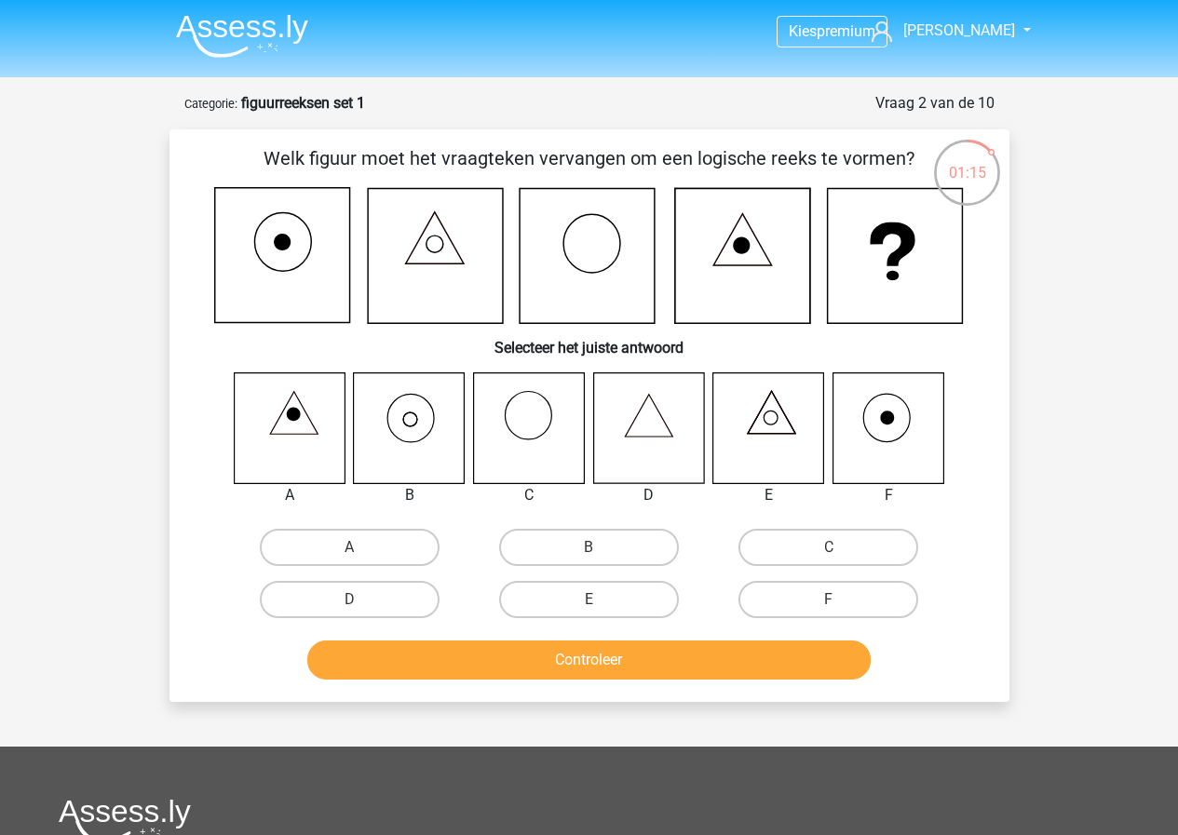
scroll to position [0, 0]
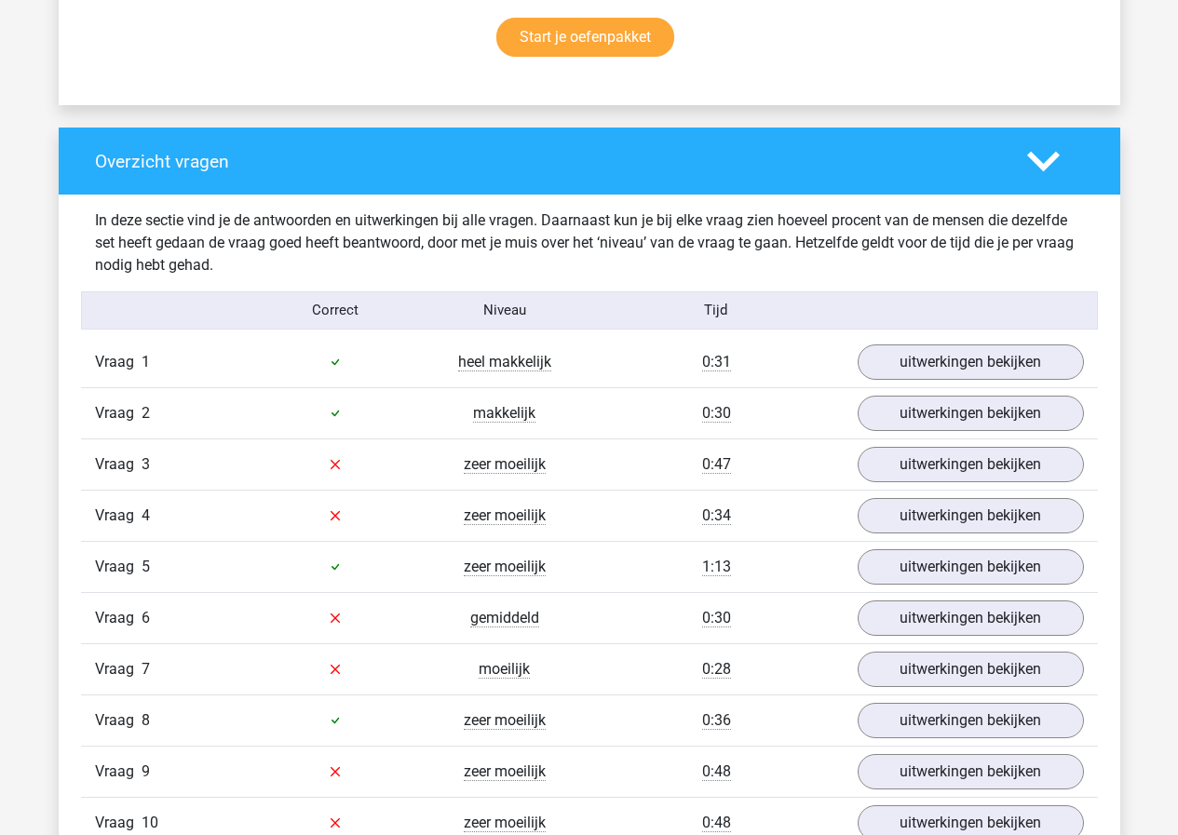
scroll to position [1304, 0]
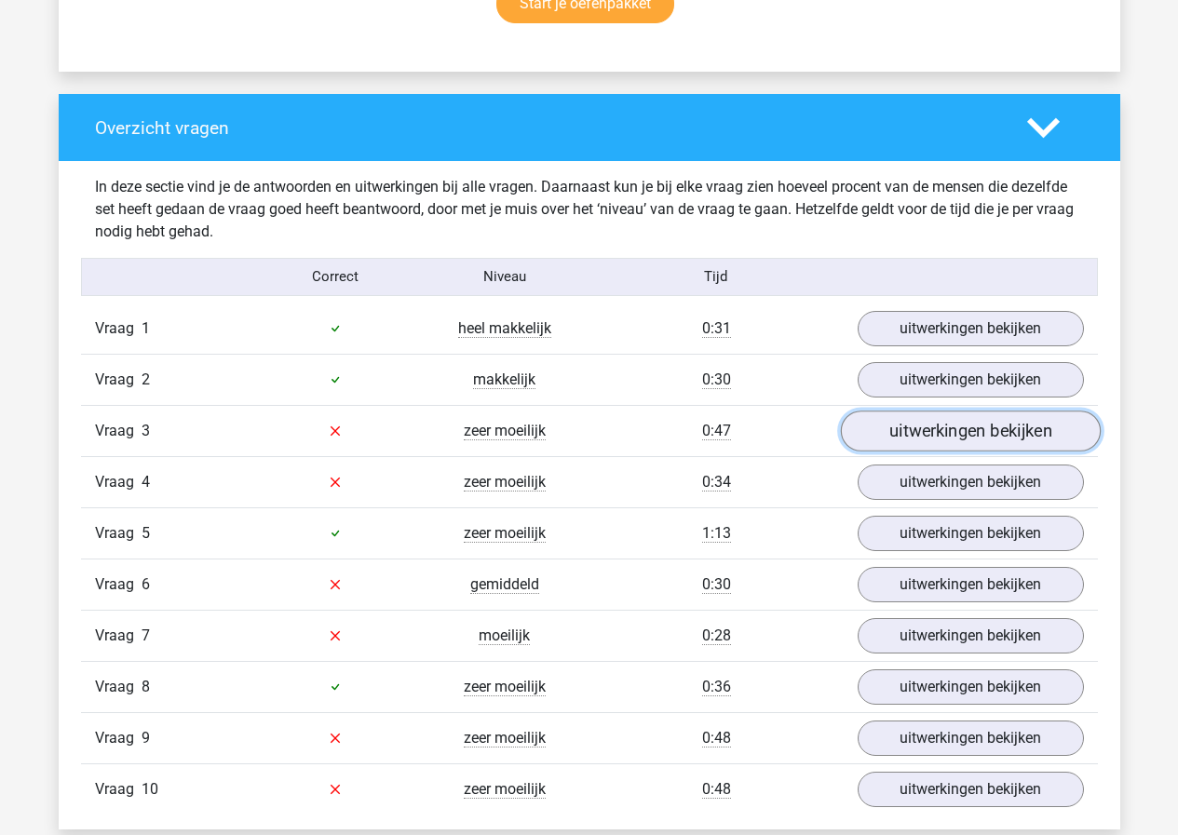
click at [989, 425] on link "uitwerkingen bekijken" at bounding box center [970, 431] width 260 height 41
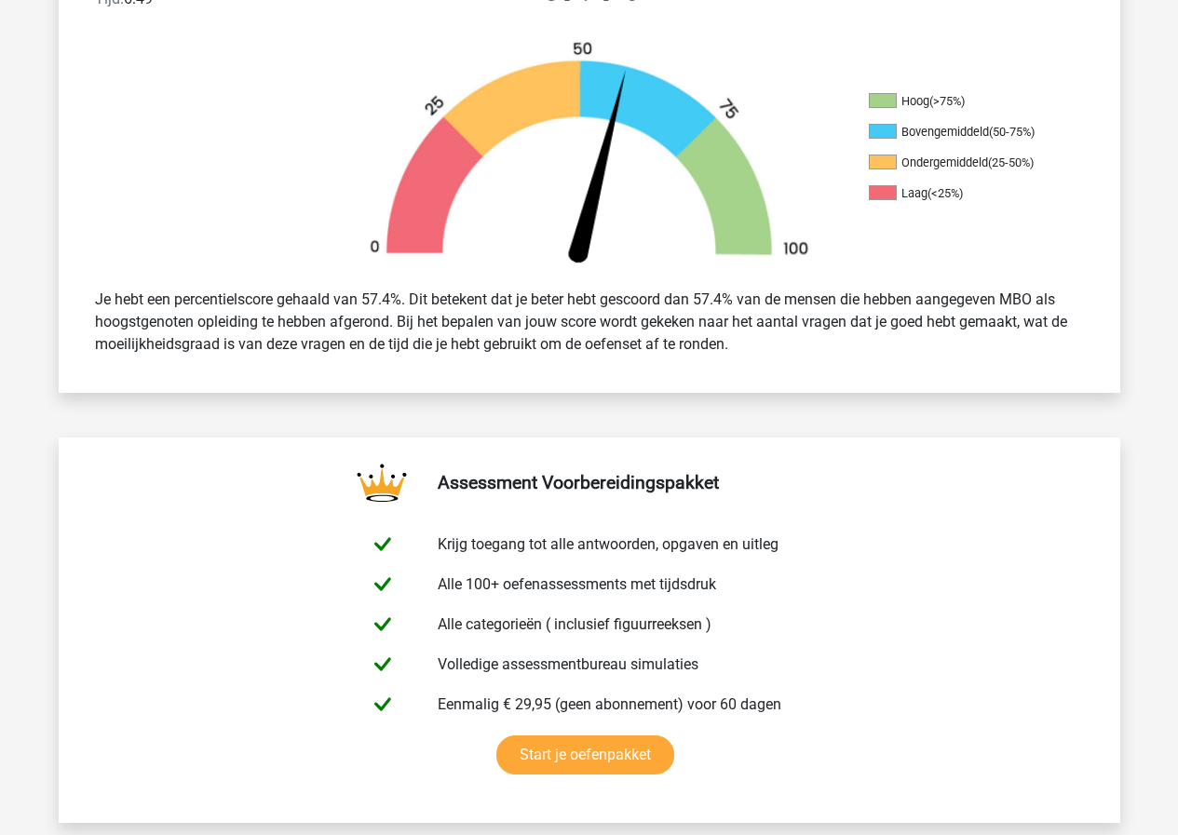
scroll to position [466, 0]
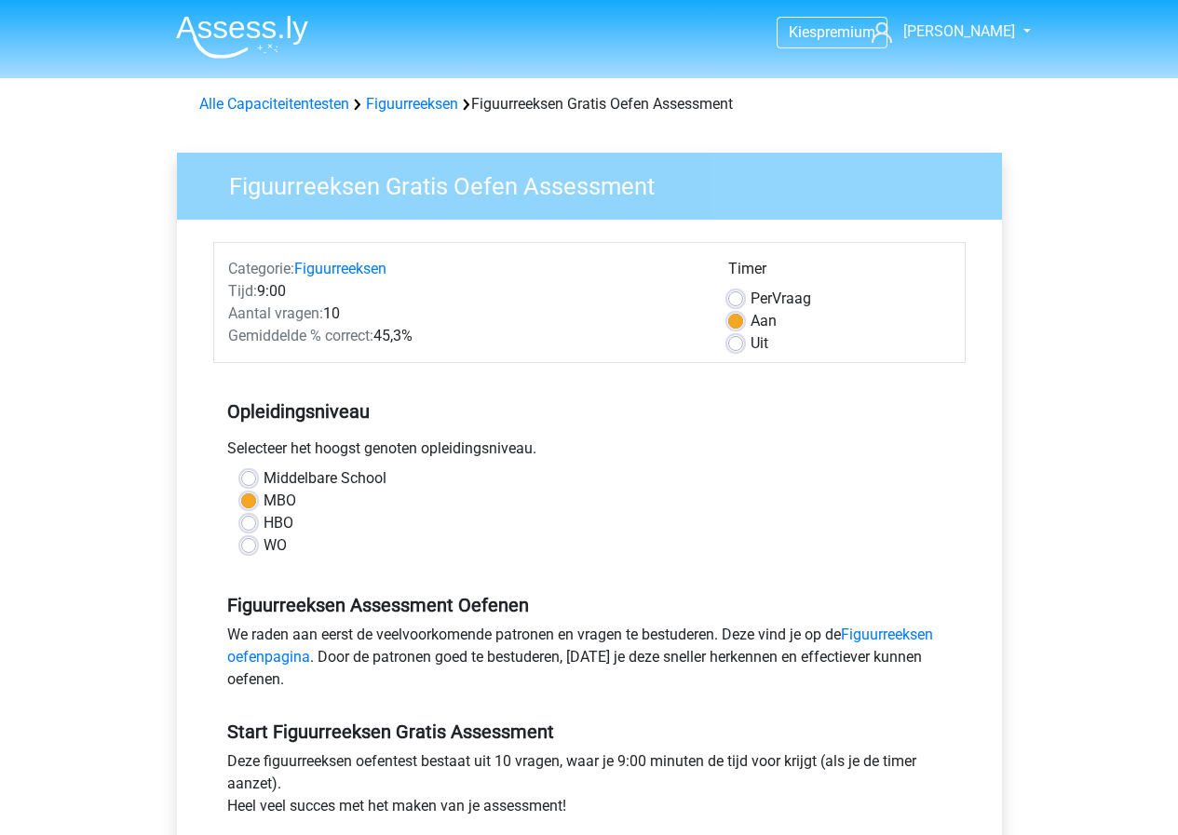
scroll to position [466, 0]
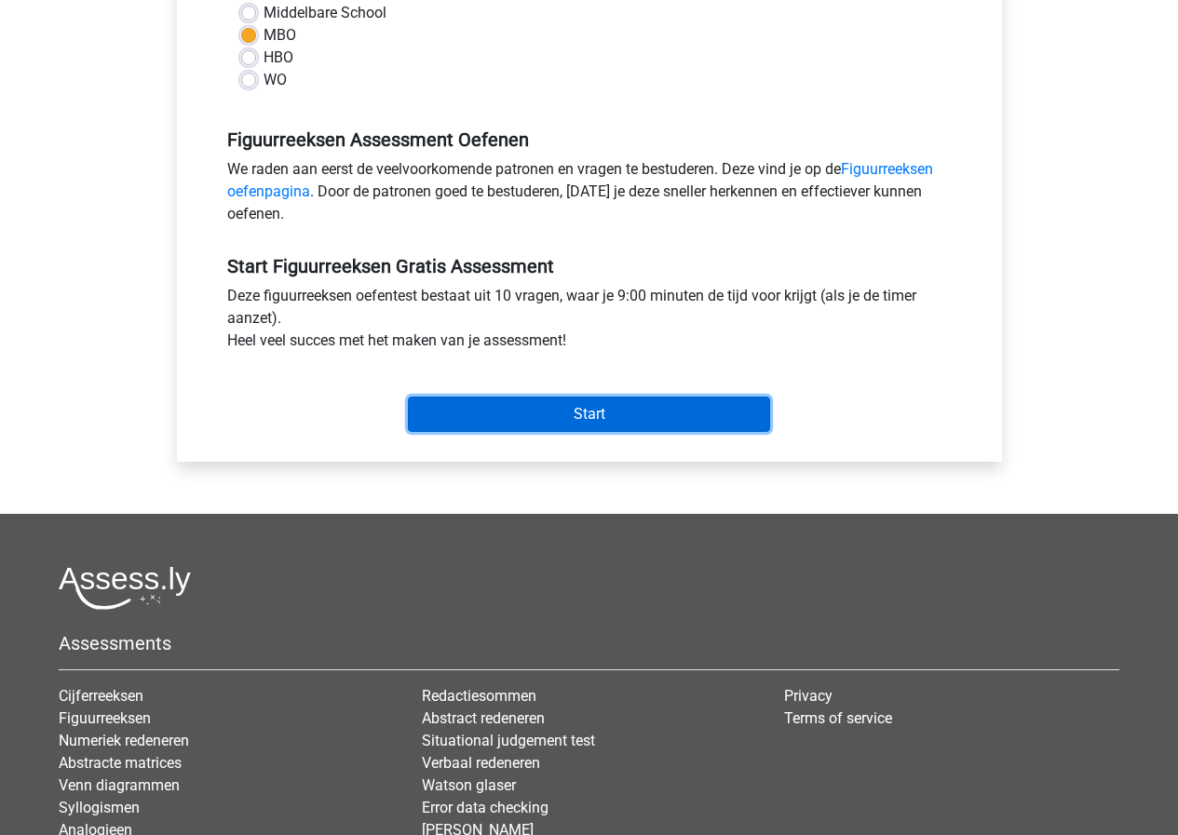
click at [665, 412] on input "Start" at bounding box center [589, 414] width 362 height 35
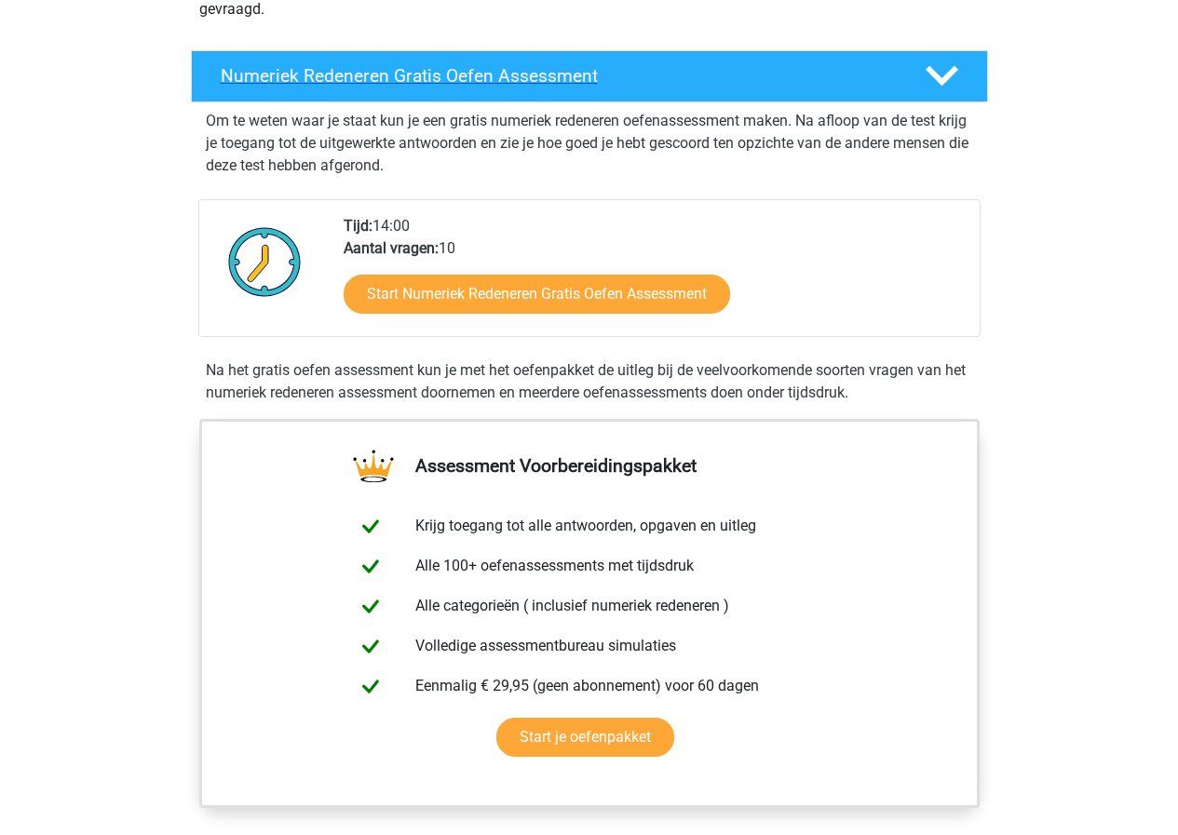
scroll to position [372, 0]
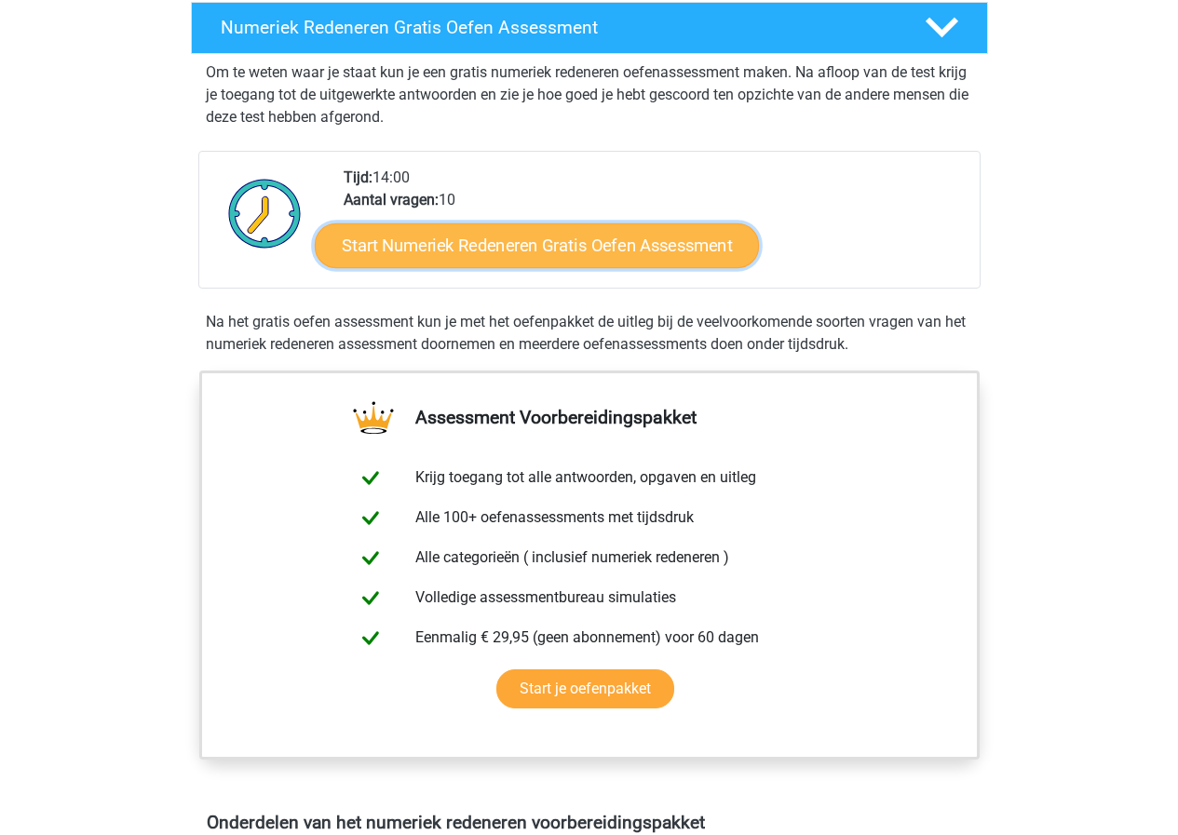
click at [582, 250] on link "Start Numeriek Redeneren Gratis Oefen Assessment" at bounding box center [537, 245] width 444 height 45
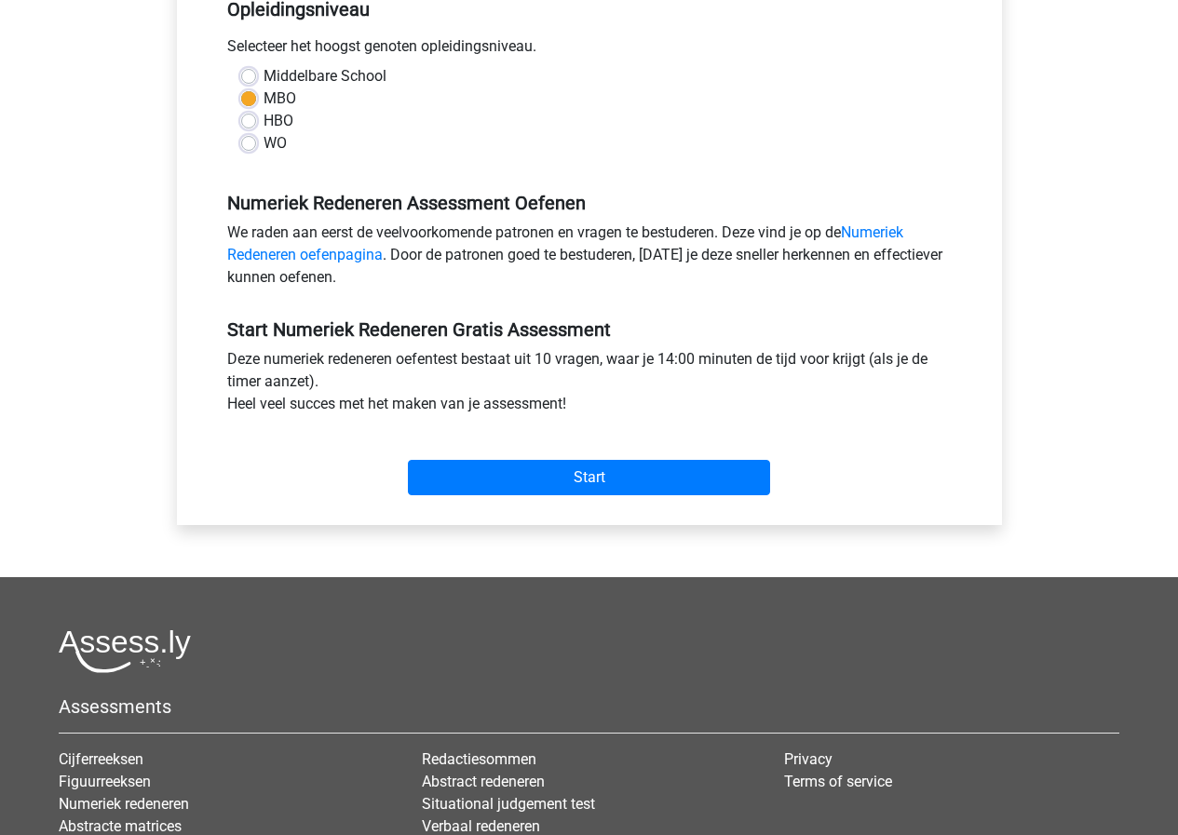
scroll to position [466, 0]
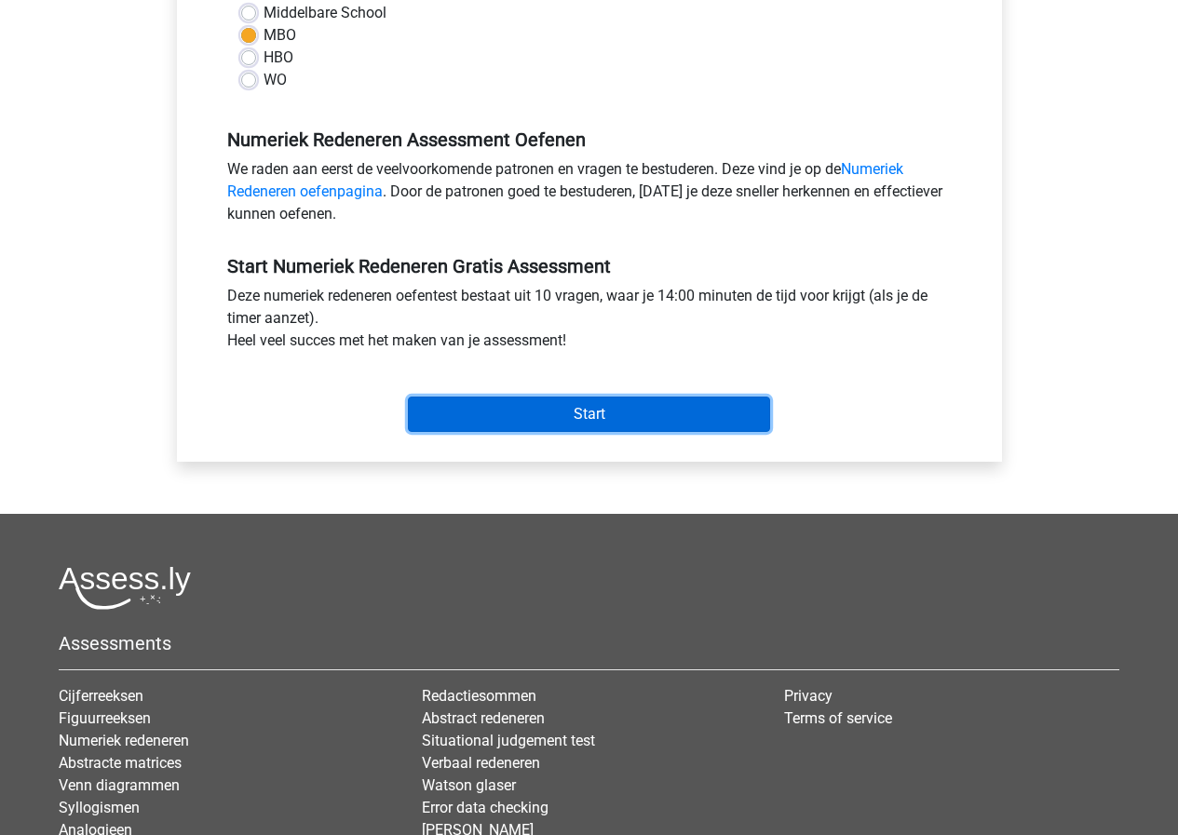
click at [645, 410] on input "Start" at bounding box center [589, 414] width 362 height 35
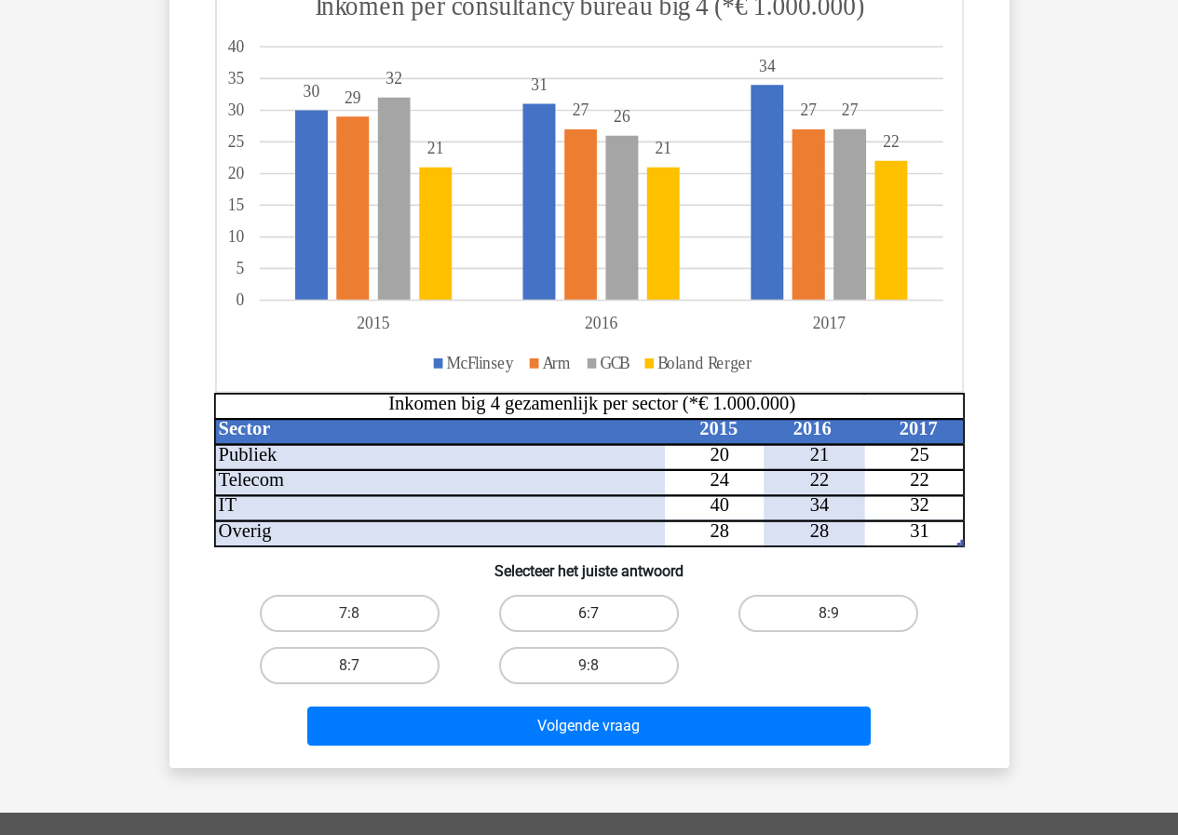
scroll to position [279, 0]
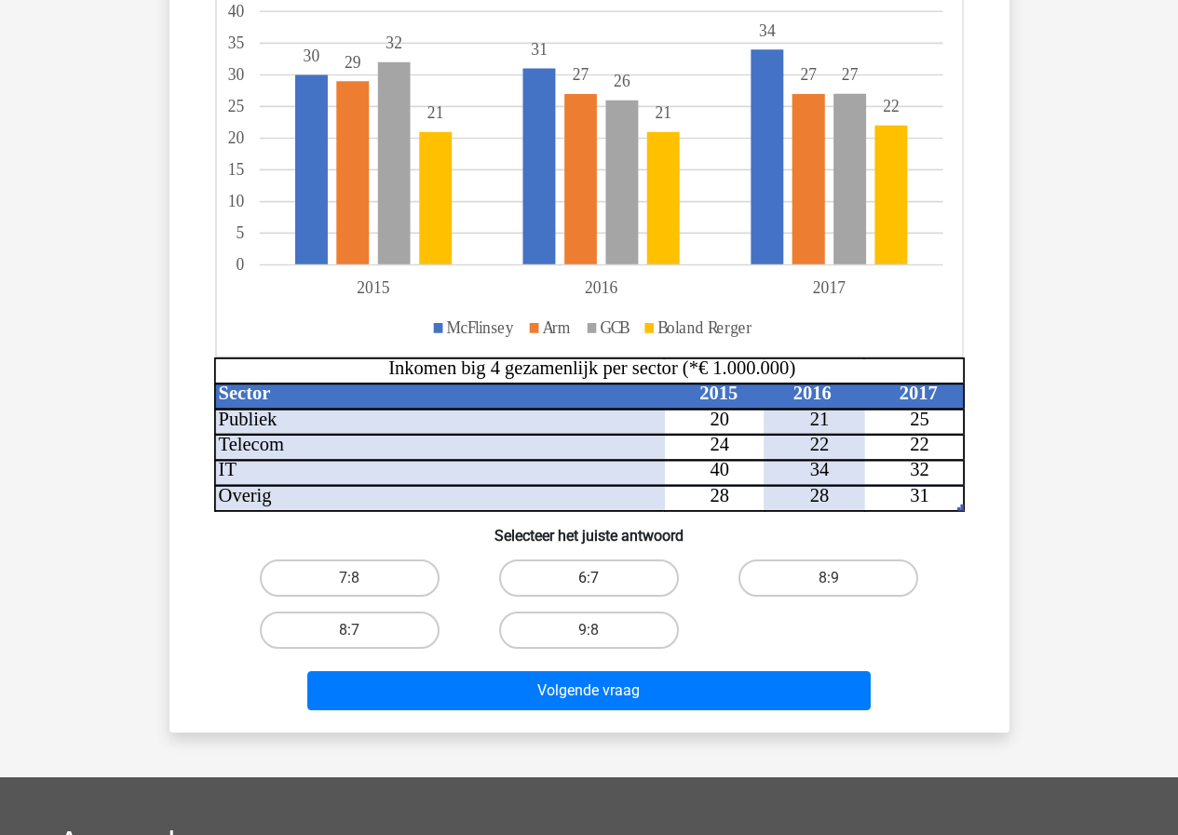
click at [604, 570] on label "6:7" at bounding box center [589, 578] width 180 height 37
click at [601, 578] on input "6:7" at bounding box center [594, 584] width 12 height 12
radio input "true"
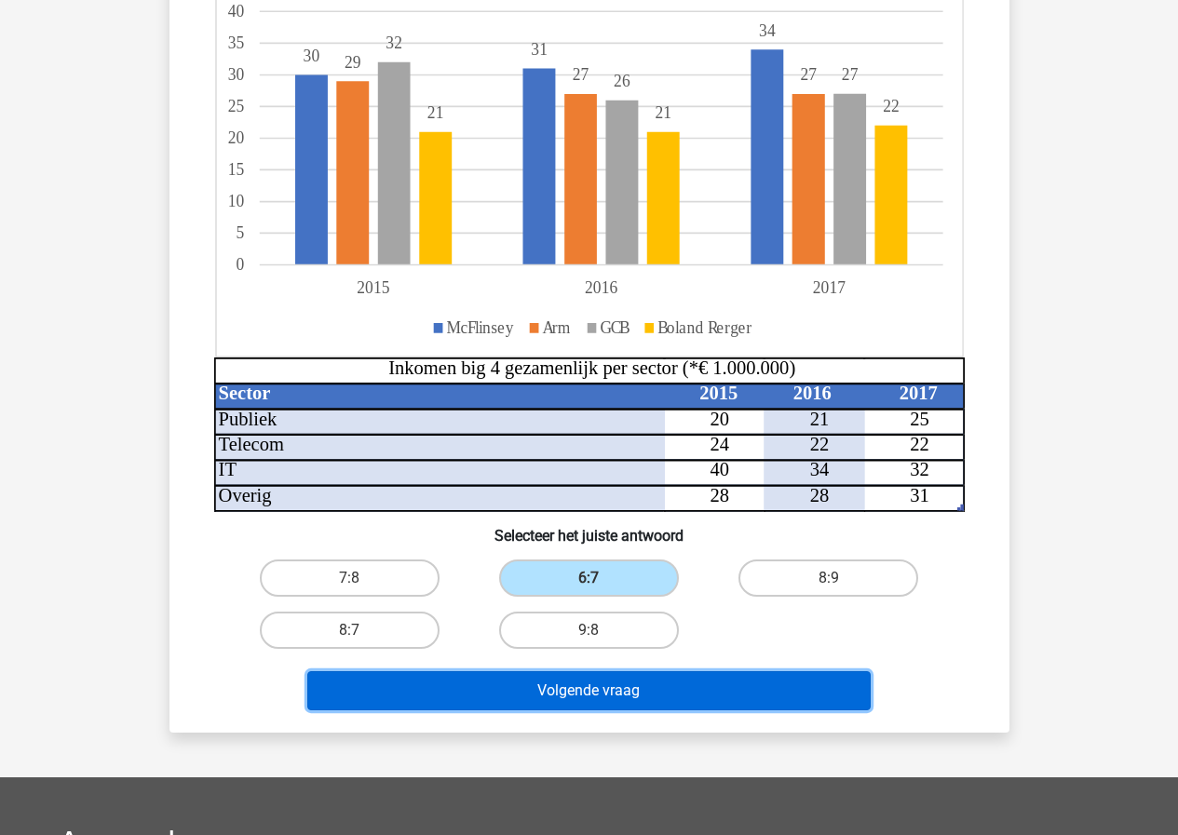
click at [615, 683] on button "Volgende vraag" at bounding box center [588, 690] width 563 height 39
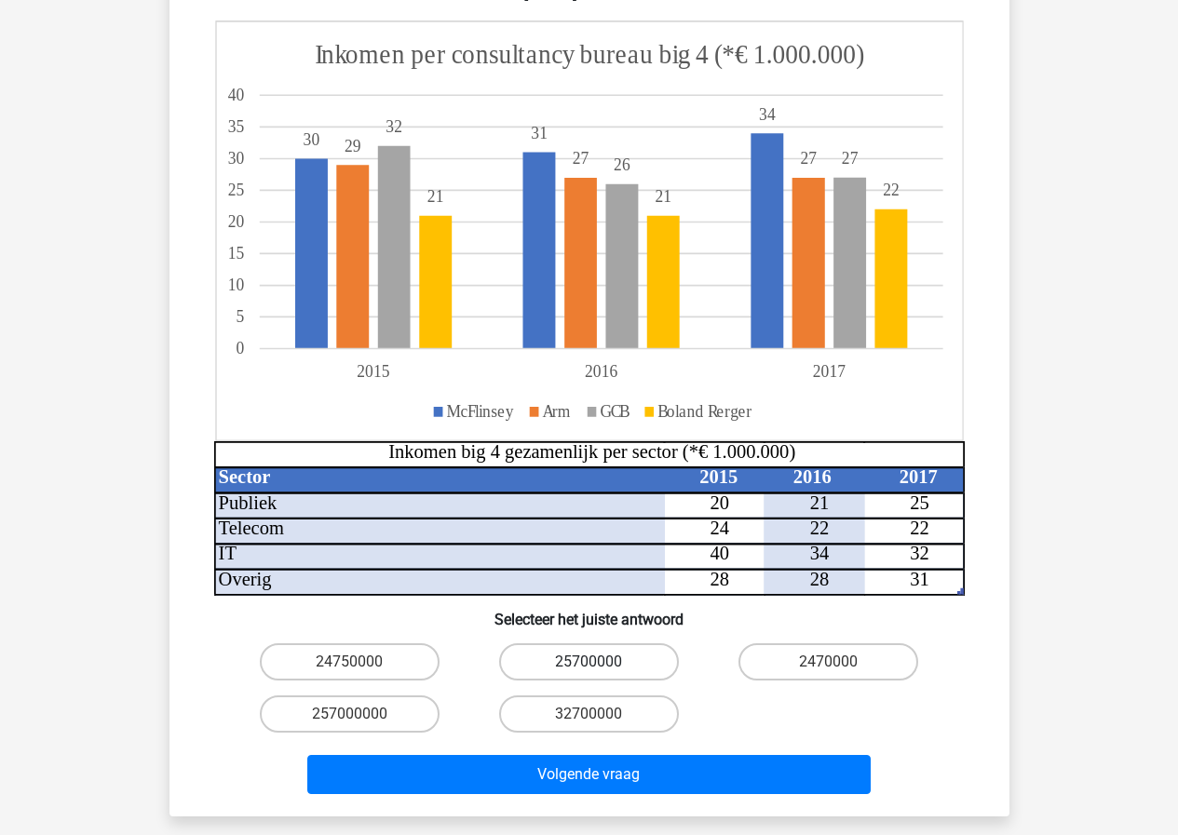
click at [577, 643] on label "25700000" at bounding box center [589, 661] width 180 height 37
click at [588, 662] on input "25700000" at bounding box center [594, 668] width 12 height 12
radio input "true"
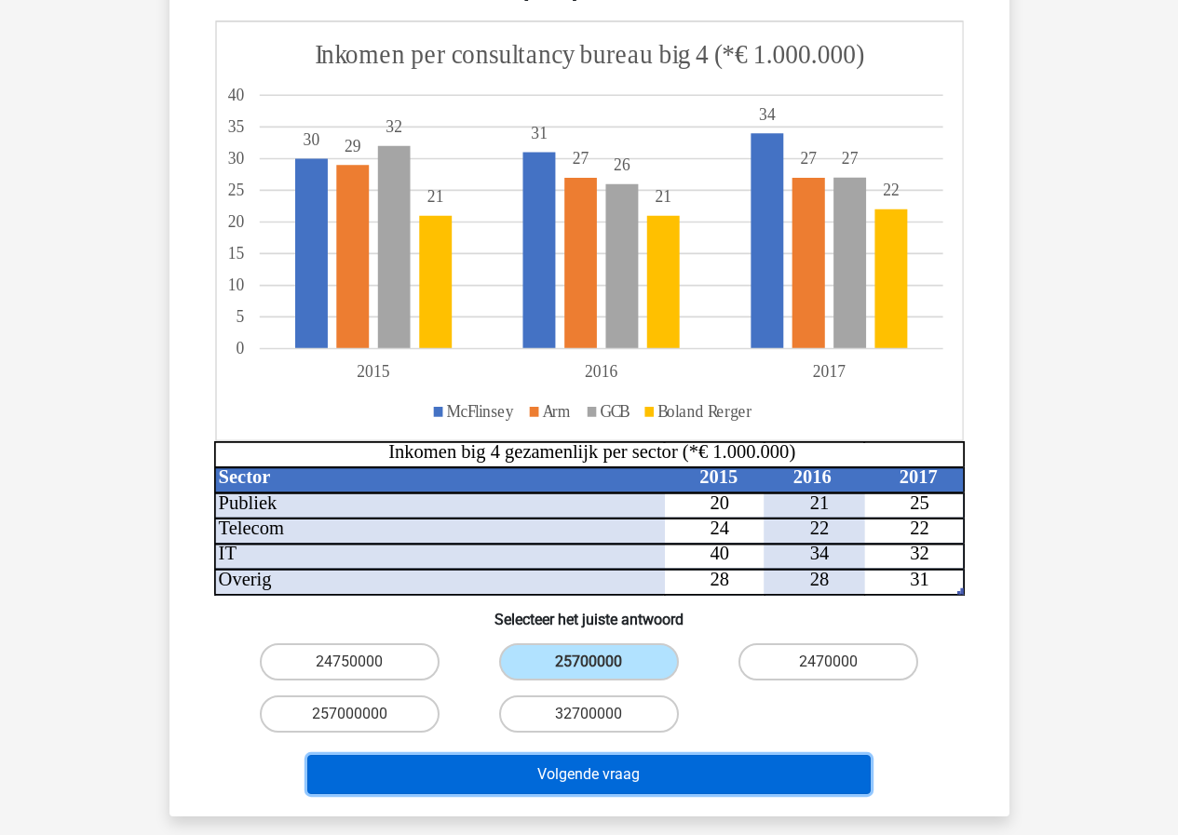
click at [615, 755] on button "Volgende vraag" at bounding box center [588, 774] width 563 height 39
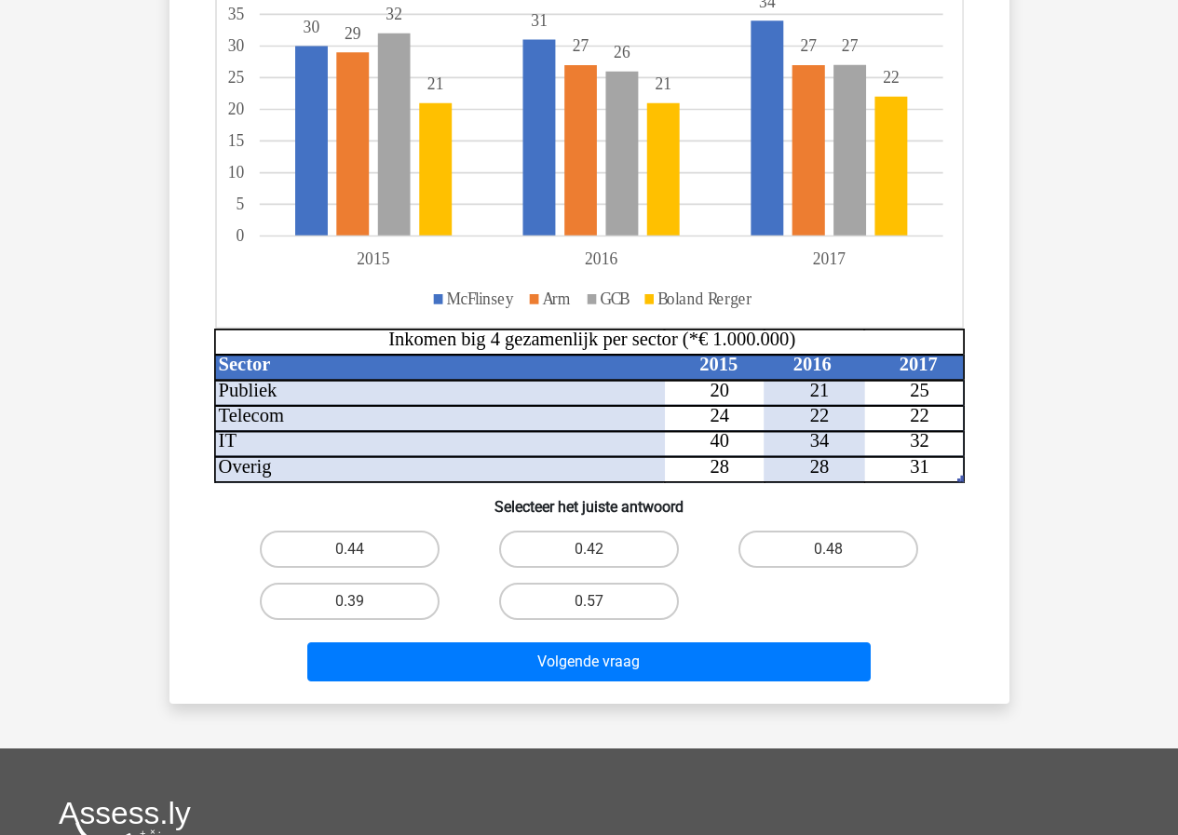
scroll to position [372, 0]
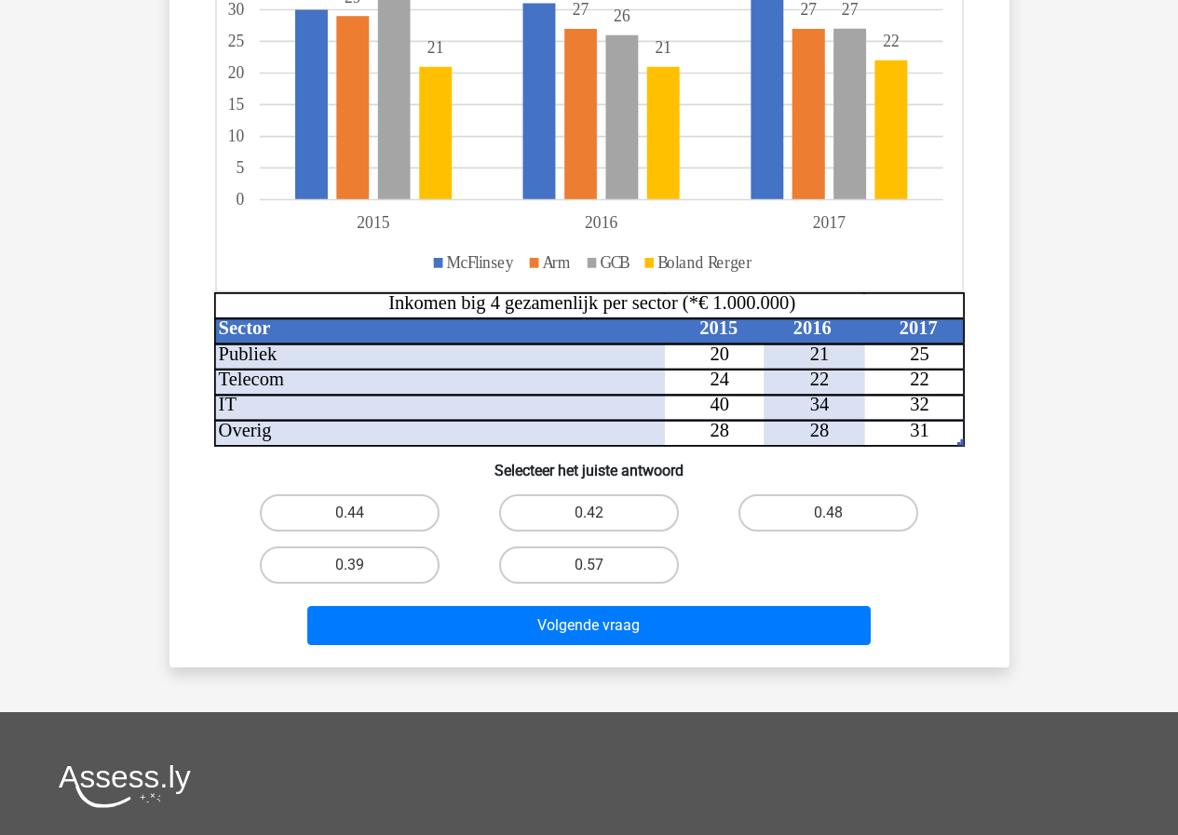
click at [594, 519] on input "0.42" at bounding box center [594, 519] width 12 height 12
radio input "true"
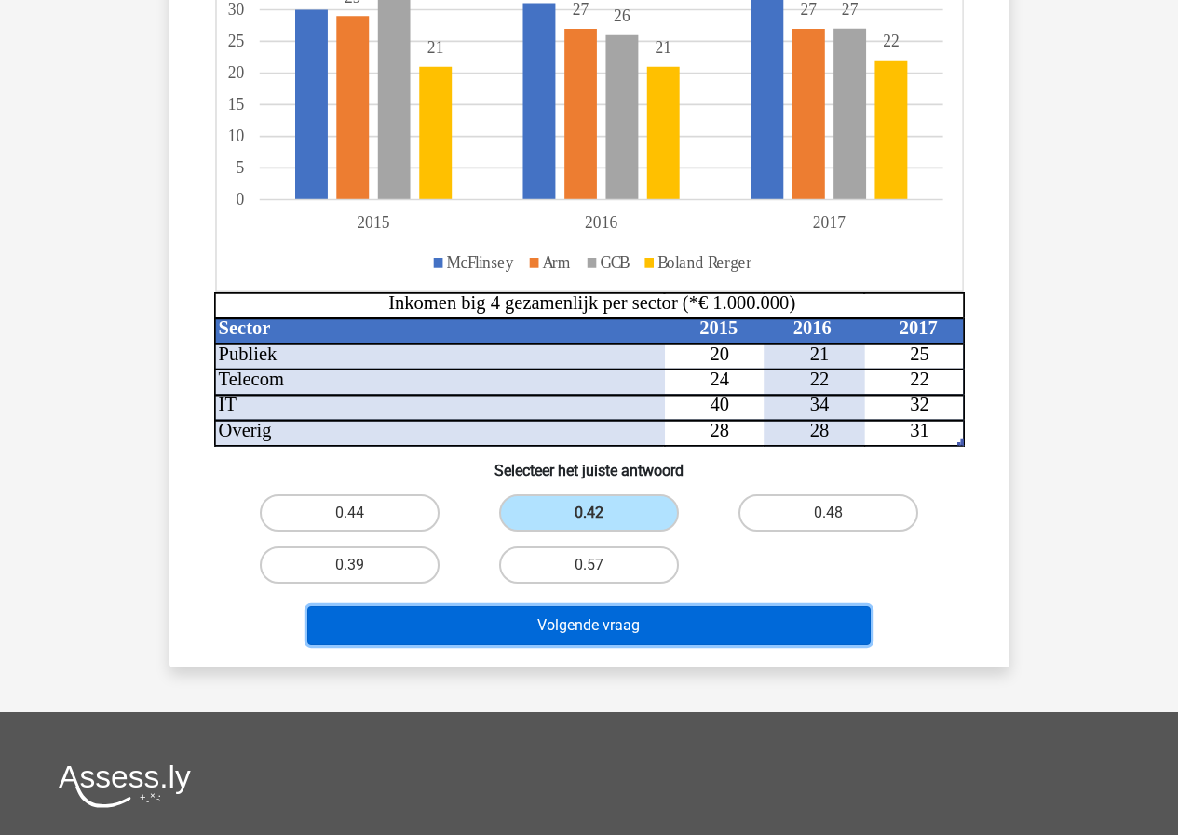
click at [613, 631] on button "Volgende vraag" at bounding box center [588, 625] width 563 height 39
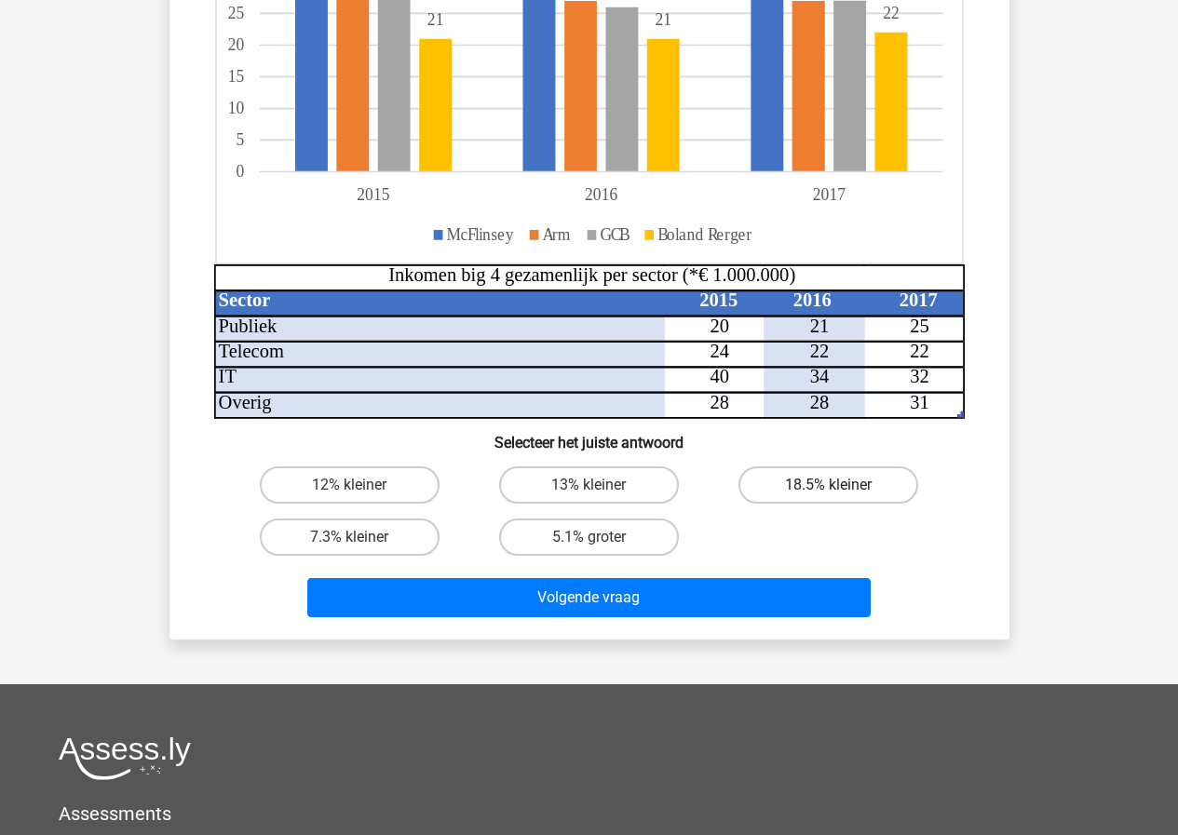
click at [848, 482] on label "18.5% kleiner" at bounding box center [828, 485] width 180 height 37
click at [841, 485] on input "18.5% kleiner" at bounding box center [835, 491] width 12 height 12
radio input "true"
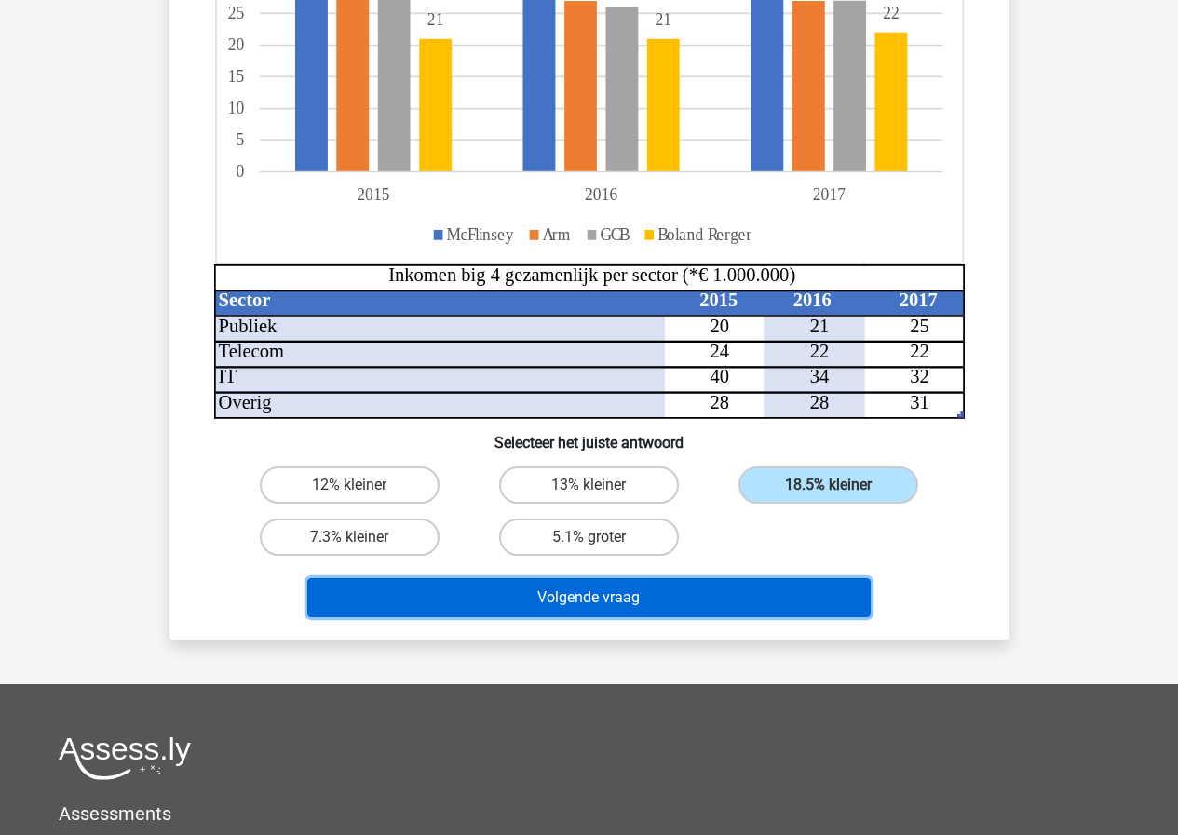
click at [731, 590] on button "Volgende vraag" at bounding box center [588, 597] width 563 height 39
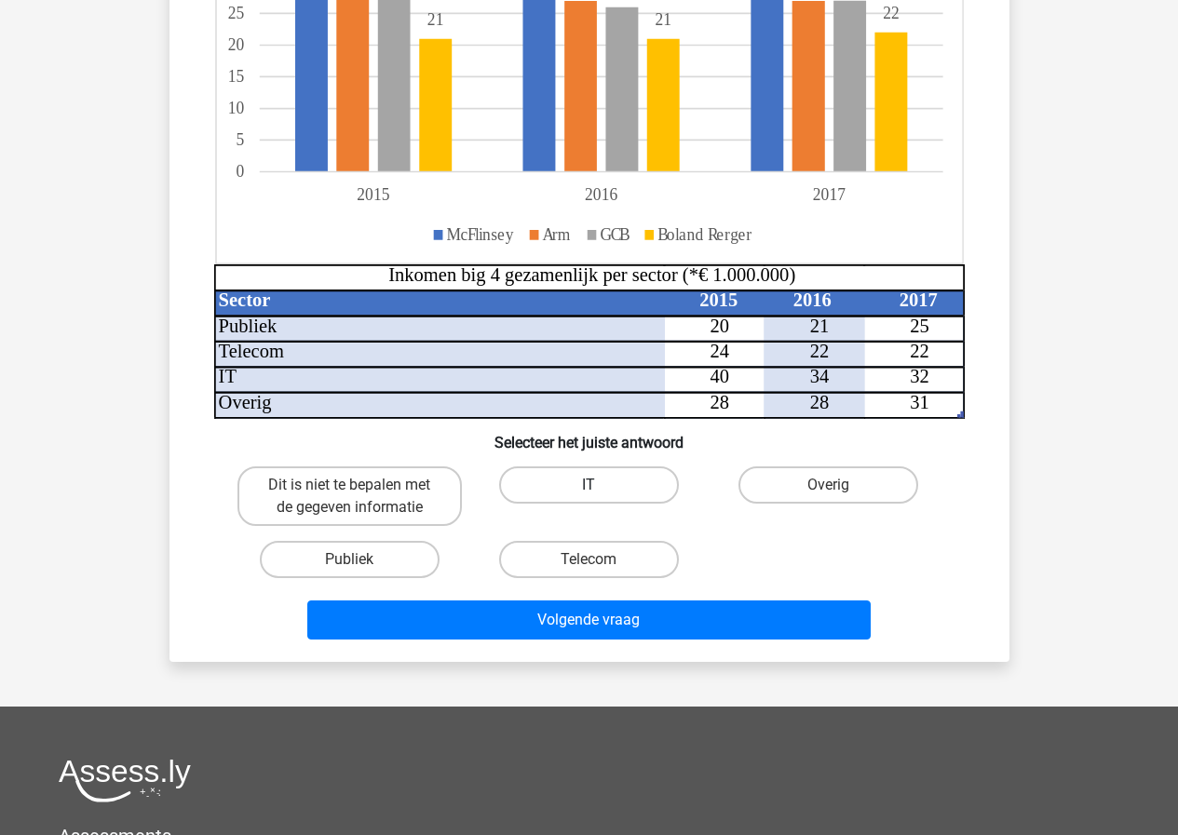
click at [621, 484] on label "IT" at bounding box center [589, 485] width 180 height 37
click at [601, 485] on input "IT" at bounding box center [594, 491] width 12 height 12
radio input "true"
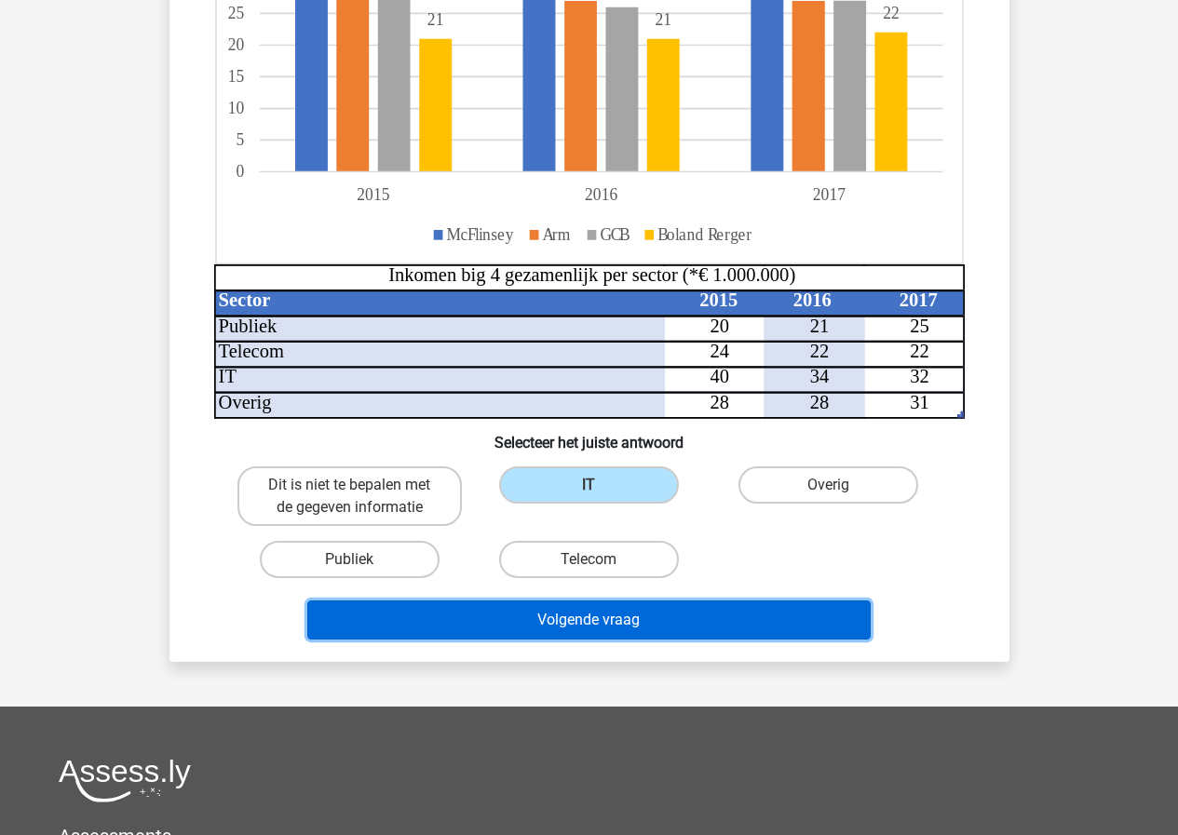
click at [605, 614] on button "Volgende vraag" at bounding box center [588, 620] width 563 height 39
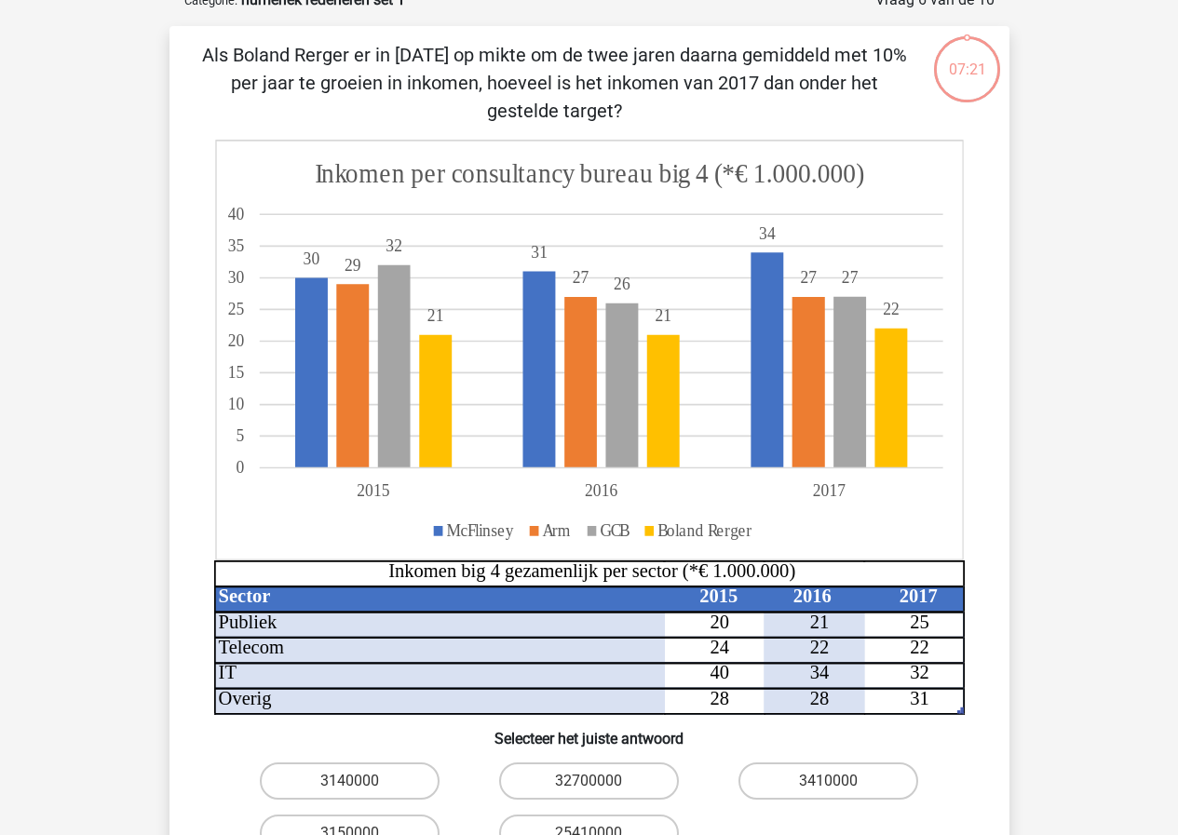
scroll to position [93, 0]
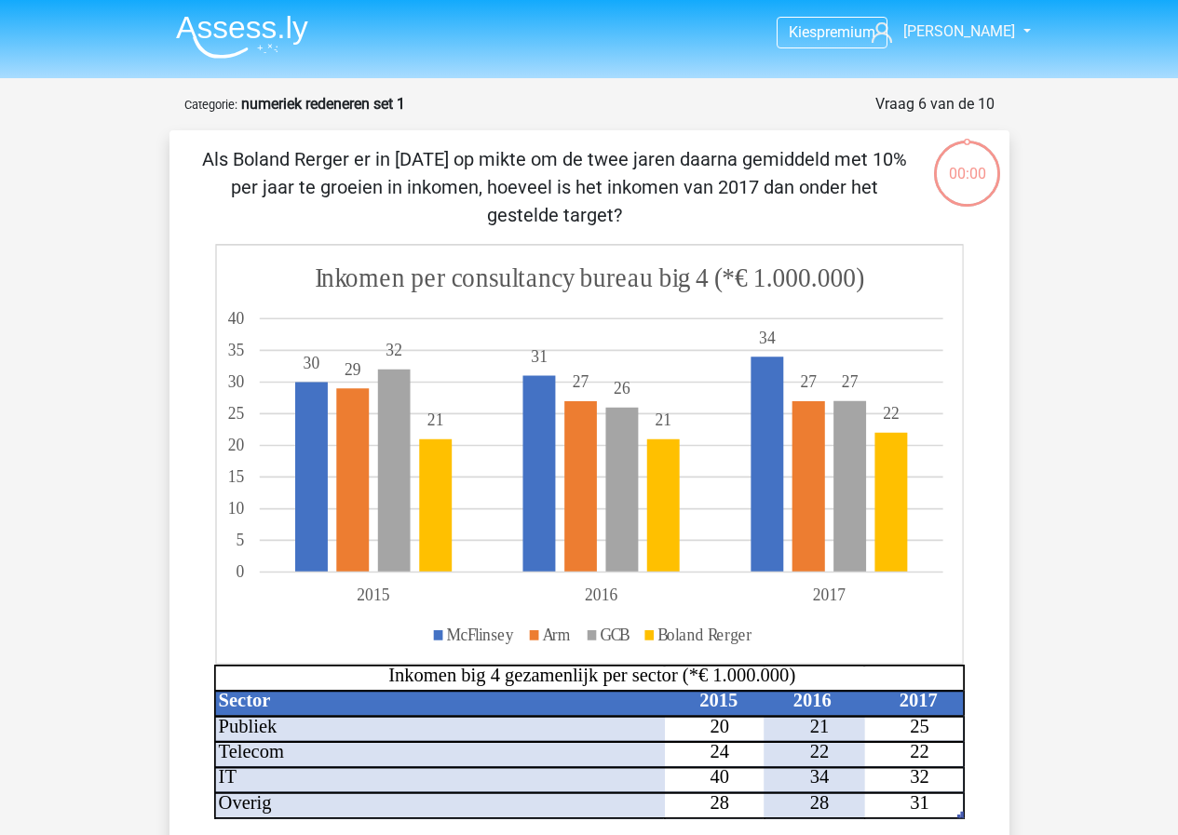
scroll to position [93, 0]
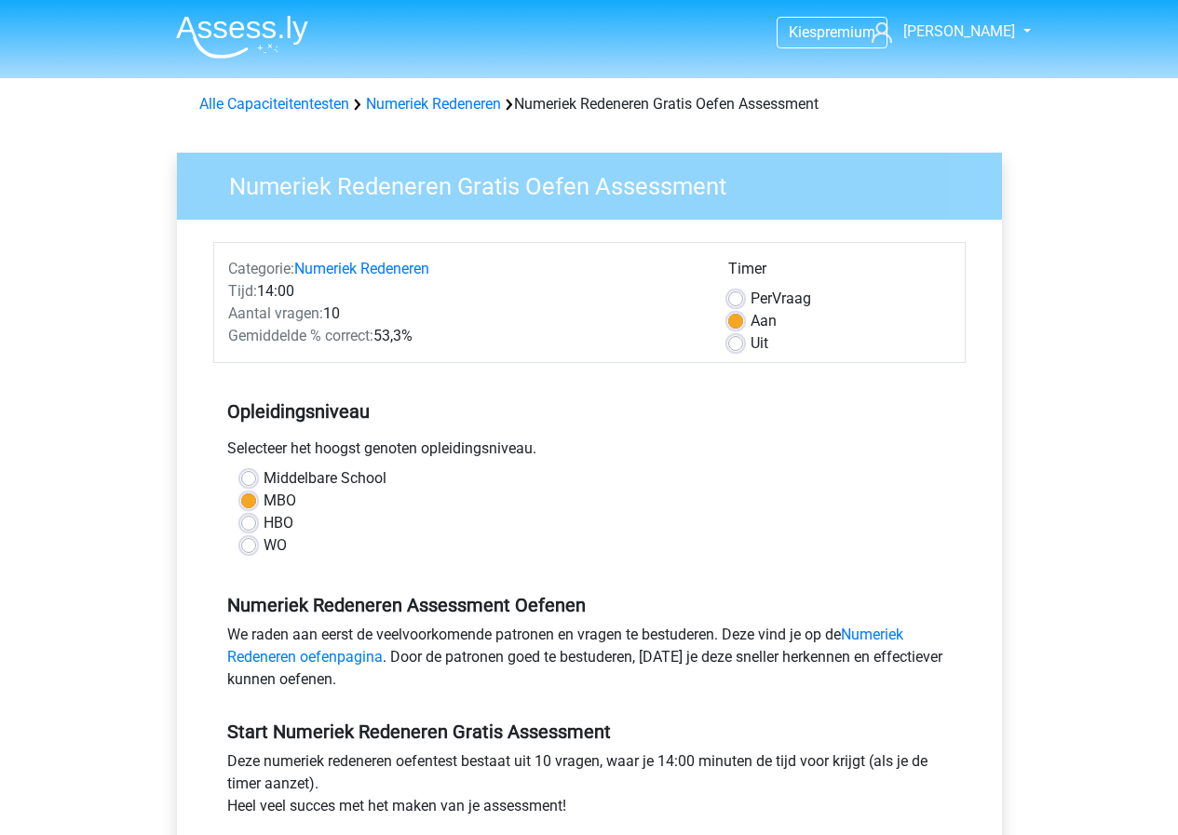
scroll to position [466, 0]
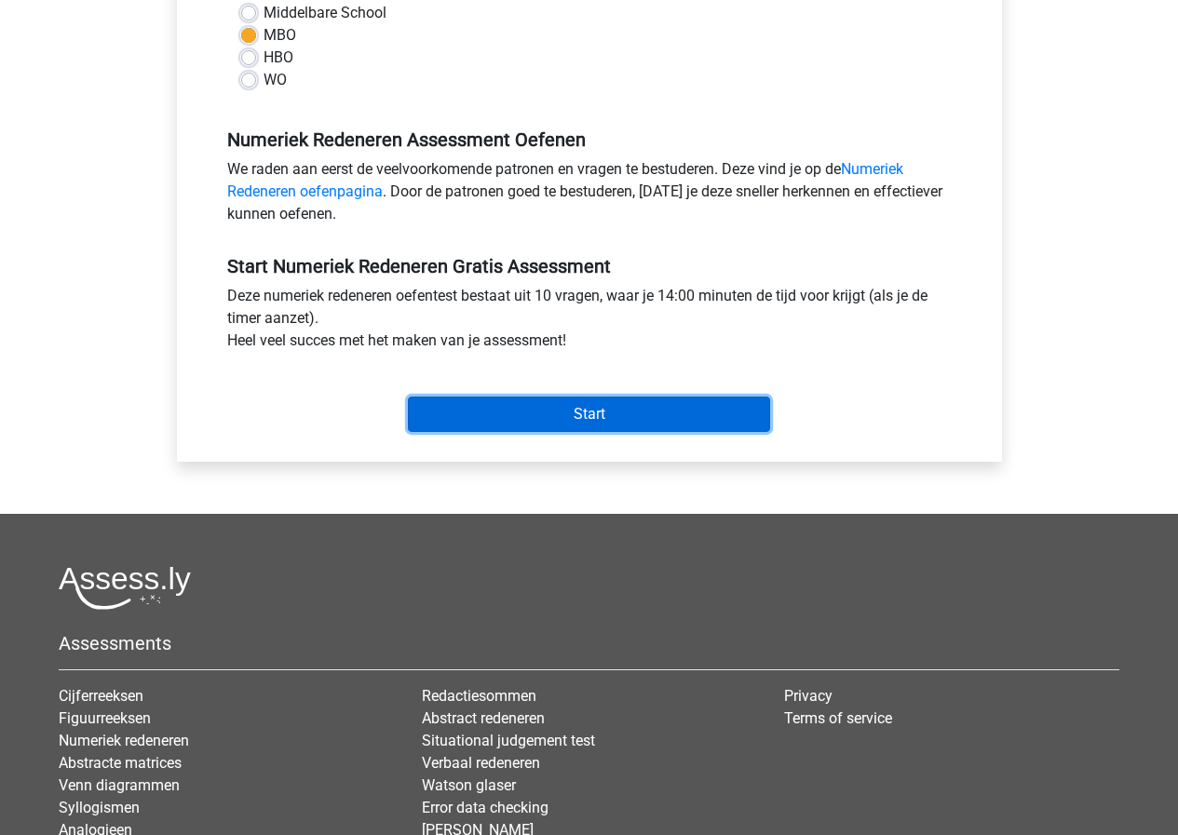
click at [626, 411] on input "Start" at bounding box center [589, 414] width 362 height 35
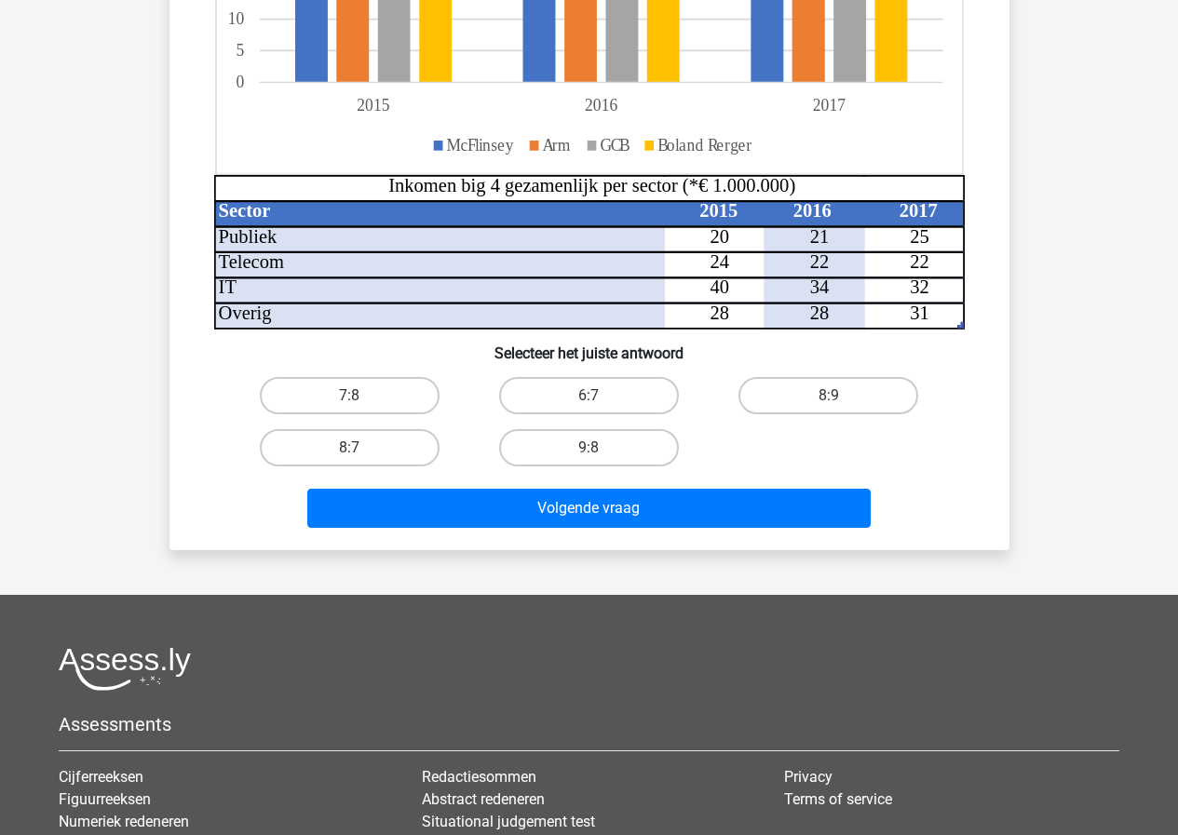
scroll to position [466, 0]
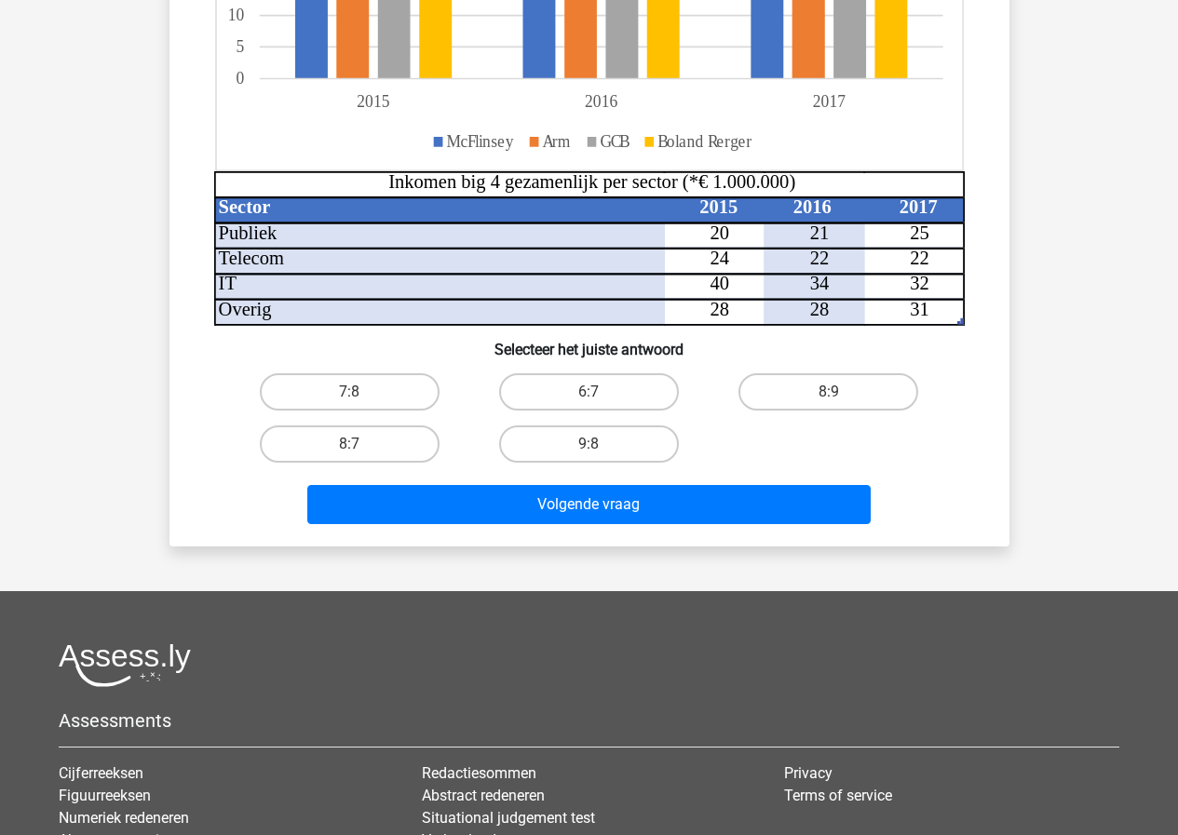
click at [600, 395] on input "6:7" at bounding box center [594, 398] width 12 height 12
radio input "true"
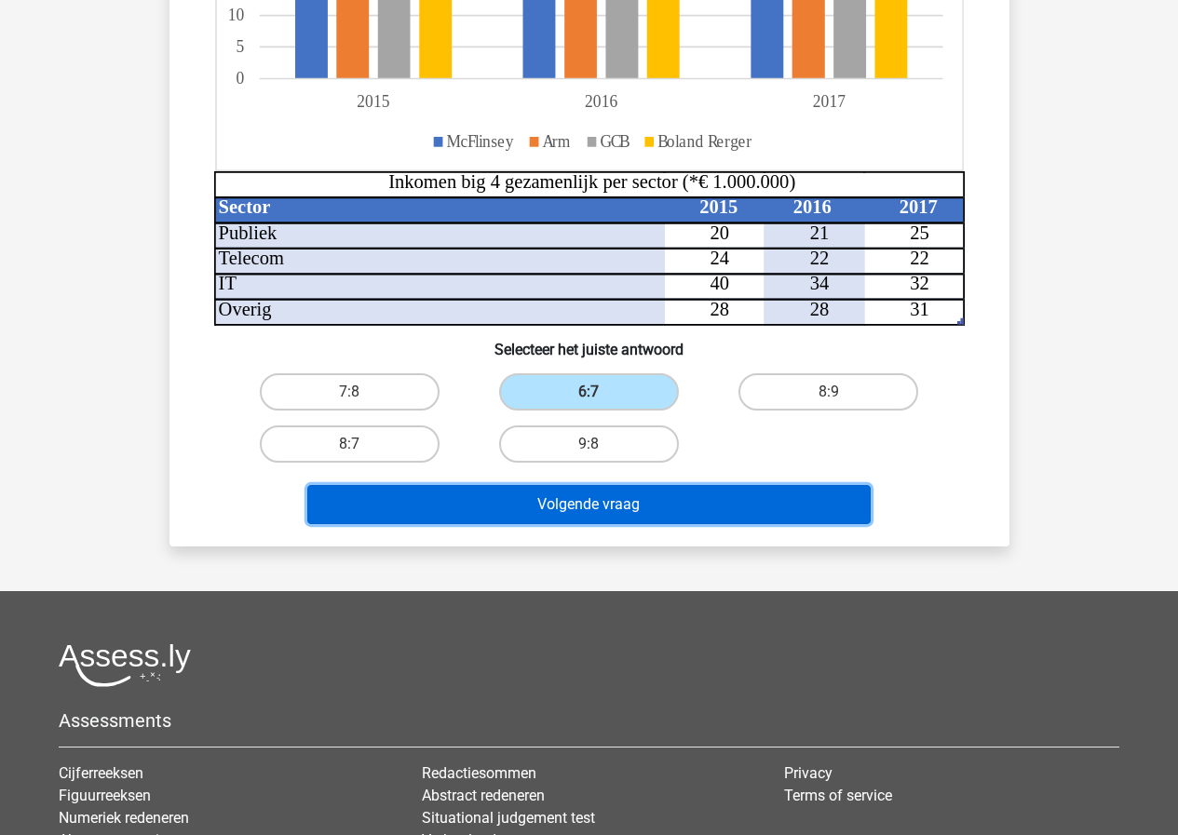
click at [669, 507] on button "Volgende vraag" at bounding box center [588, 504] width 563 height 39
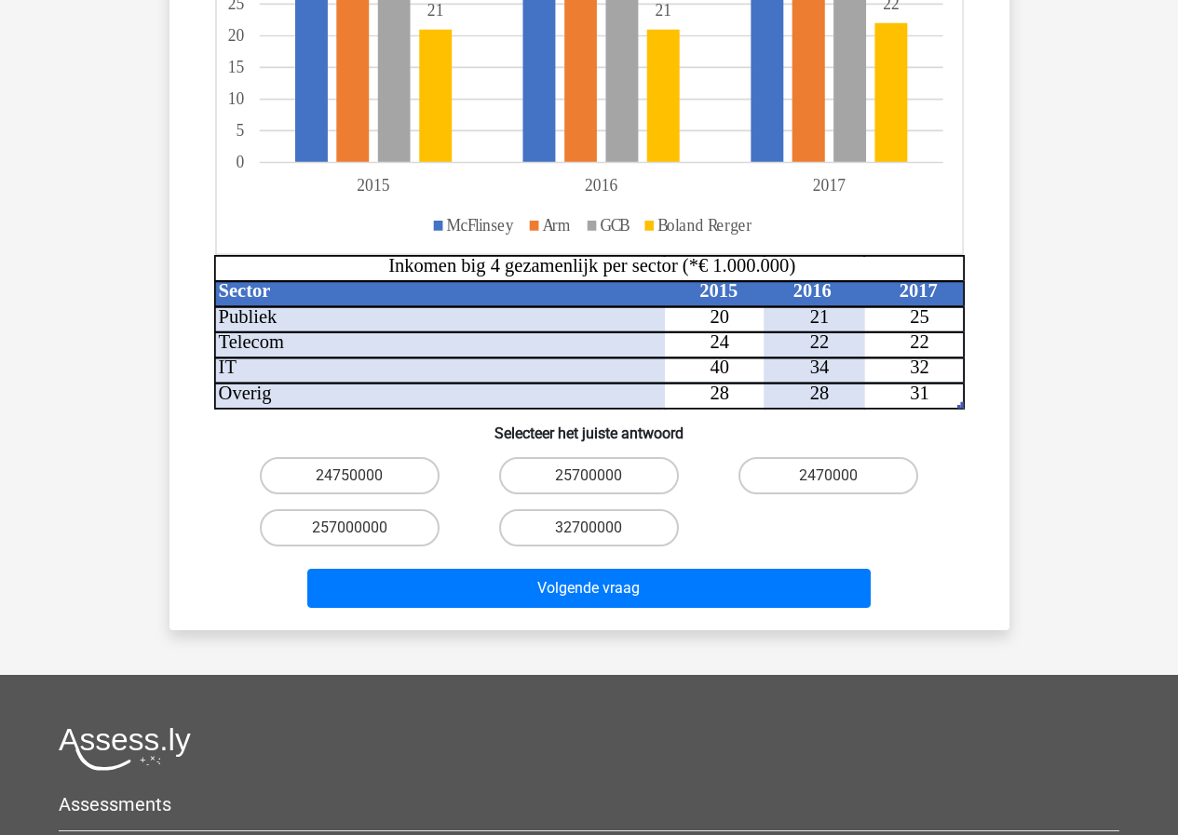
click at [593, 476] on input "25700000" at bounding box center [594, 482] width 12 height 12
radio input "true"
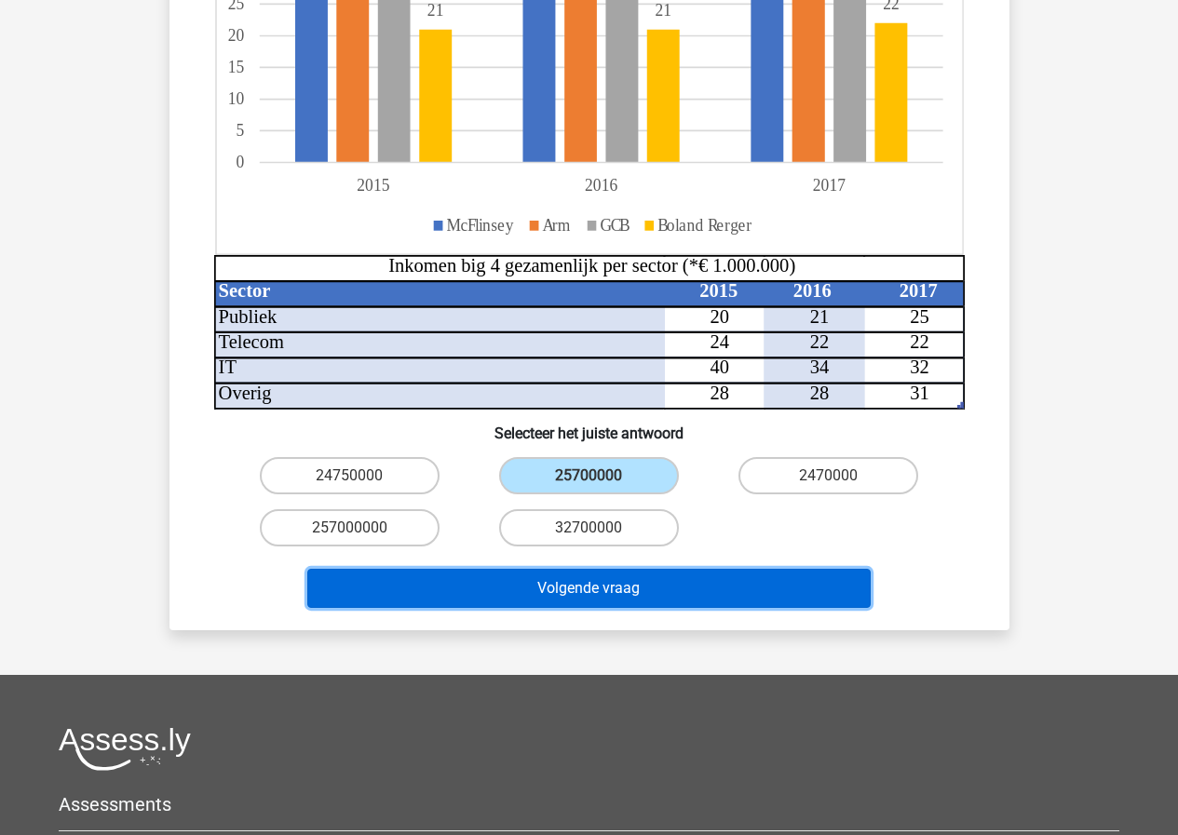
click at [600, 569] on button "Volgende vraag" at bounding box center [588, 588] width 563 height 39
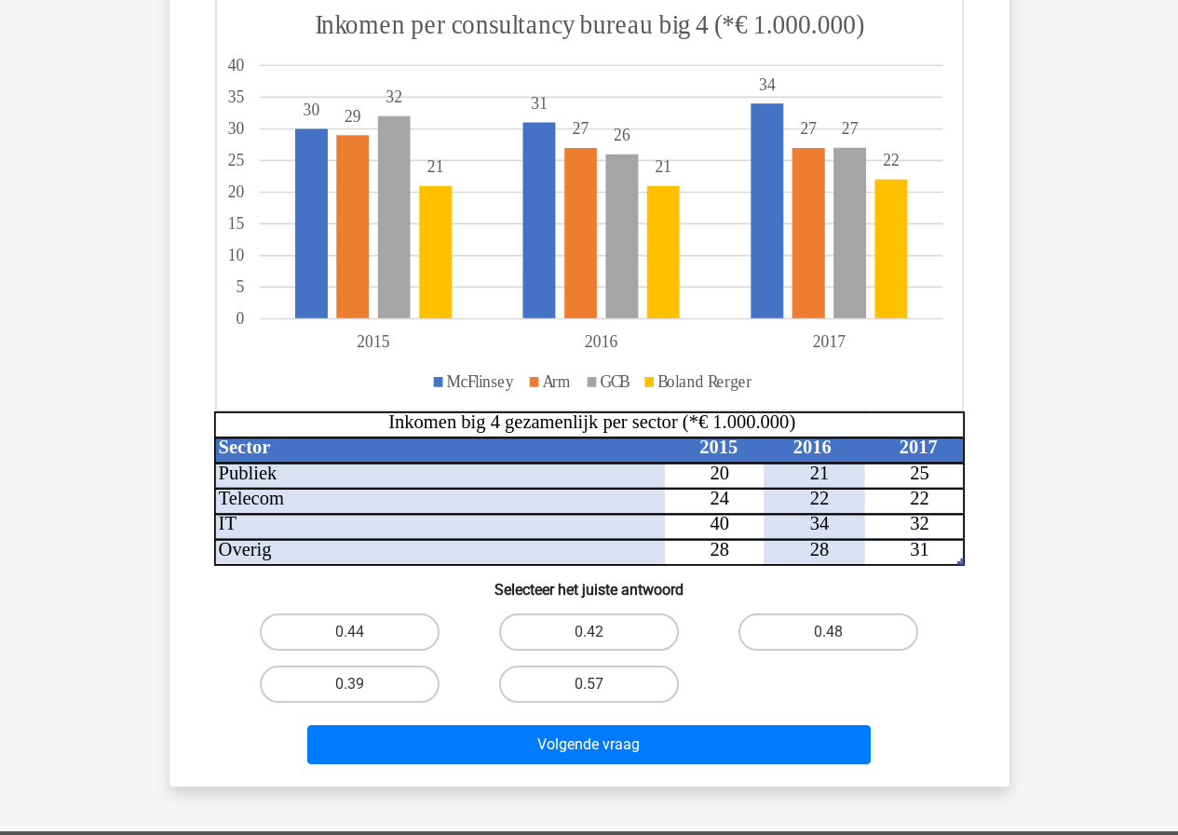
scroll to position [372, 0]
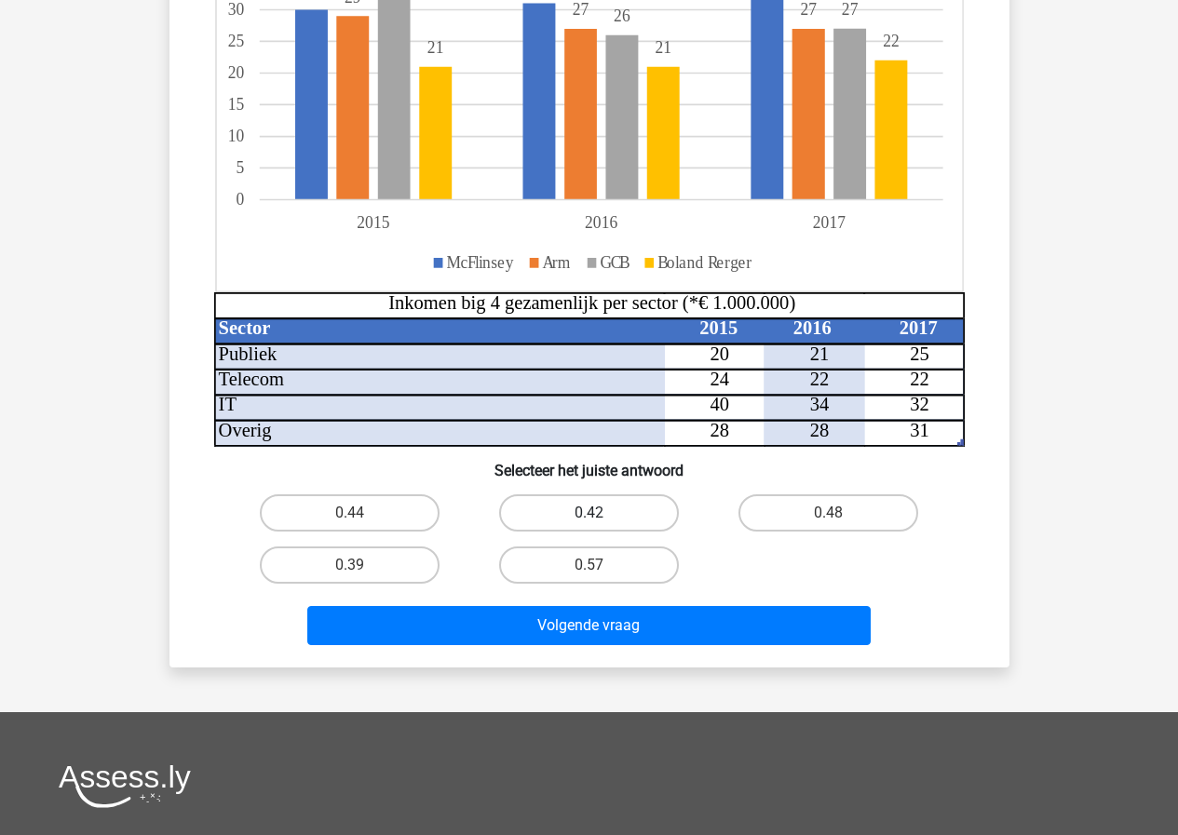
click at [626, 512] on label "0.42" at bounding box center [589, 512] width 180 height 37
click at [601, 513] on input "0.42" at bounding box center [594, 519] width 12 height 12
radio input "true"
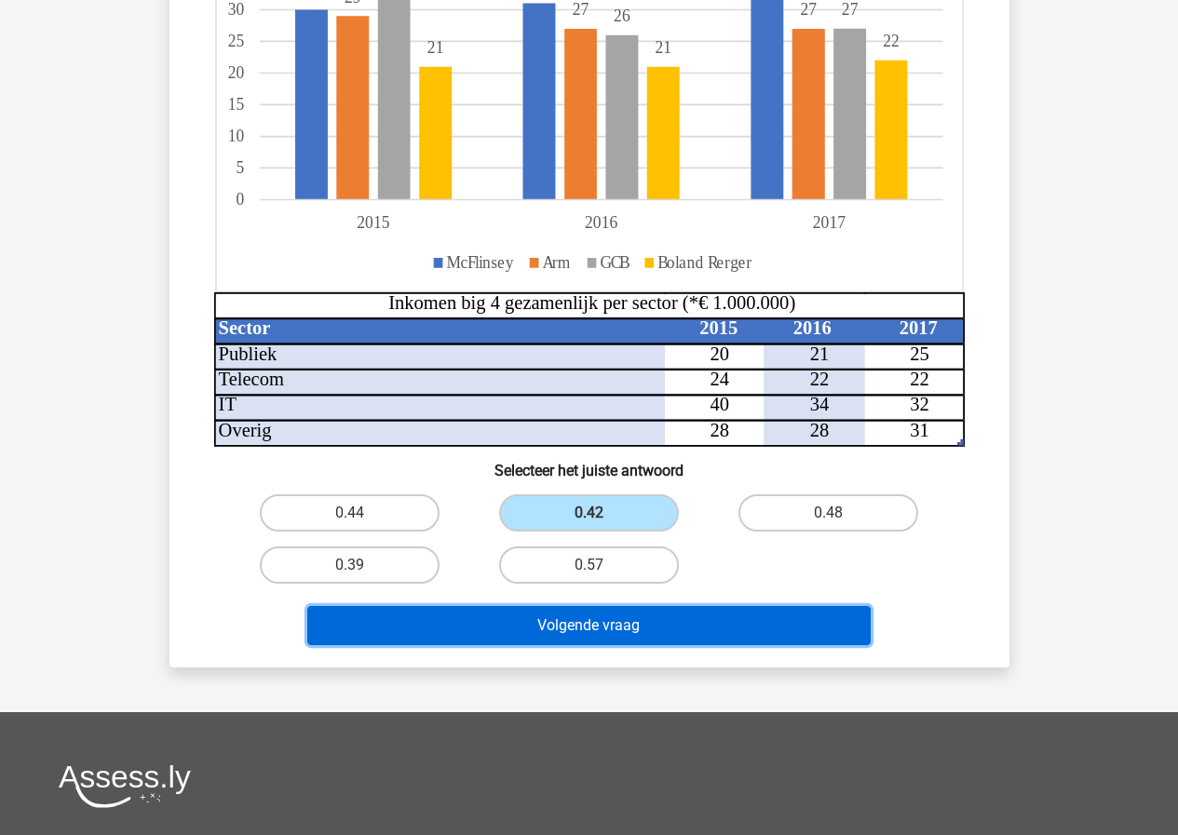
click at [600, 617] on button "Volgende vraag" at bounding box center [588, 625] width 563 height 39
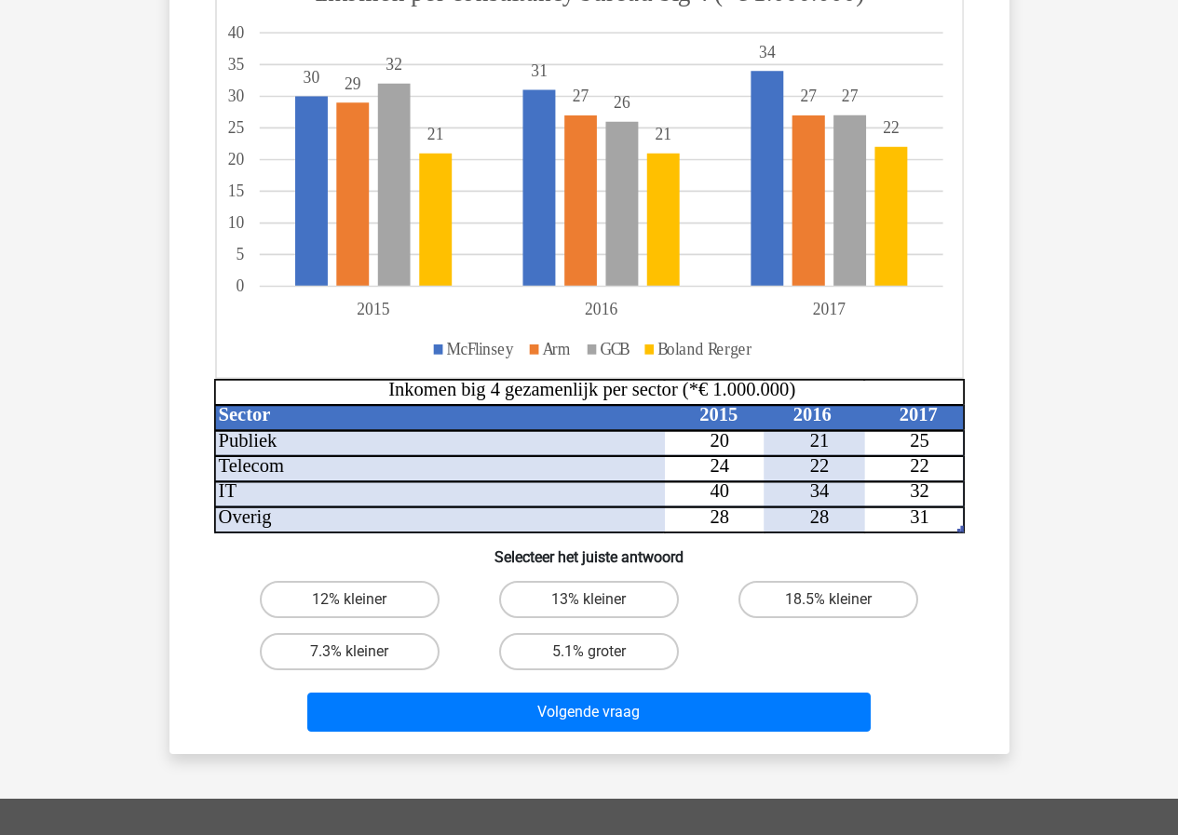
scroll to position [279, 0]
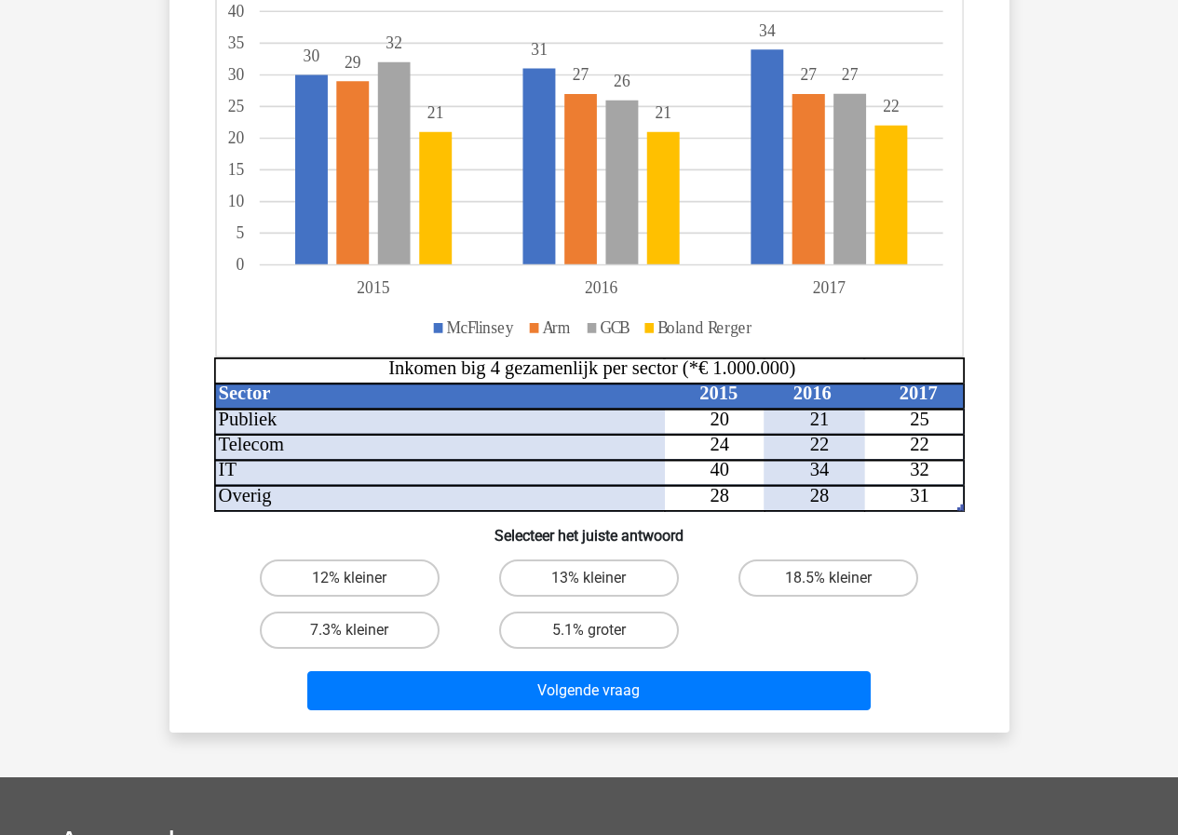
click at [355, 580] on input "12% kleiner" at bounding box center [355, 584] width 12 height 12
radio input "true"
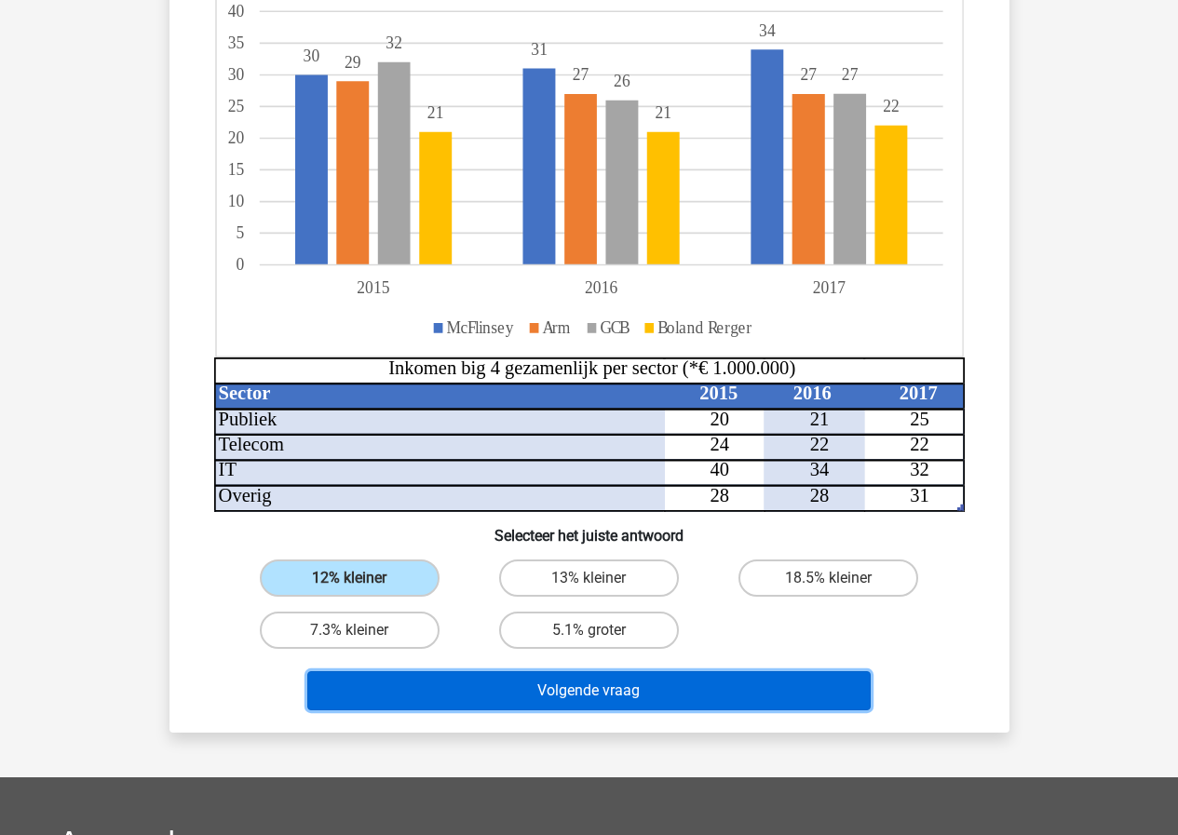
click at [519, 700] on button "Volgende vraag" at bounding box center [588, 690] width 563 height 39
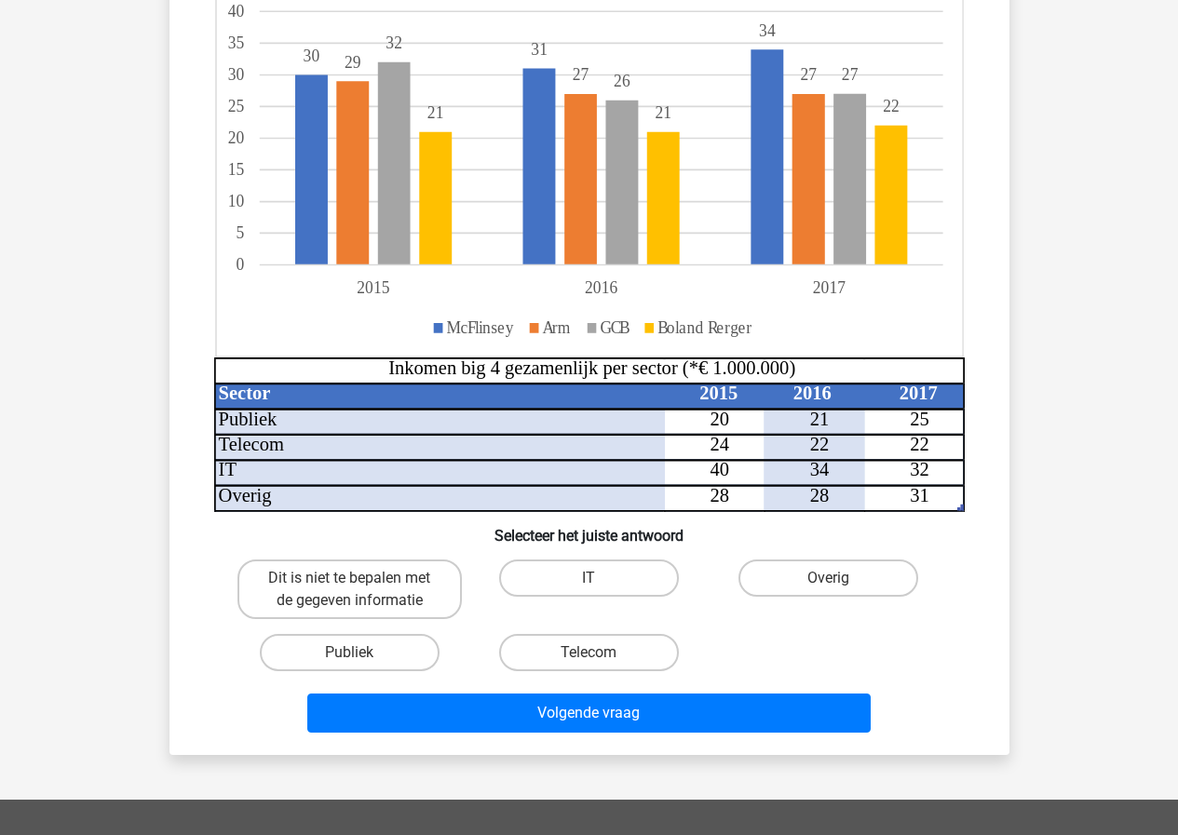
click at [405, 628] on div "Publiek" at bounding box center [349, 653] width 239 height 52
click at [384, 658] on label "Publiek" at bounding box center [350, 652] width 180 height 37
click at [361, 658] on input "Publiek" at bounding box center [355, 659] width 12 height 12
radio input "true"
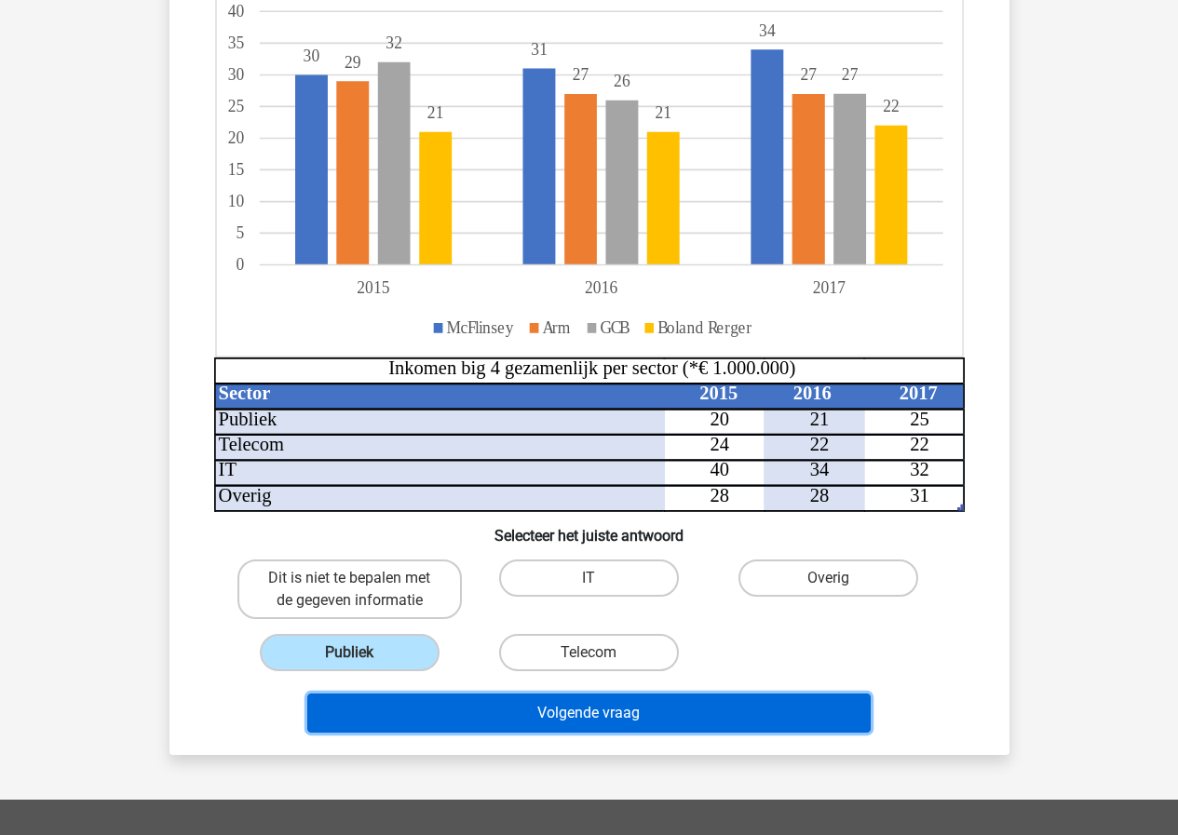
click at [615, 721] on button "Volgende vraag" at bounding box center [588, 713] width 563 height 39
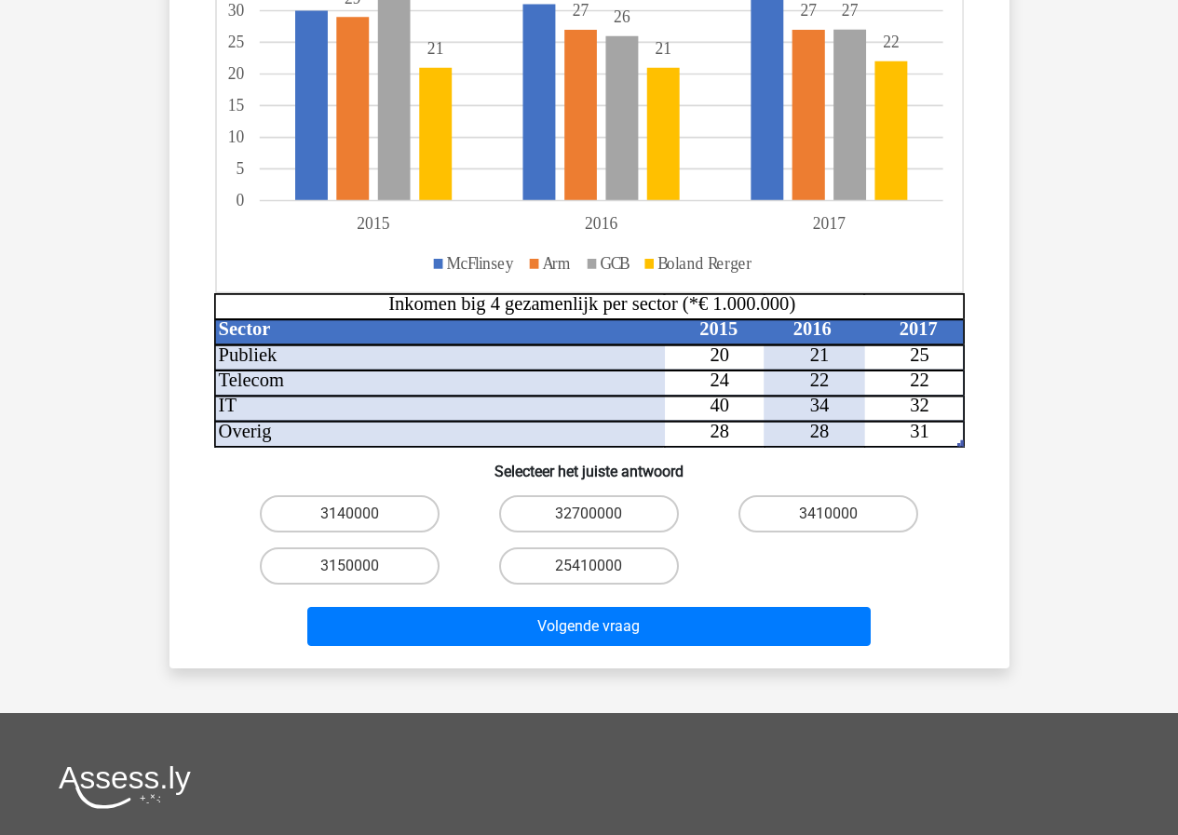
scroll to position [372, 0]
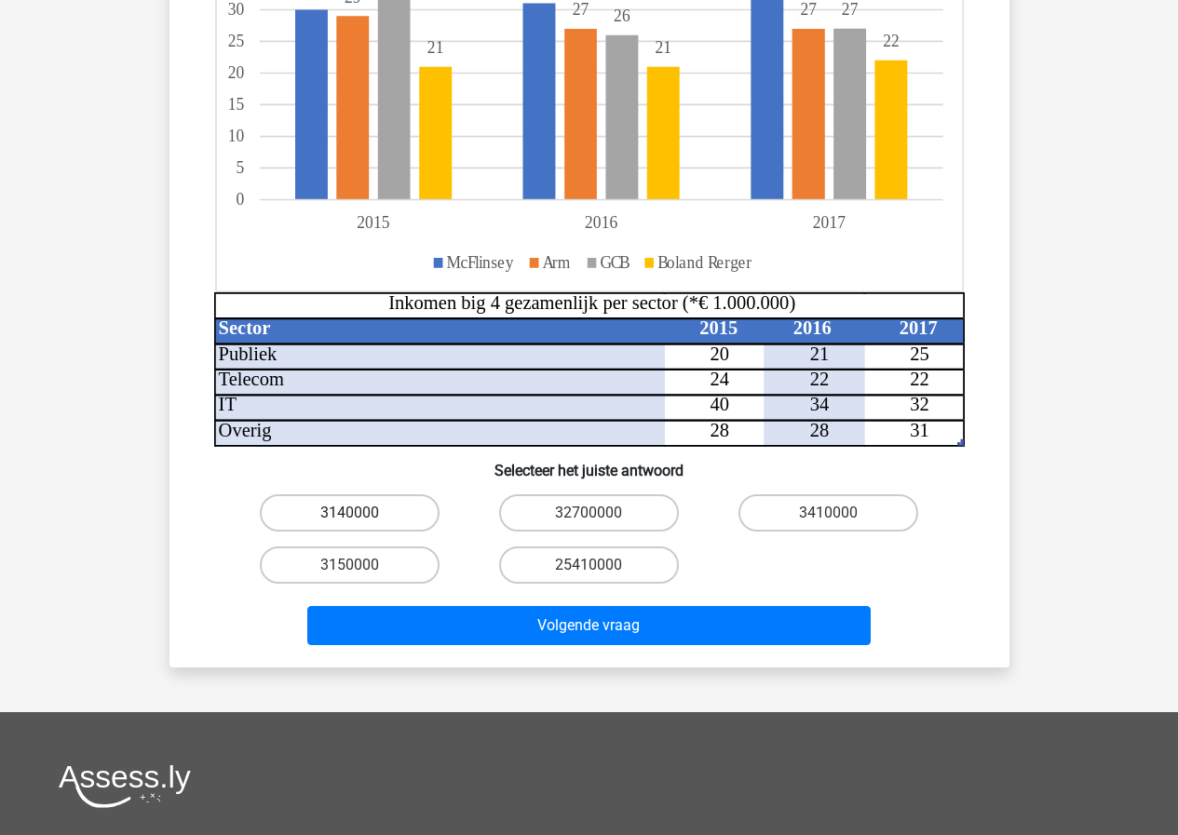
click at [388, 507] on label "3140000" at bounding box center [350, 512] width 180 height 37
click at [361, 513] on input "3140000" at bounding box center [355, 519] width 12 height 12
radio input "true"
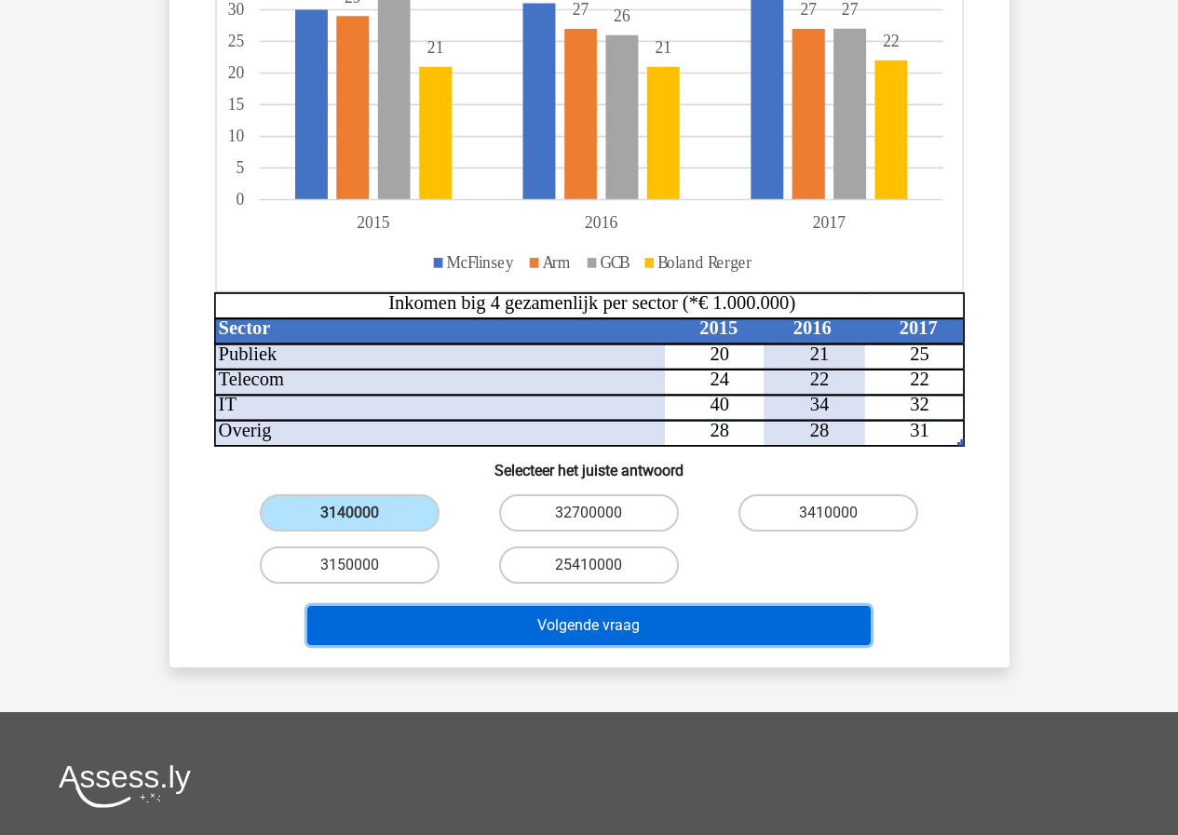
click at [597, 620] on button "Volgende vraag" at bounding box center [588, 625] width 563 height 39
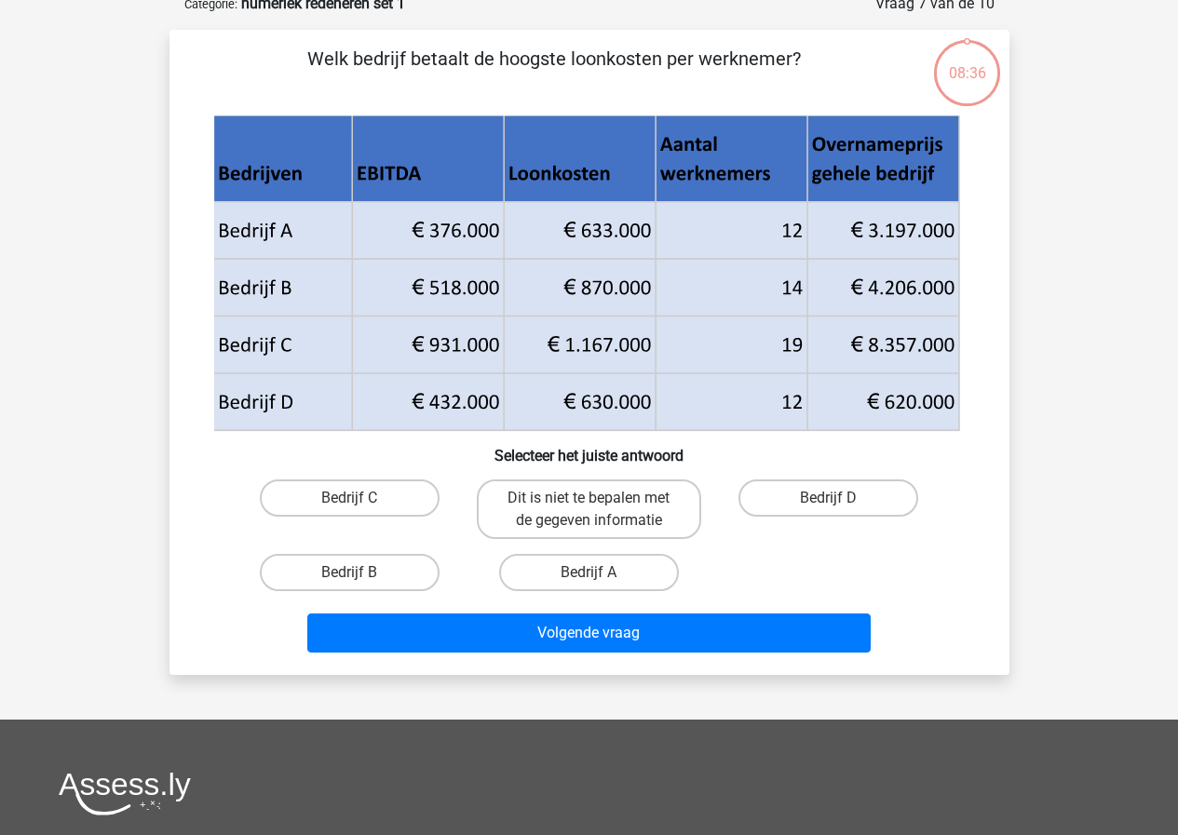
scroll to position [93, 0]
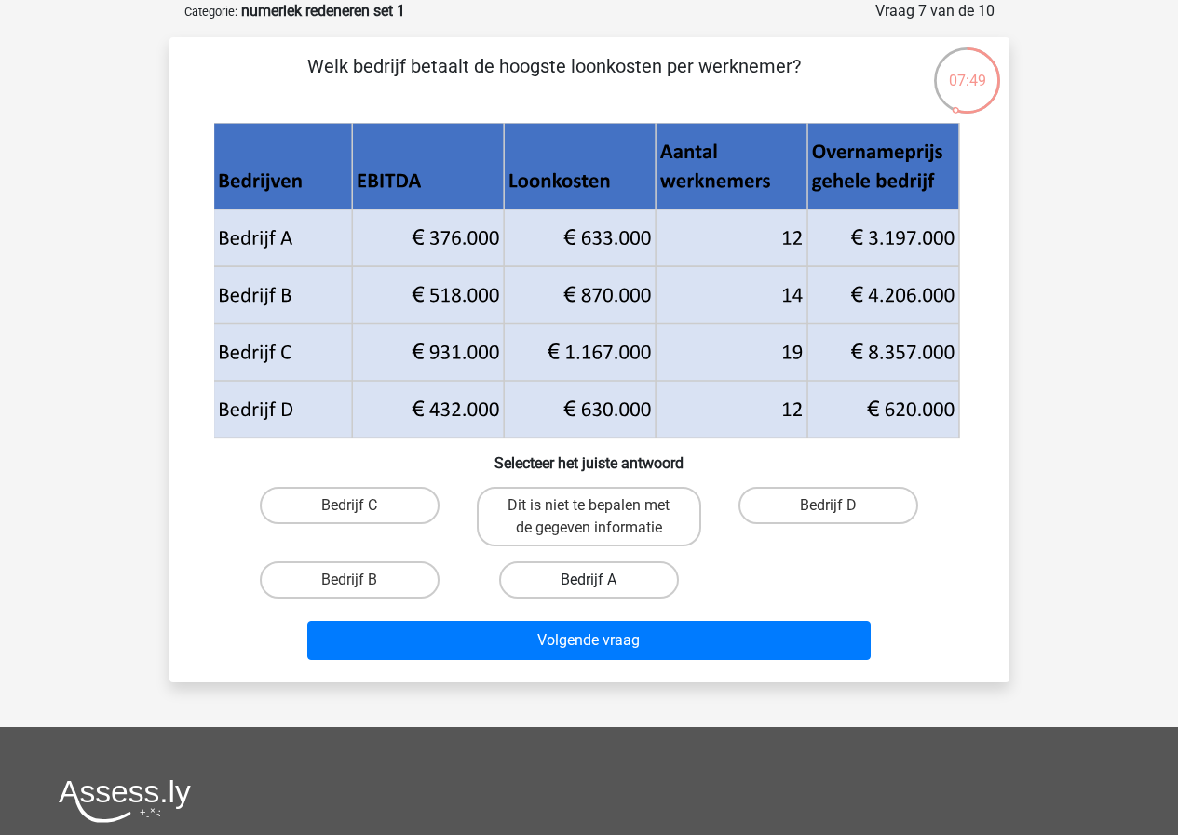
click at [623, 575] on label "Bedrijf A" at bounding box center [589, 579] width 180 height 37
click at [601, 580] on input "Bedrijf A" at bounding box center [594, 586] width 12 height 12
radio input "true"
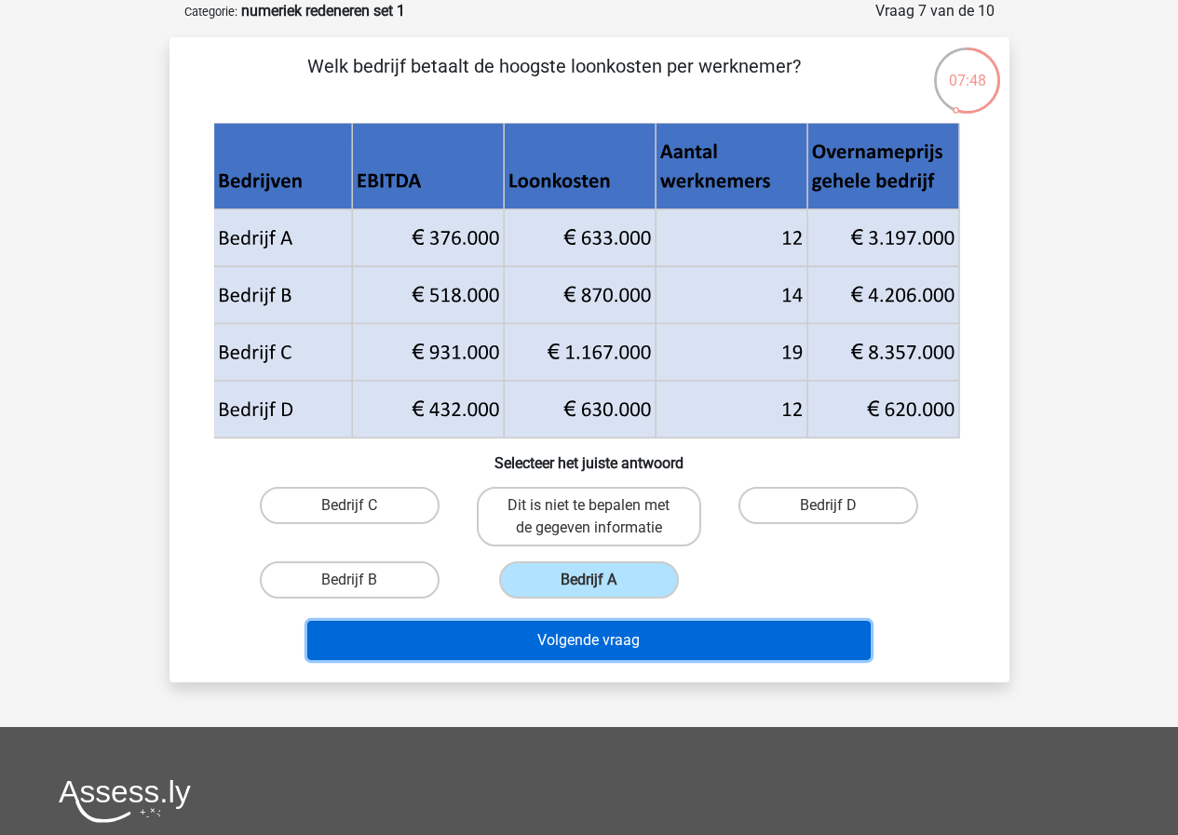
click at [629, 636] on button "Volgende vraag" at bounding box center [588, 640] width 563 height 39
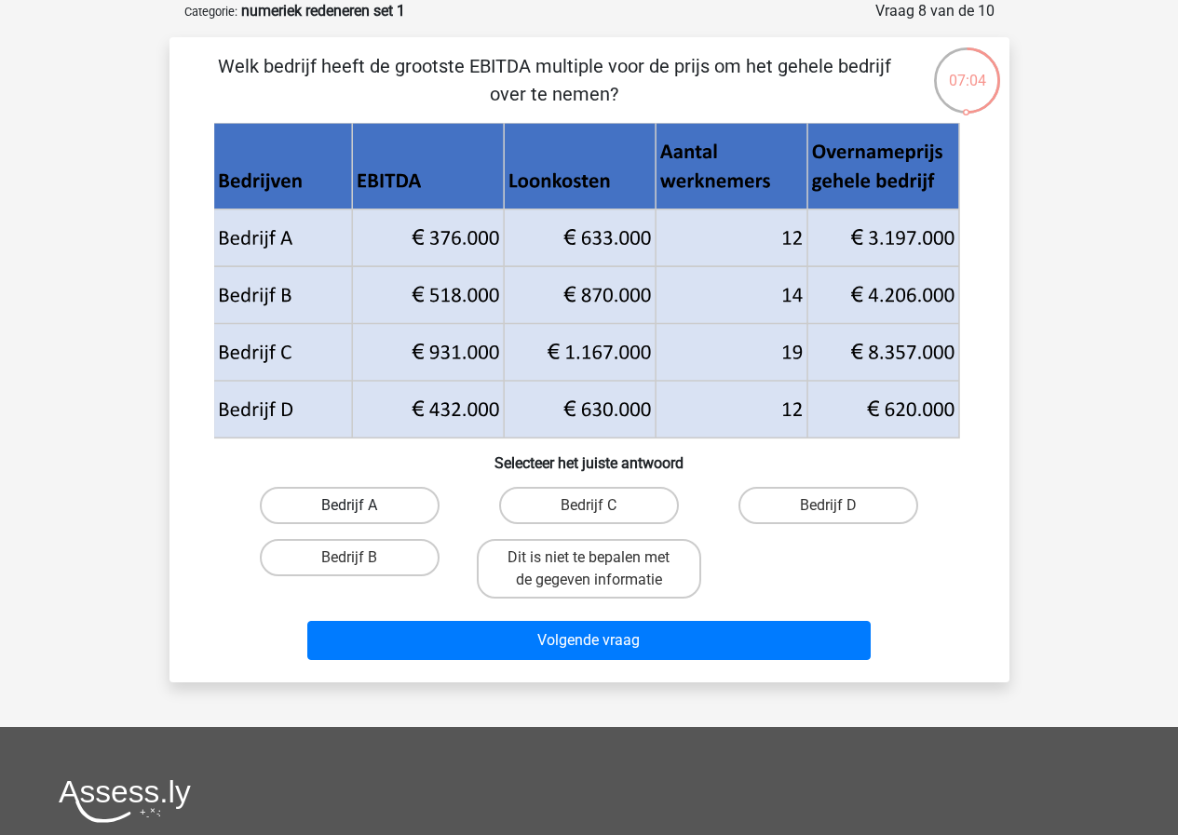
click at [390, 509] on label "Bedrijf A" at bounding box center [350, 505] width 180 height 37
click at [361, 509] on input "Bedrijf A" at bounding box center [355, 512] width 12 height 12
radio input "true"
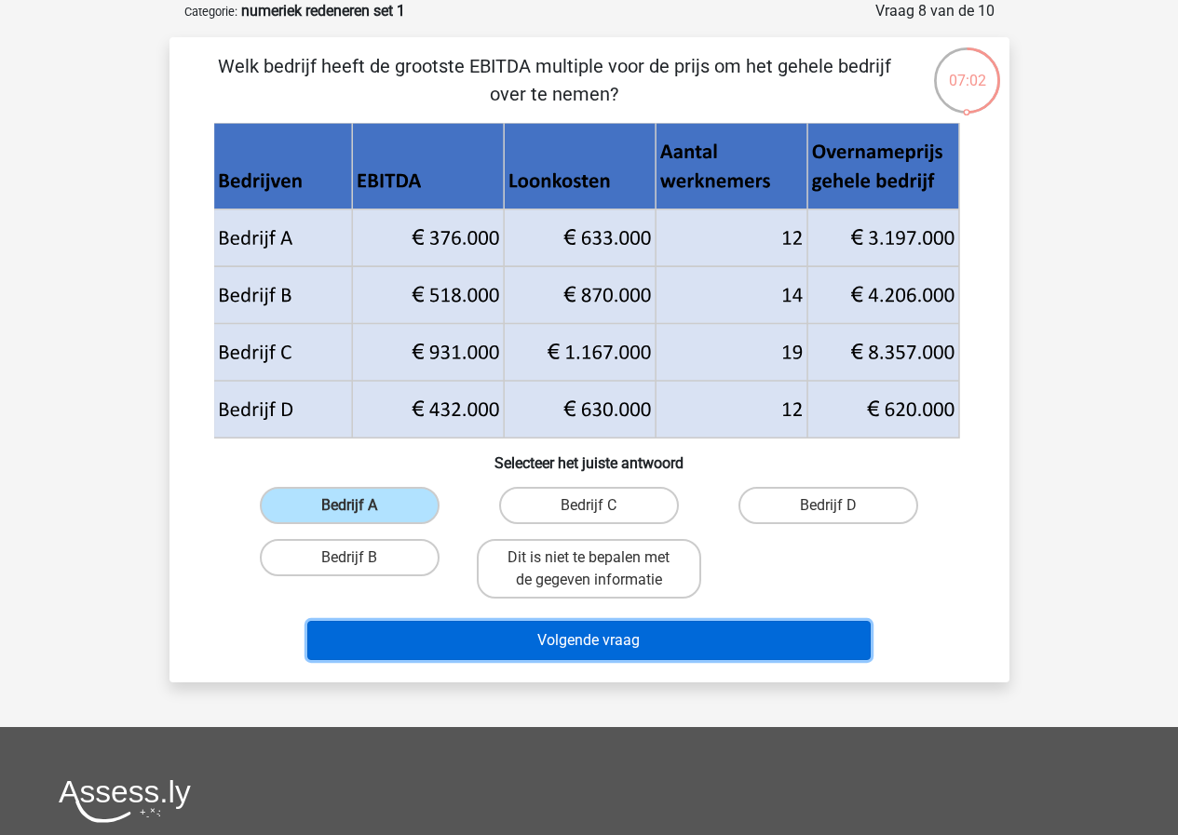
click at [548, 649] on button "Volgende vraag" at bounding box center [588, 640] width 563 height 39
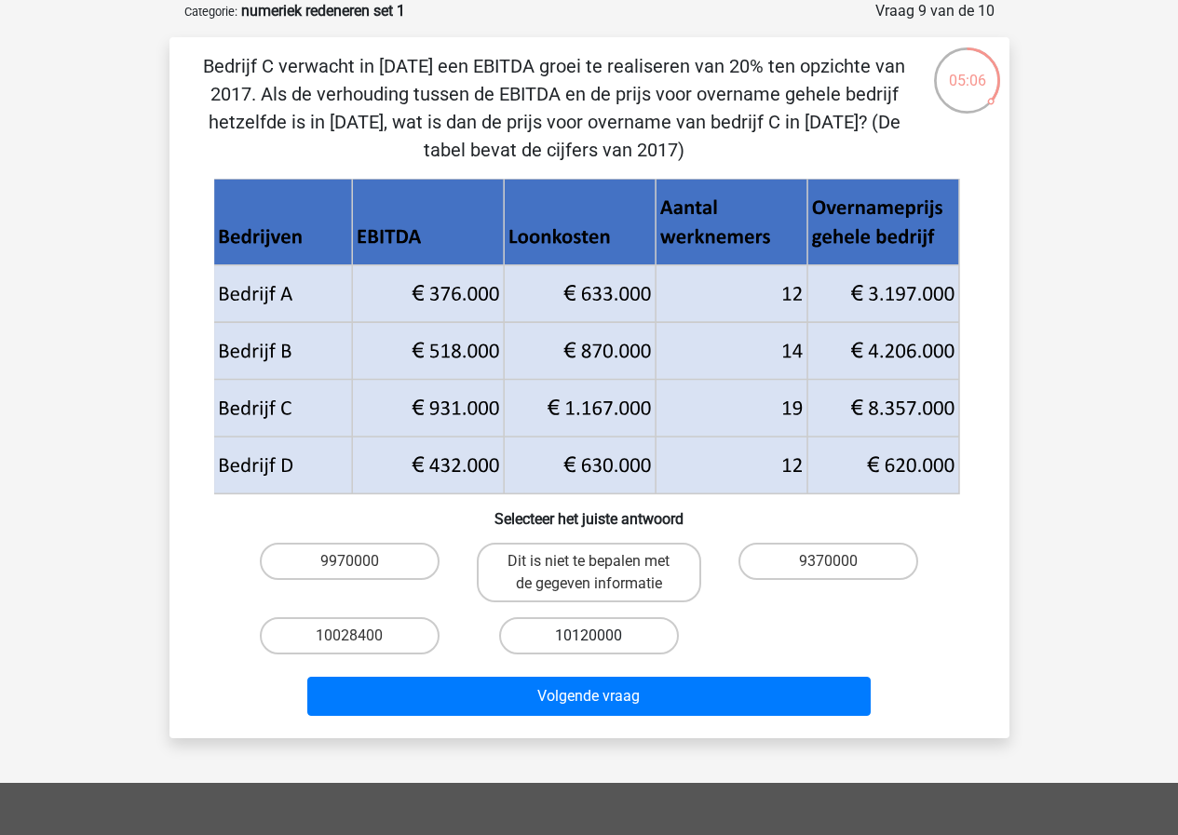
click at [558, 645] on label "10120000" at bounding box center [589, 635] width 180 height 37
click at [588, 645] on input "10120000" at bounding box center [594, 642] width 12 height 12
radio input "true"
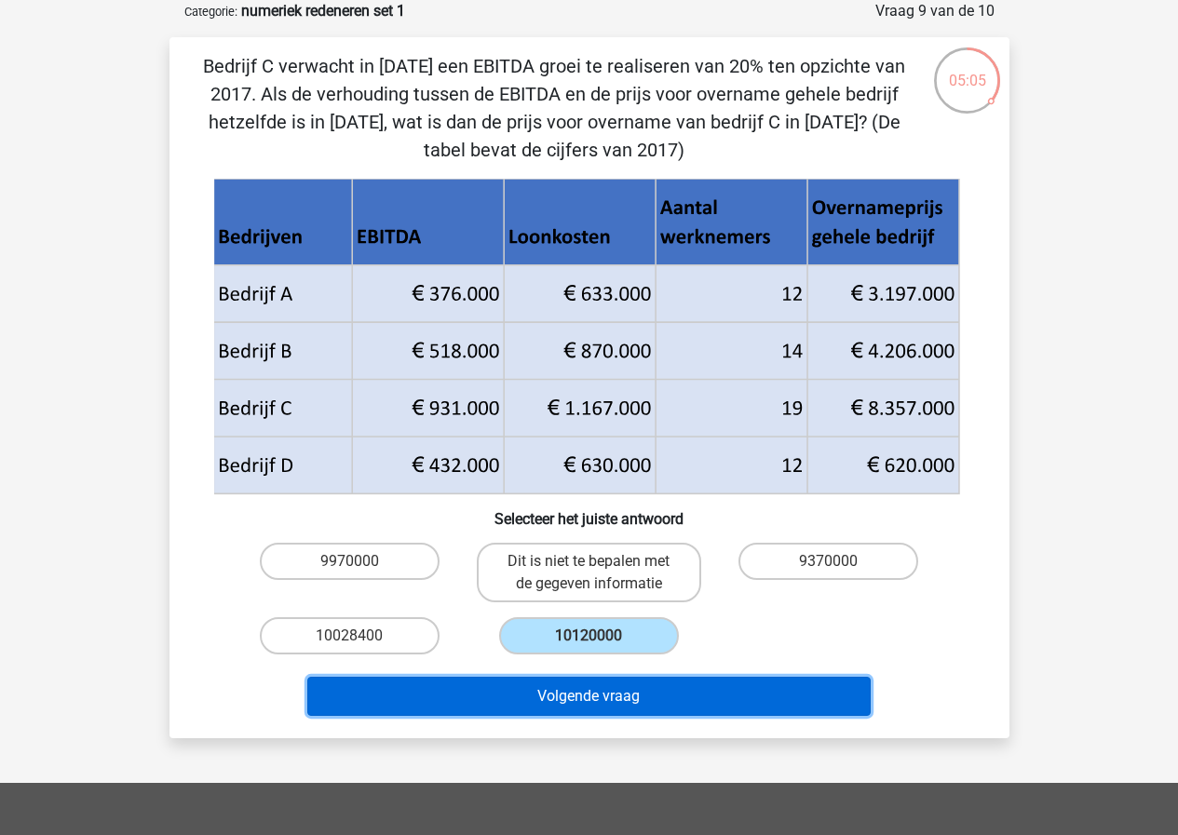
click at [560, 698] on button "Volgende vraag" at bounding box center [588, 696] width 563 height 39
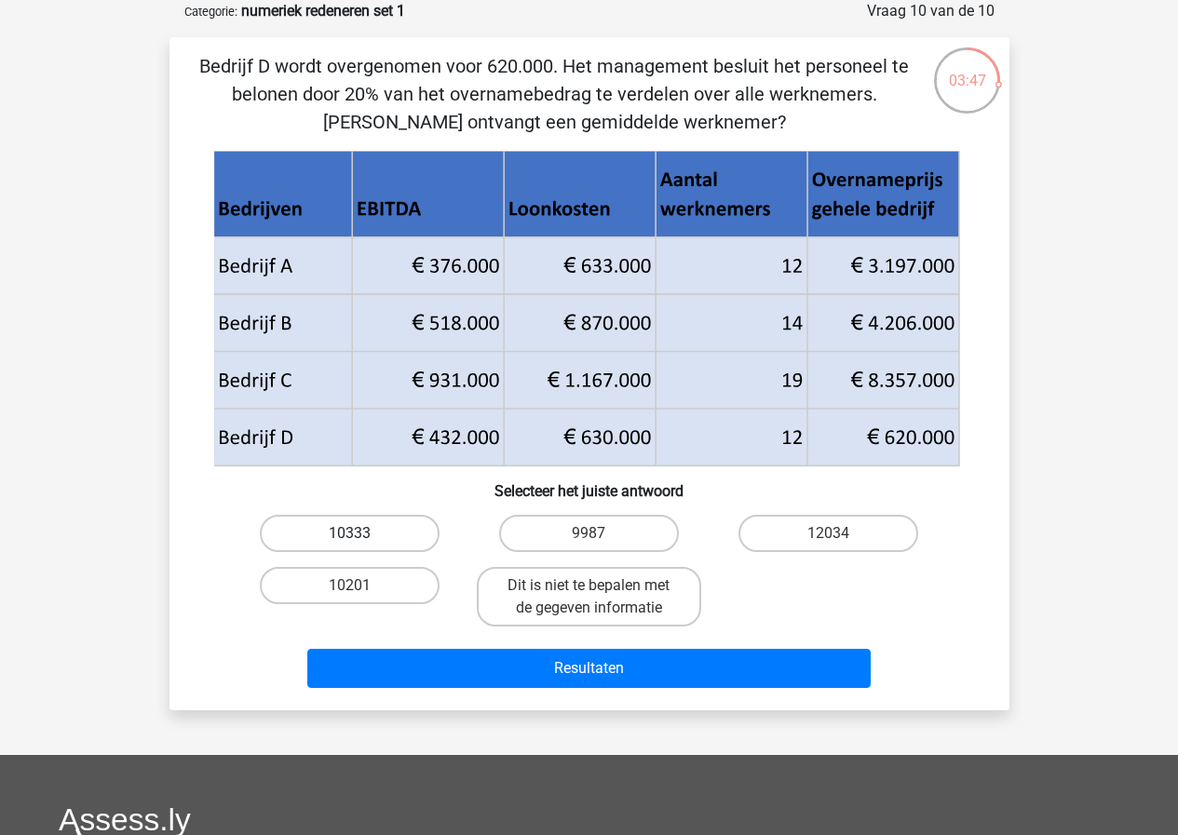
drag, startPoint x: 346, startPoint y: 534, endPoint x: 337, endPoint y: 539, distance: 10.4
click at [344, 534] on label "10333" at bounding box center [350, 533] width 180 height 37
click at [349, 534] on input "10333" at bounding box center [355, 540] width 12 height 12
radio input "true"
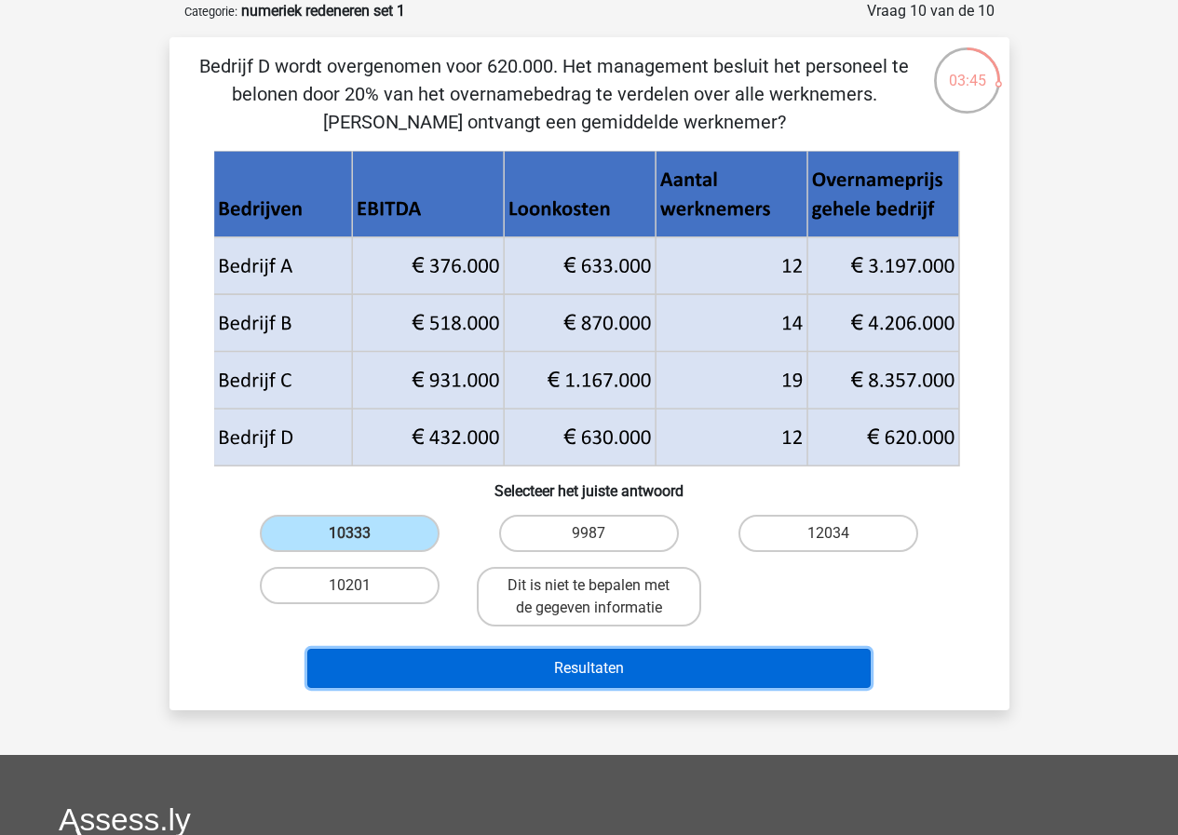
click at [639, 669] on button "Resultaten" at bounding box center [588, 668] width 563 height 39
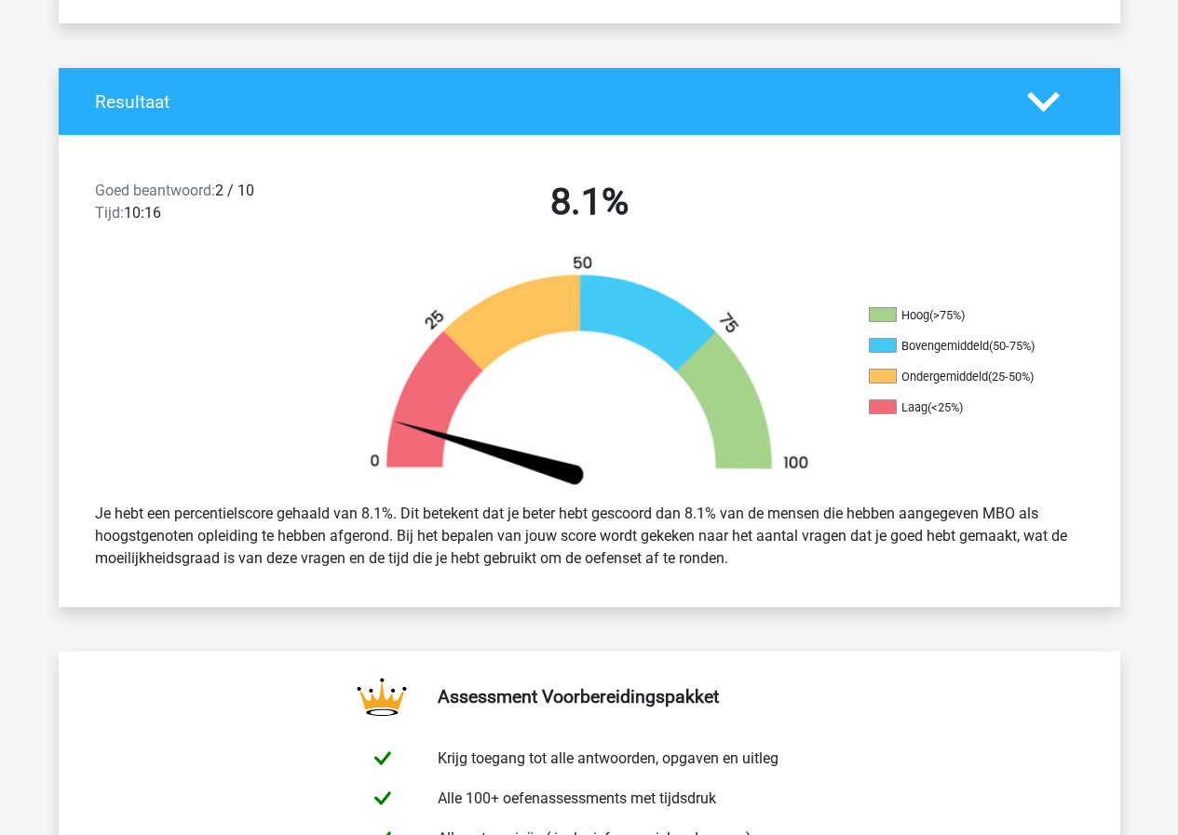
scroll to position [186, 0]
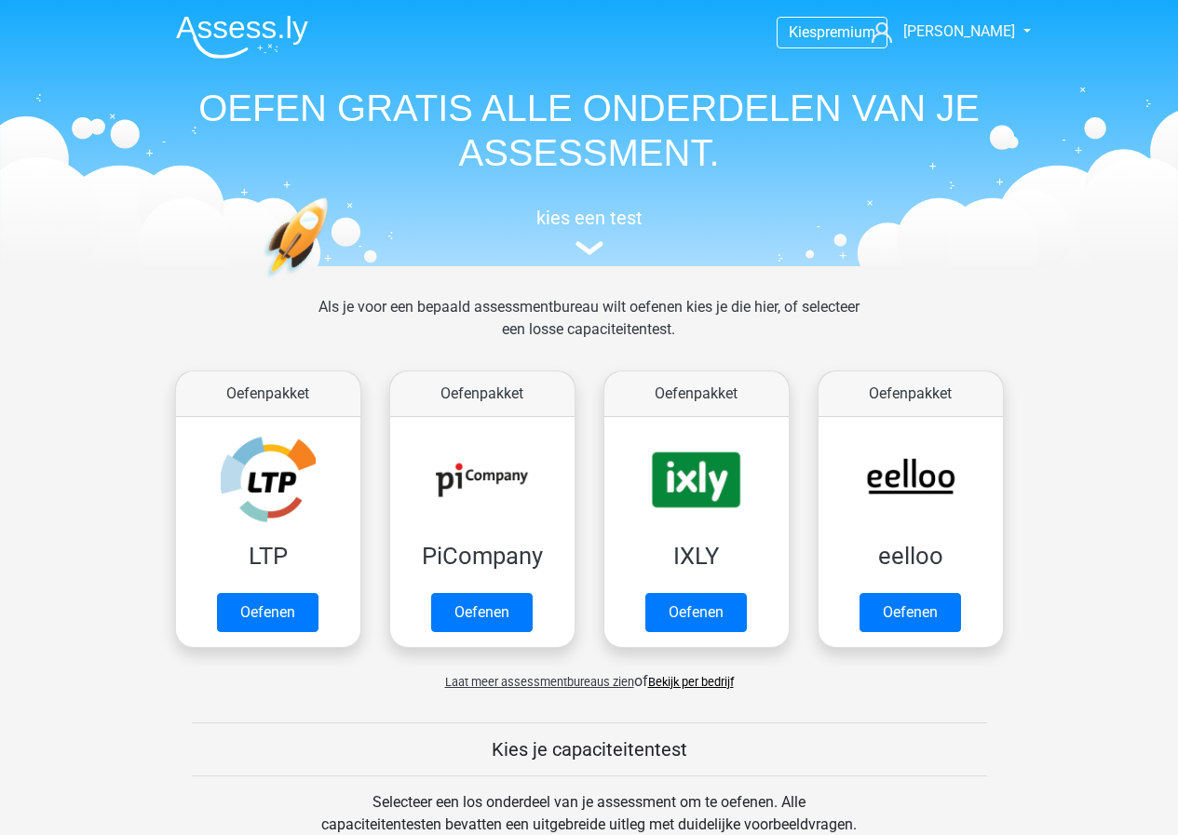
scroll to position [816, 0]
